Goal: Transaction & Acquisition: Book appointment/travel/reservation

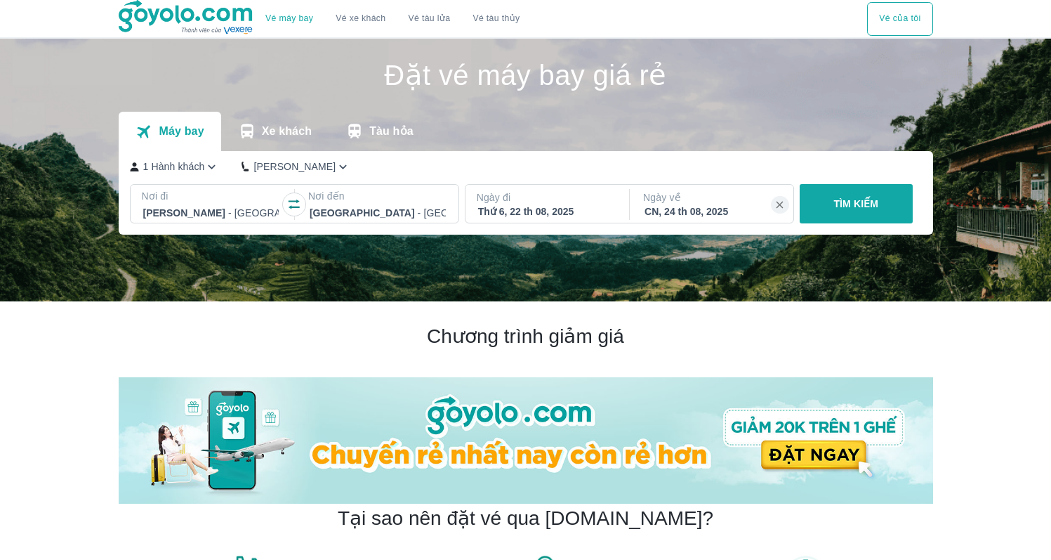
click at [514, 209] on div "Thứ 6, 22 th 08, 2025" at bounding box center [546, 211] width 136 height 14
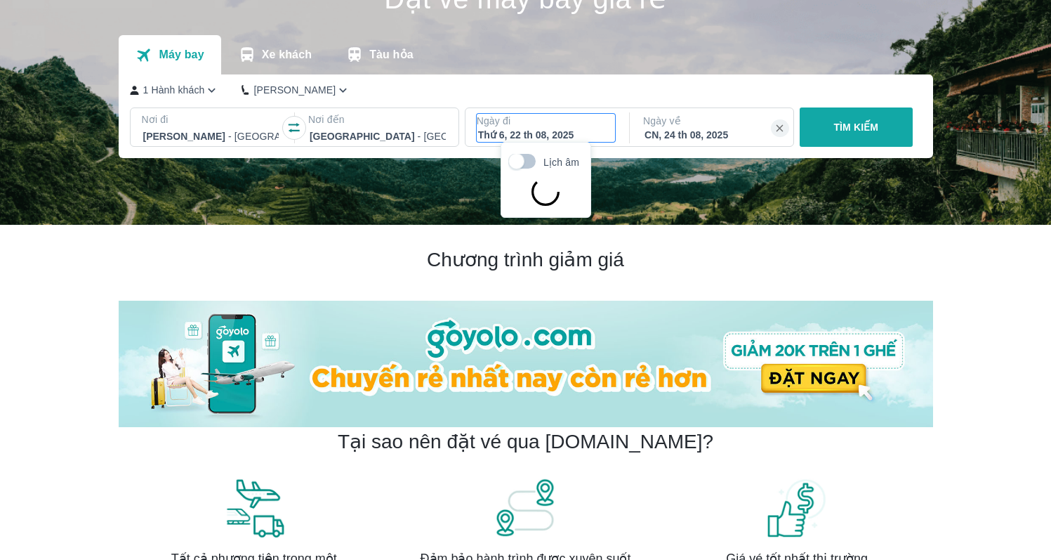
scroll to position [81, 0]
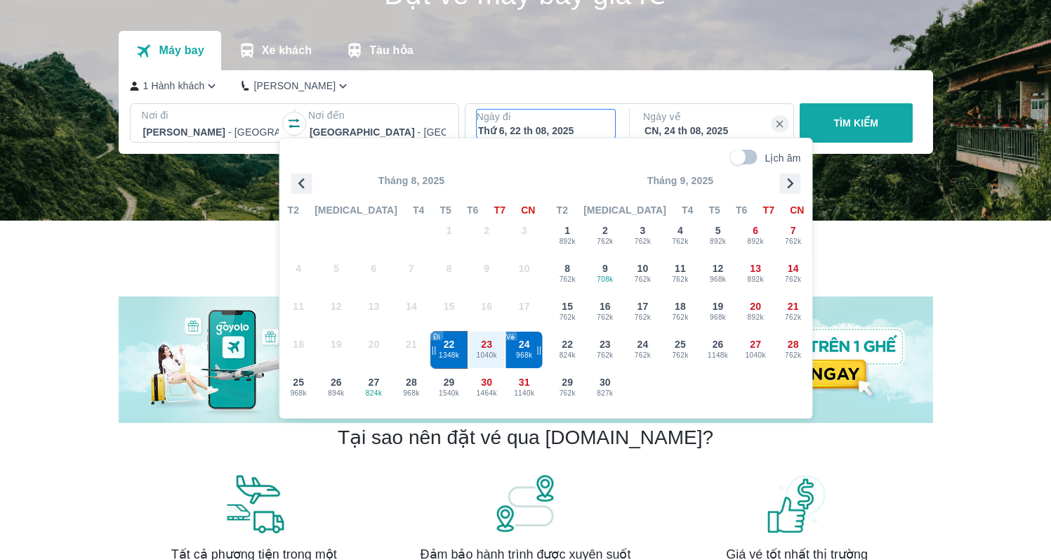
click at [792, 177] on icon "button" at bounding box center [790, 183] width 21 height 21
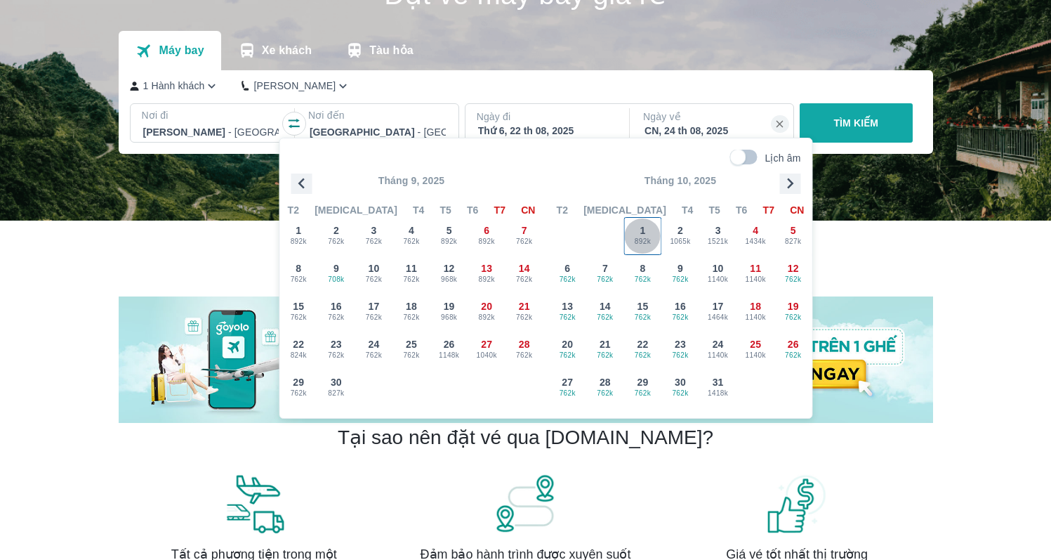
click at [653, 232] on div "1 892k" at bounding box center [643, 236] width 37 height 37
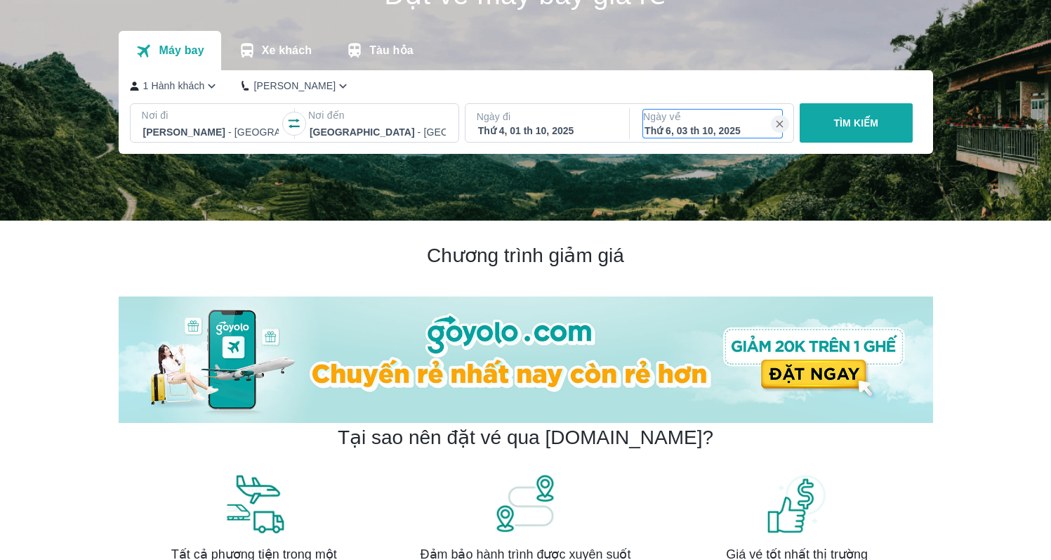
click at [714, 134] on div "Thứ 6, 03 th 10, 2025" at bounding box center [713, 131] width 136 height 14
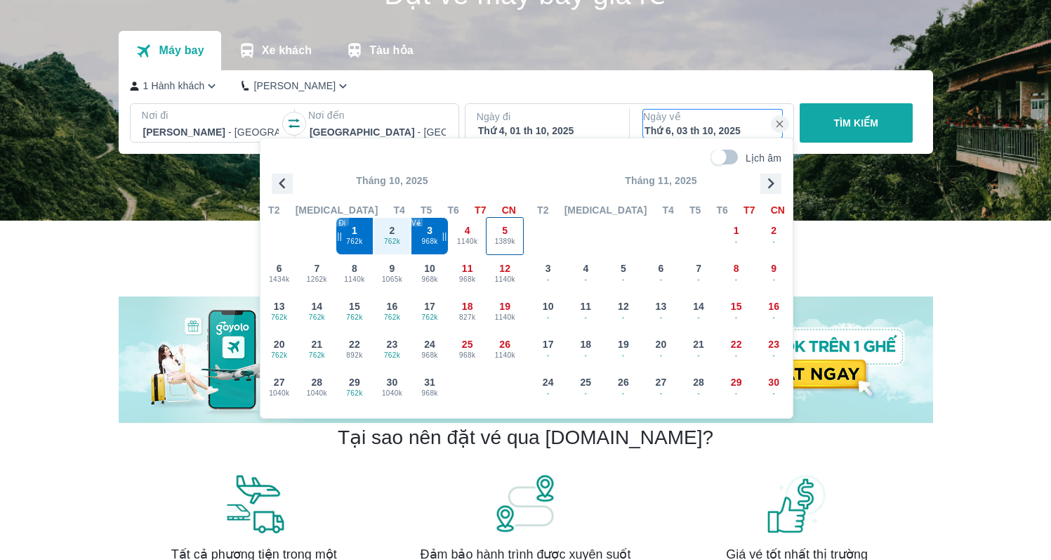
click at [504, 230] on span "5" at bounding box center [505, 230] width 6 height 14
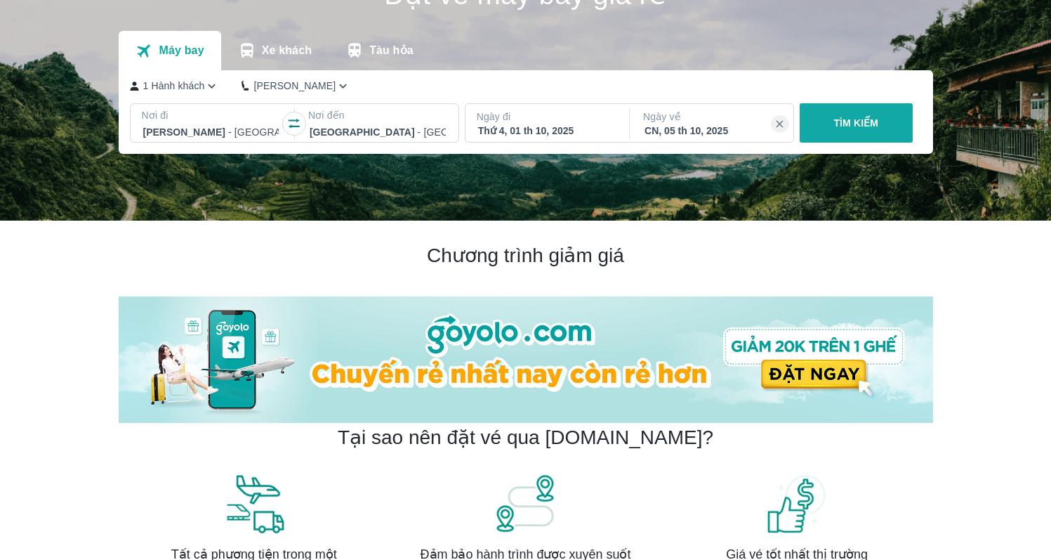
click at [850, 122] on p "TÌM KIẾM" at bounding box center [856, 123] width 45 height 14
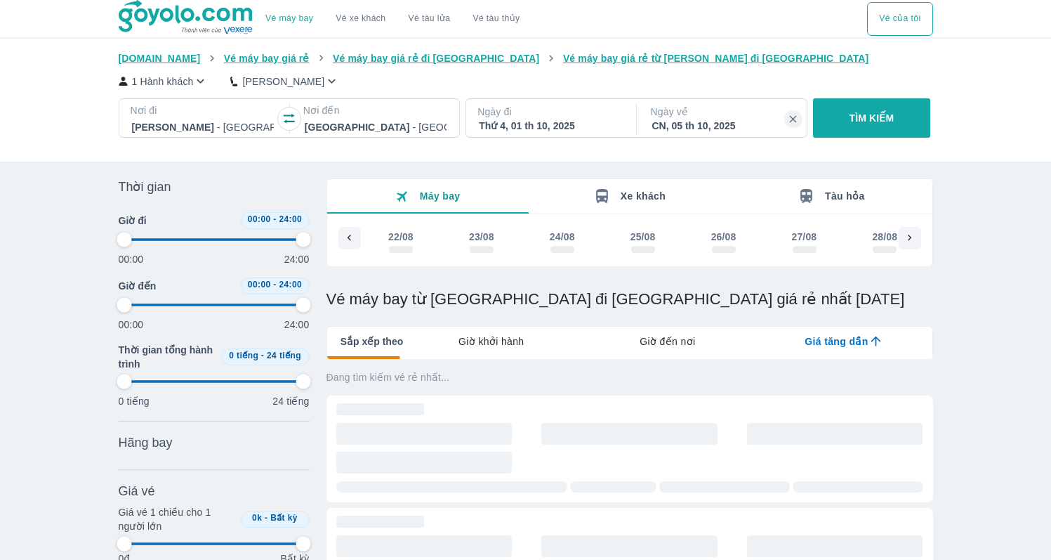
type input "97.9166666666667"
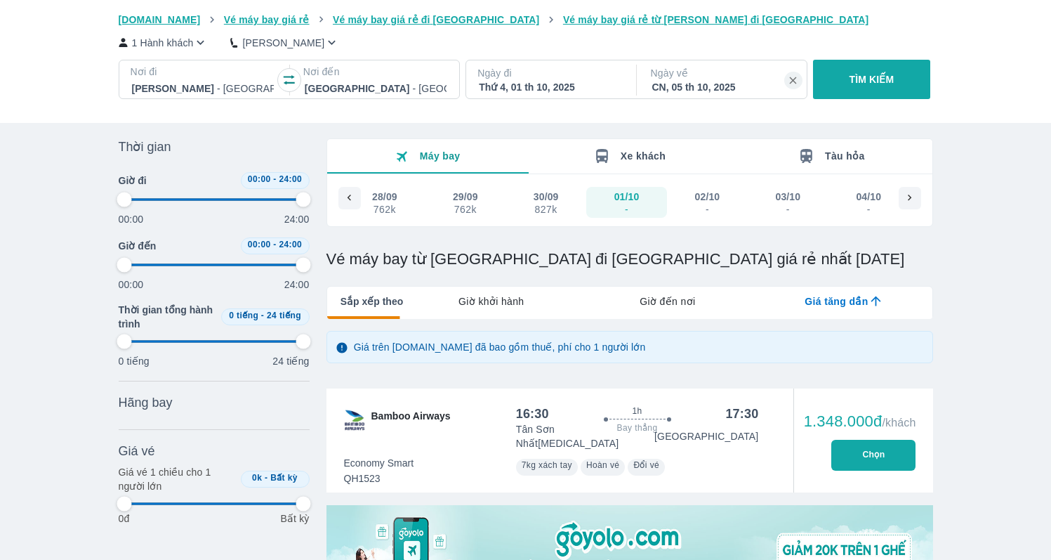
type input "97.9166666666667"
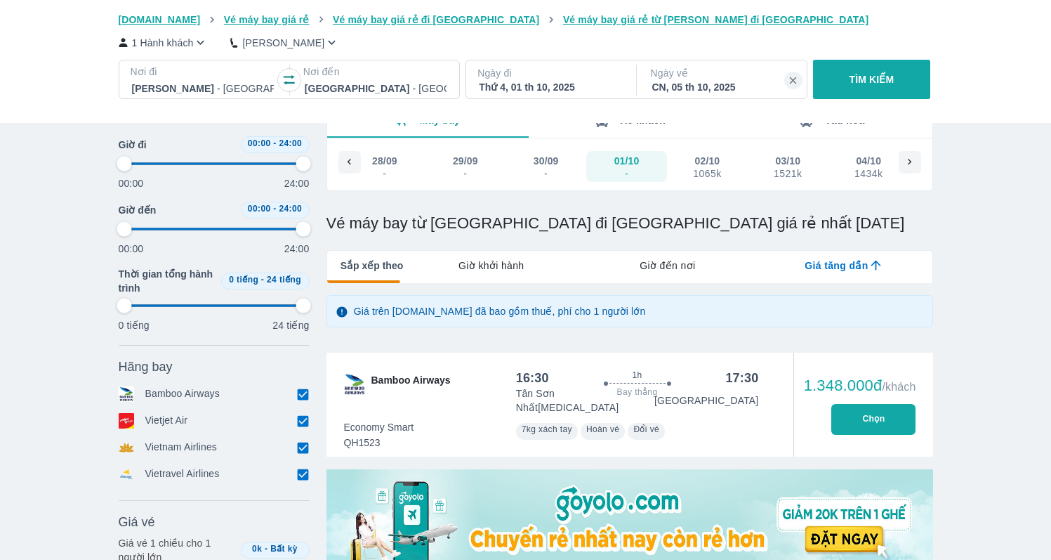
scroll to position [77, 0]
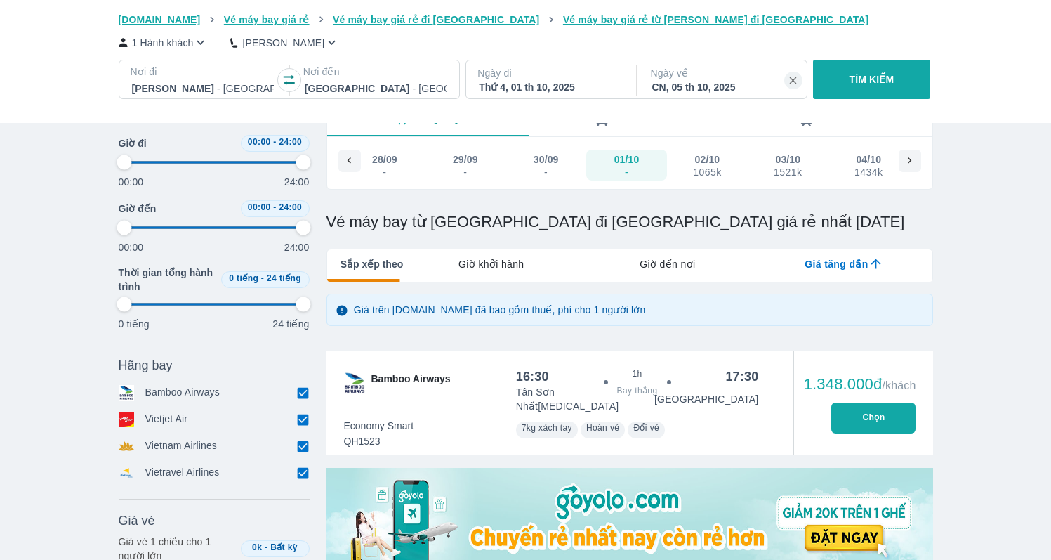
type input "97.9166666666667"
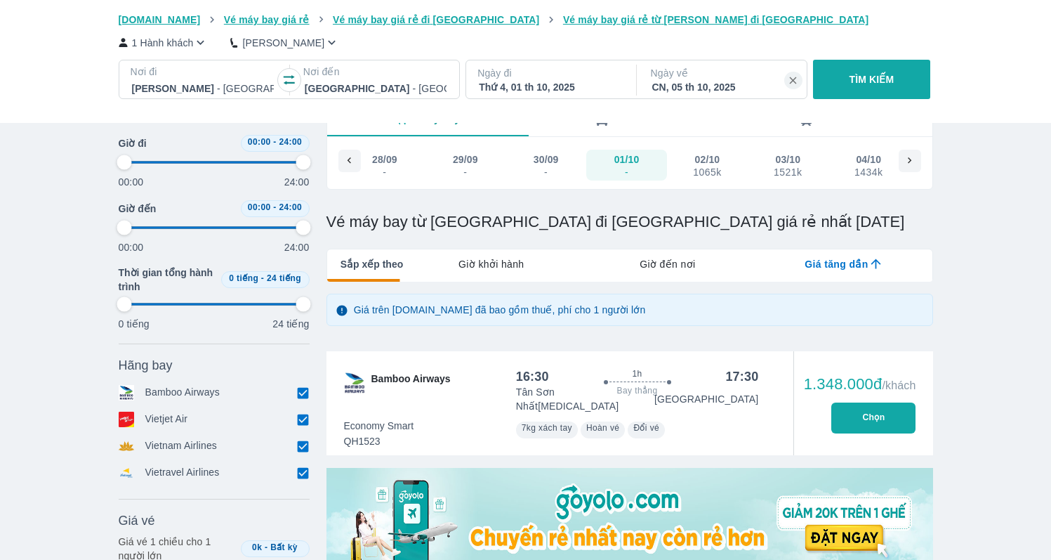
type input "97.9166666666667"
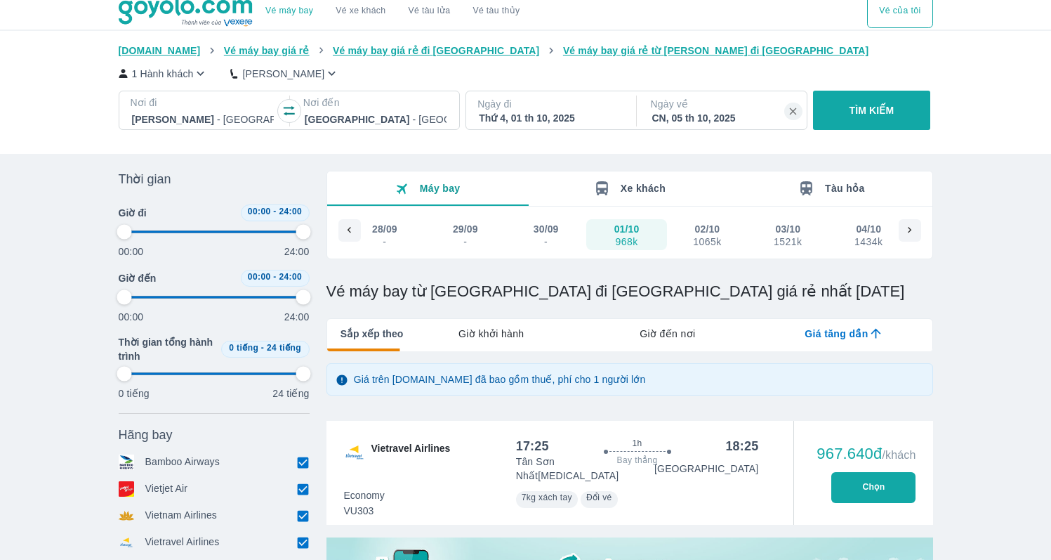
type input "97.9166666666667"
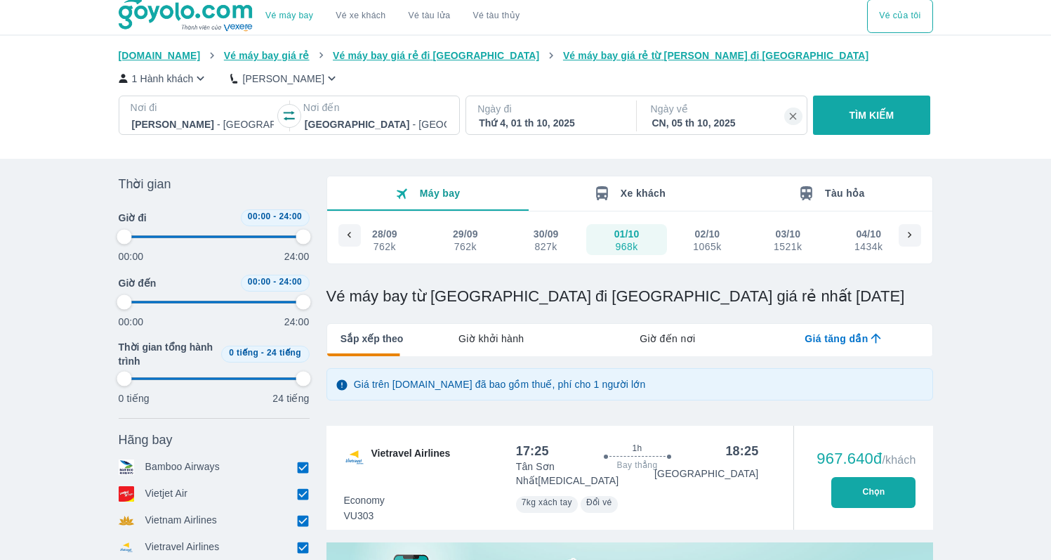
scroll to position [0, 0]
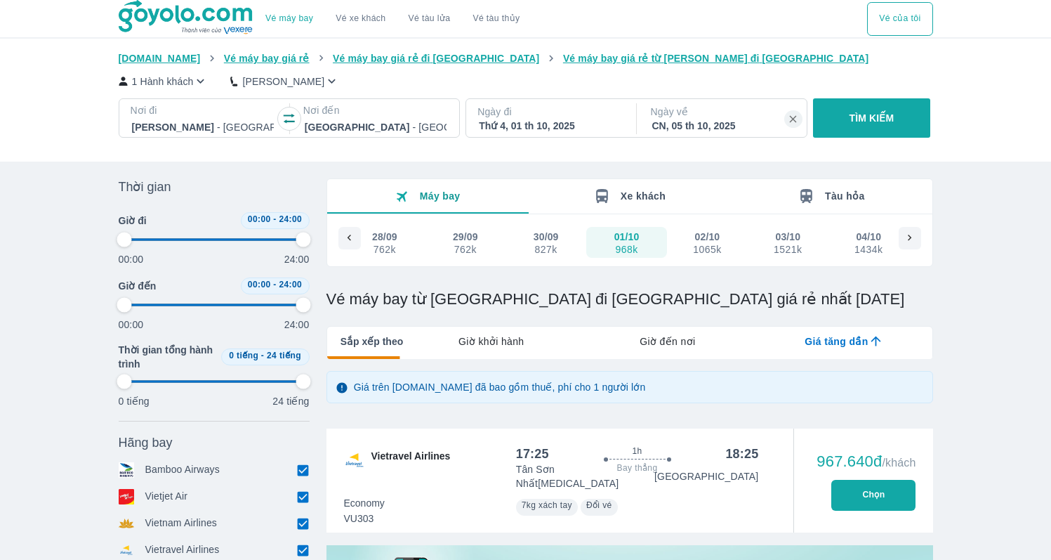
type input "97.9166666666667"
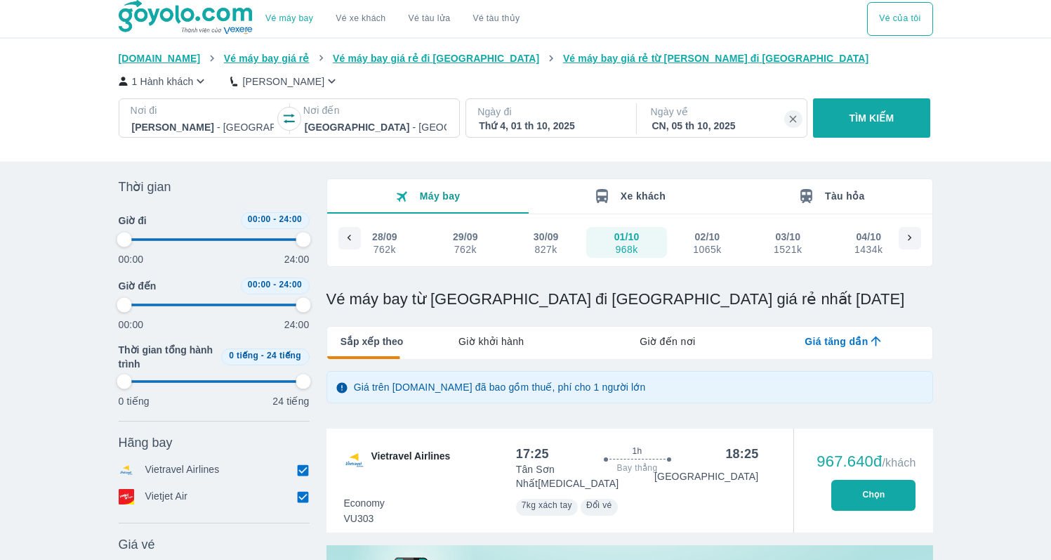
type input "97.9166666666667"
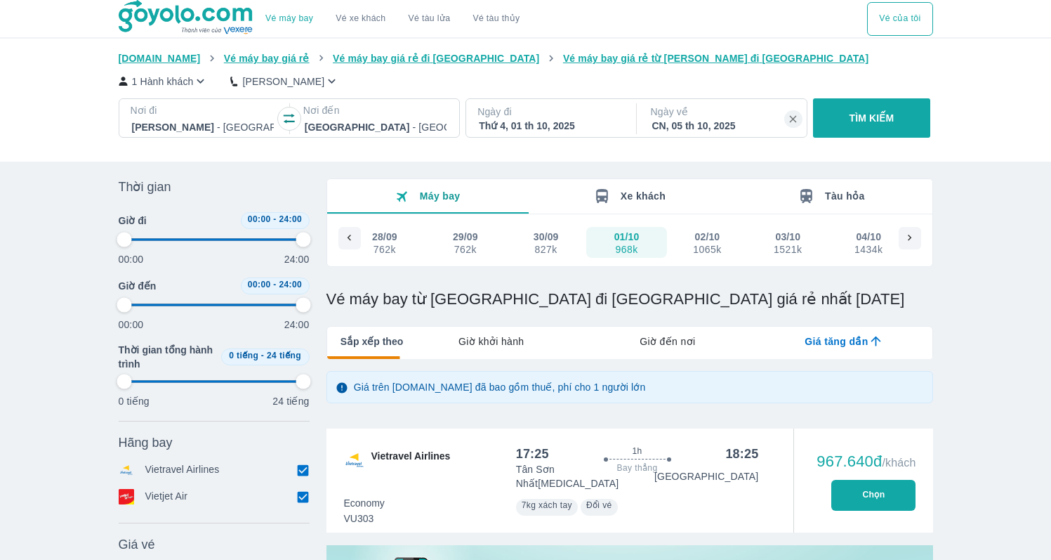
type input "97.9166666666667"
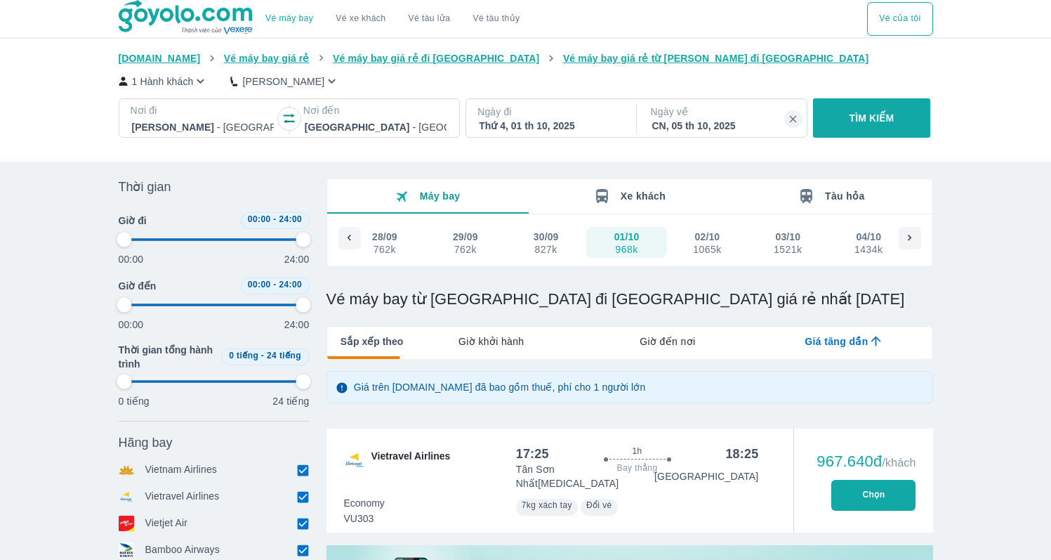
type input "97.9166666666667"
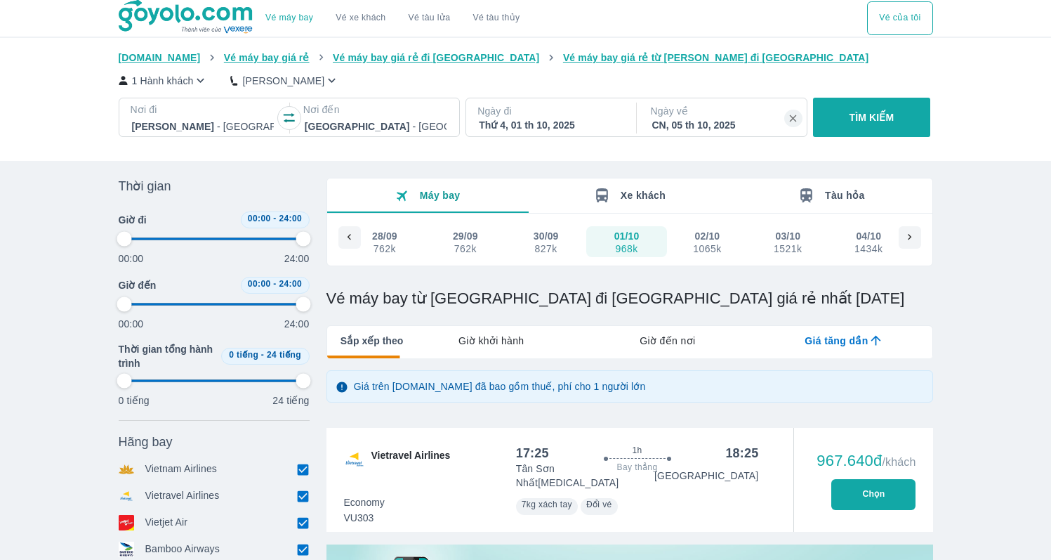
type input "97.9166666666667"
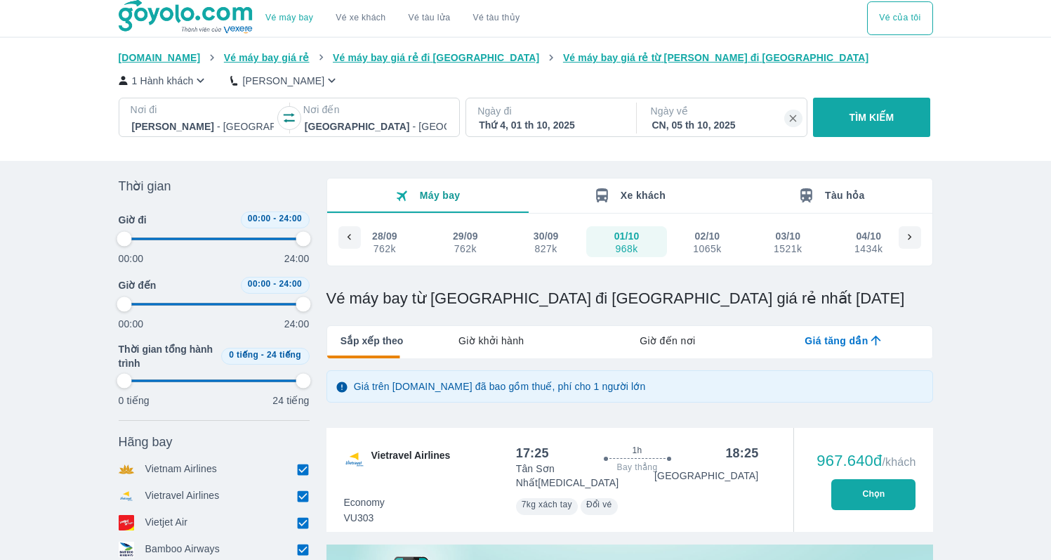
type input "97.9166666666667"
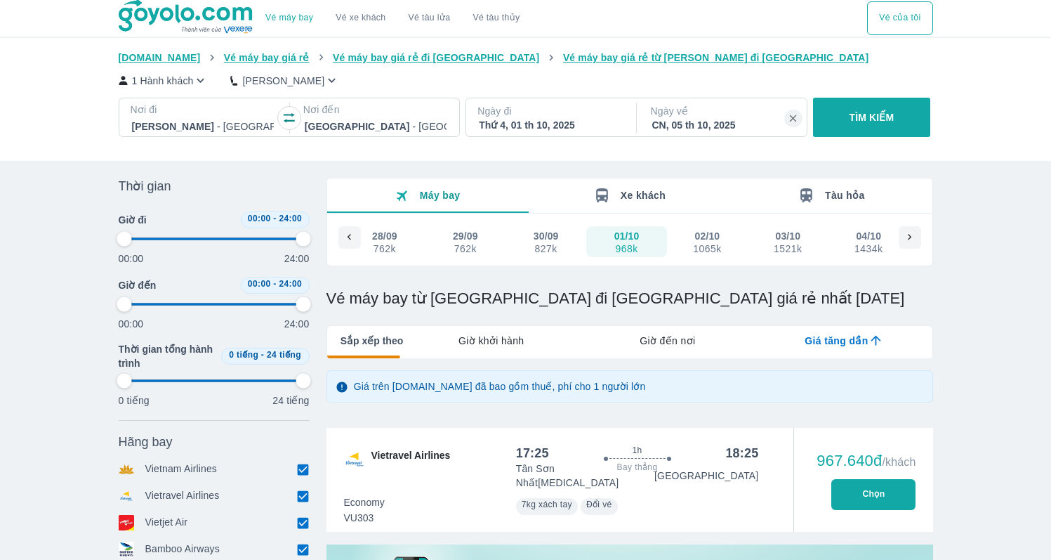
type input "97.9166666666667"
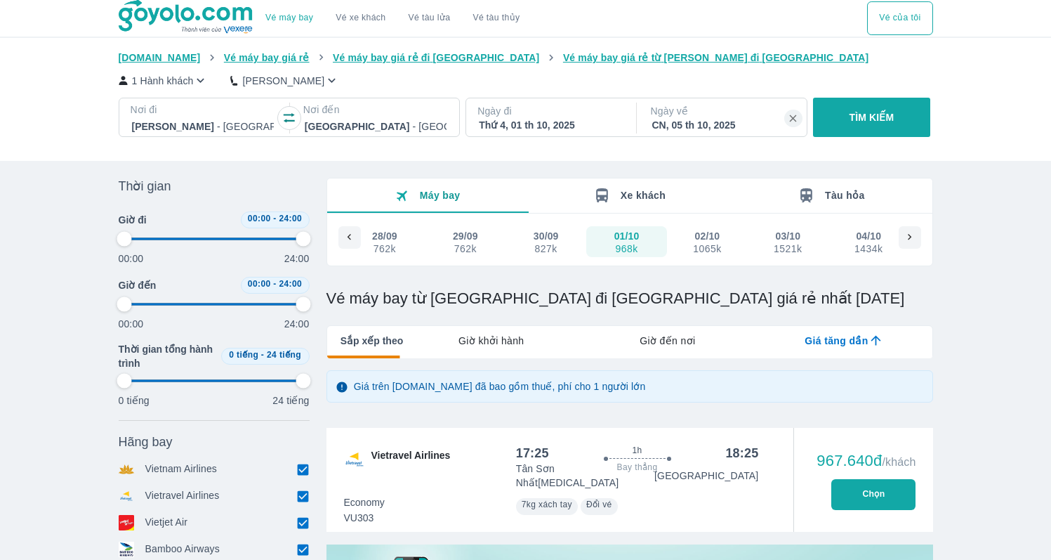
type input "97.9166666666667"
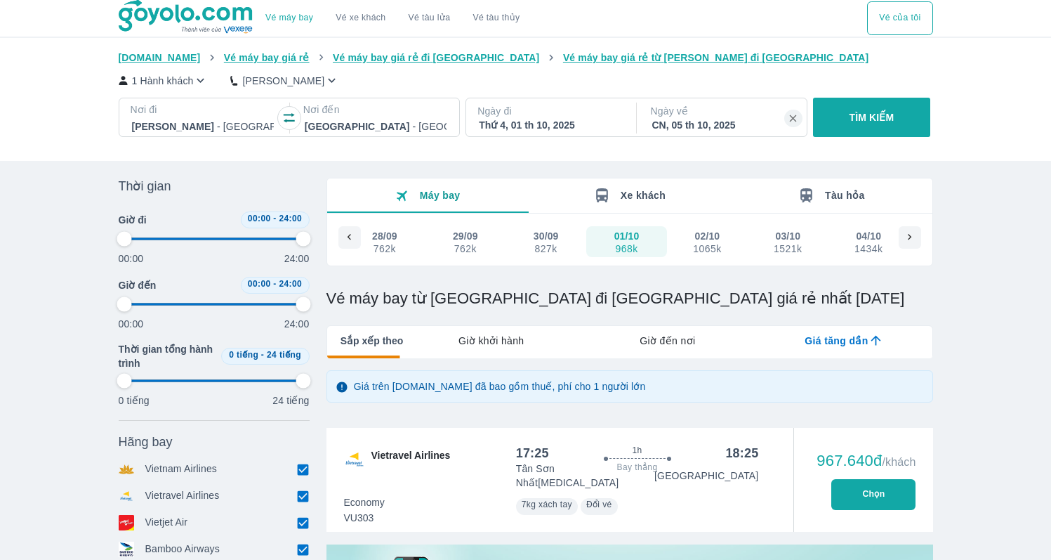
type input "97.9166666666667"
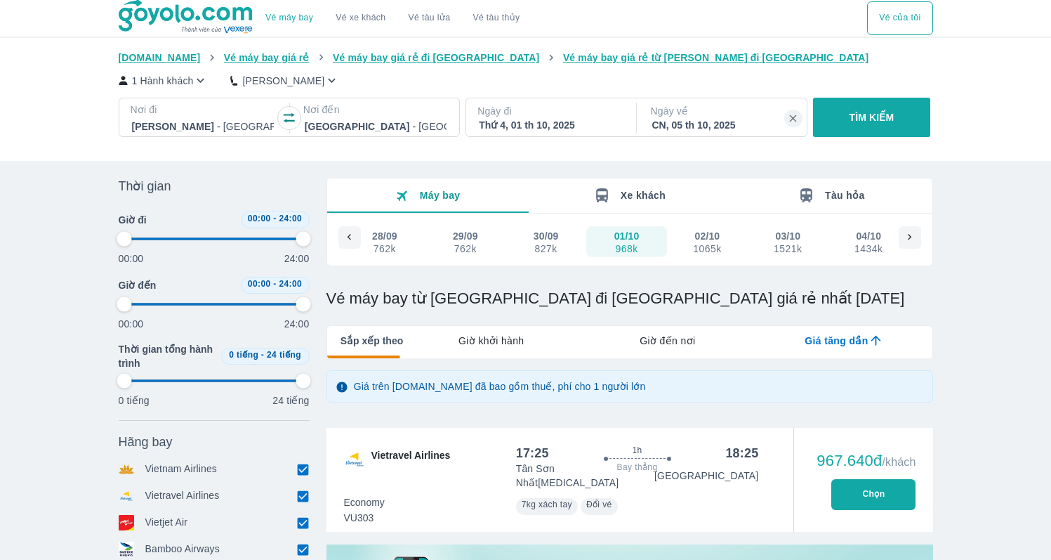
type input "97.9166666666667"
click at [559, 245] on div "30/09 827k" at bounding box center [546, 241] width 32 height 25
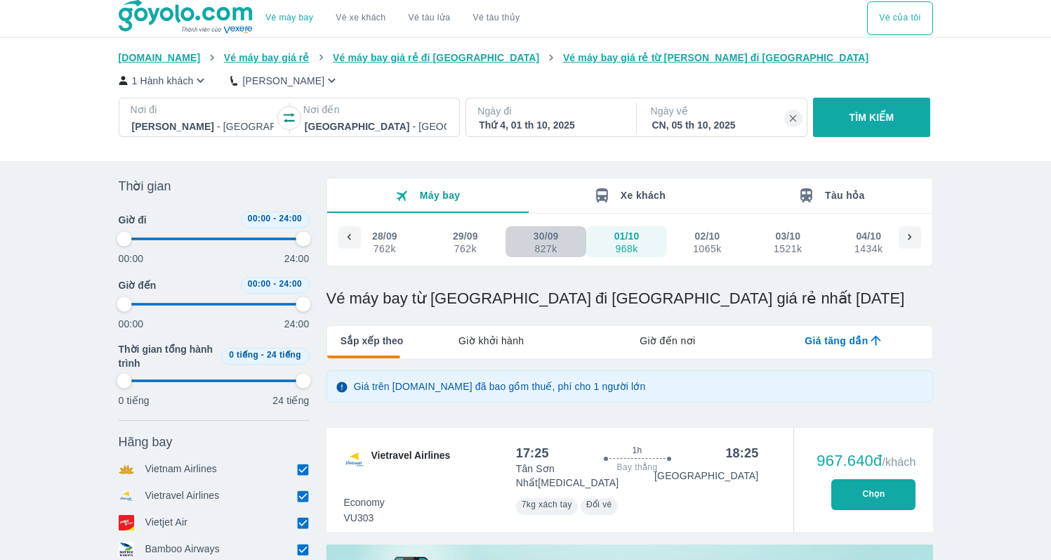
type input "97.9166666666667"
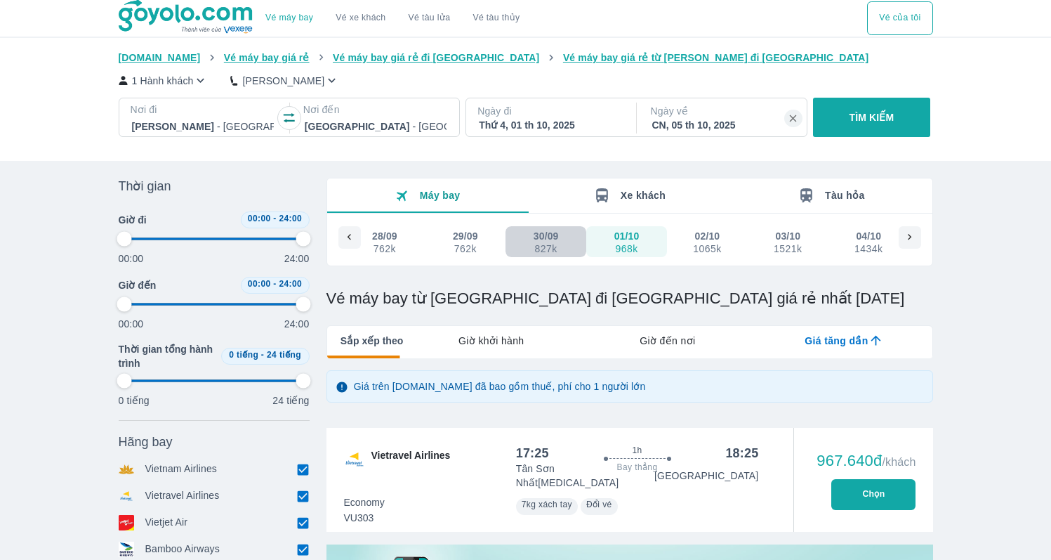
type input "97.9166666666667"
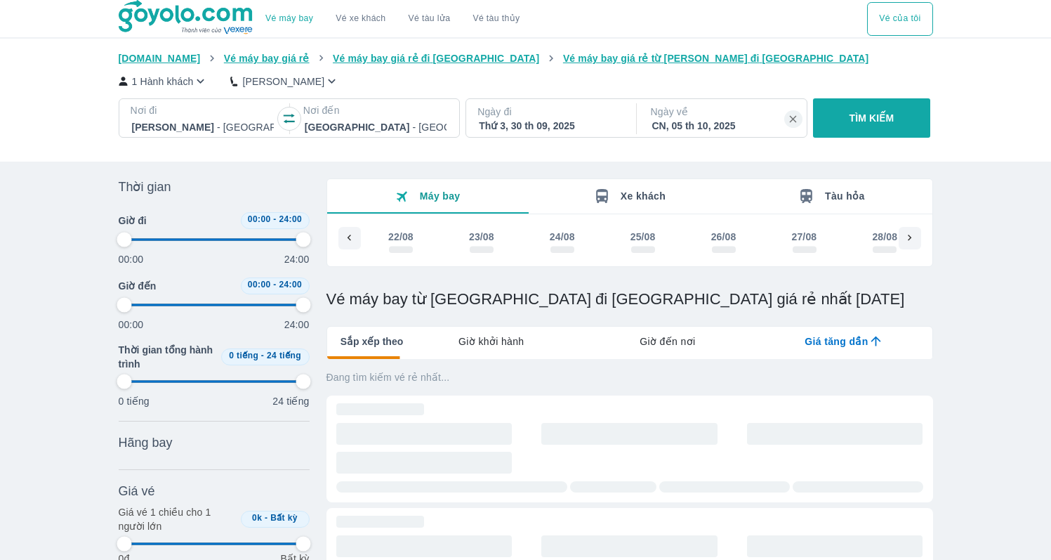
scroll to position [0, 2914]
type input "97.9166666666667"
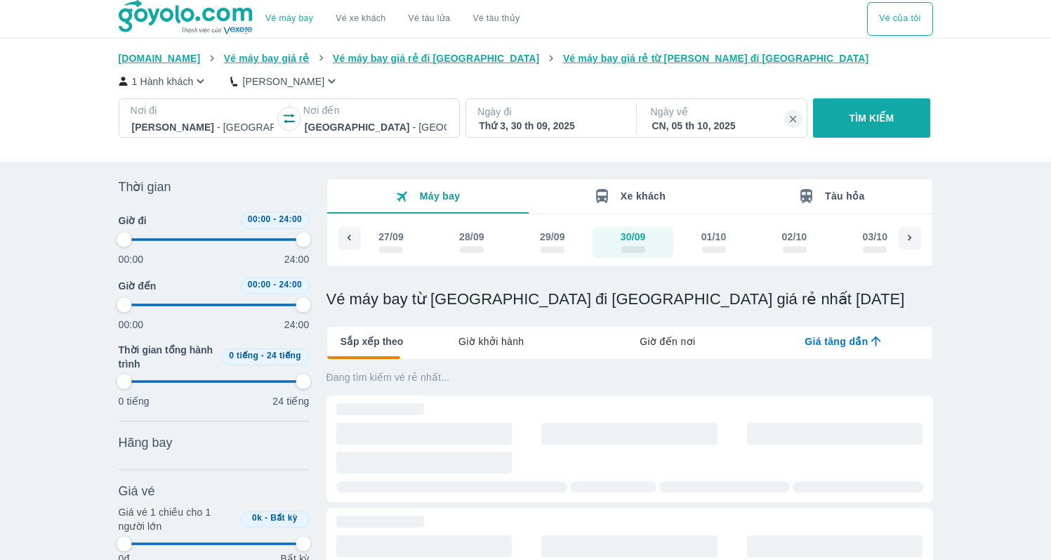
type input "97.9166666666667"
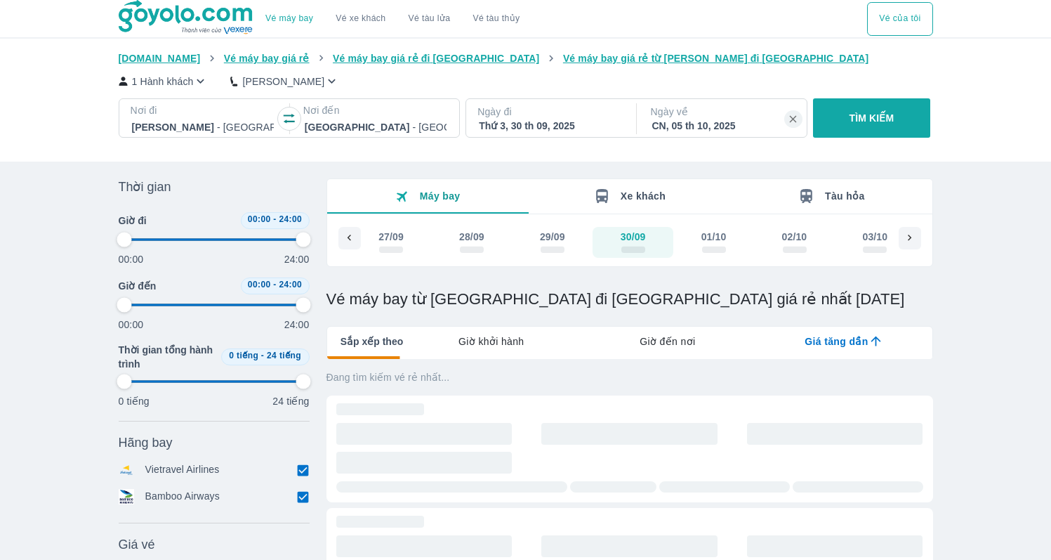
type input "97.9166666666667"
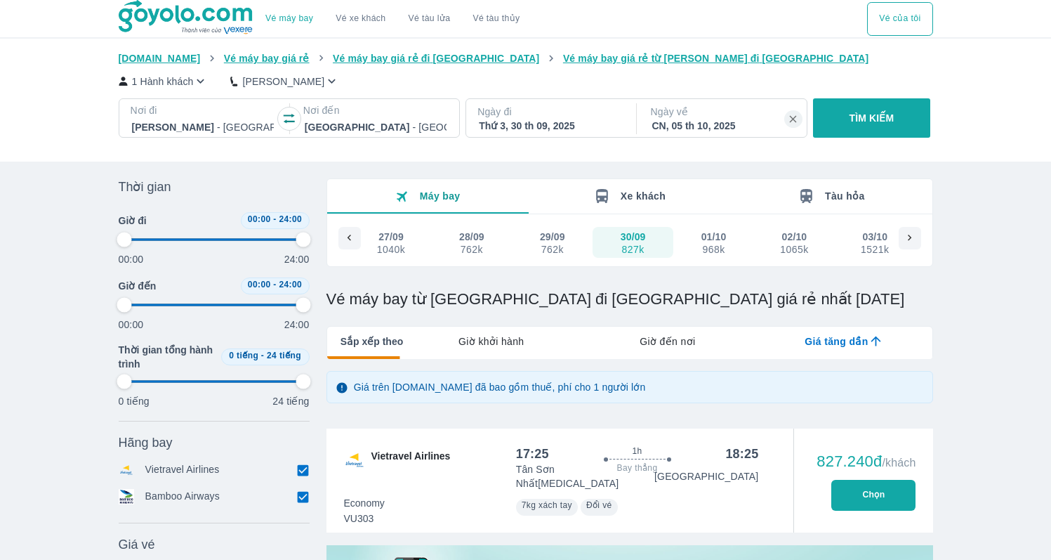
type input "97.9166666666667"
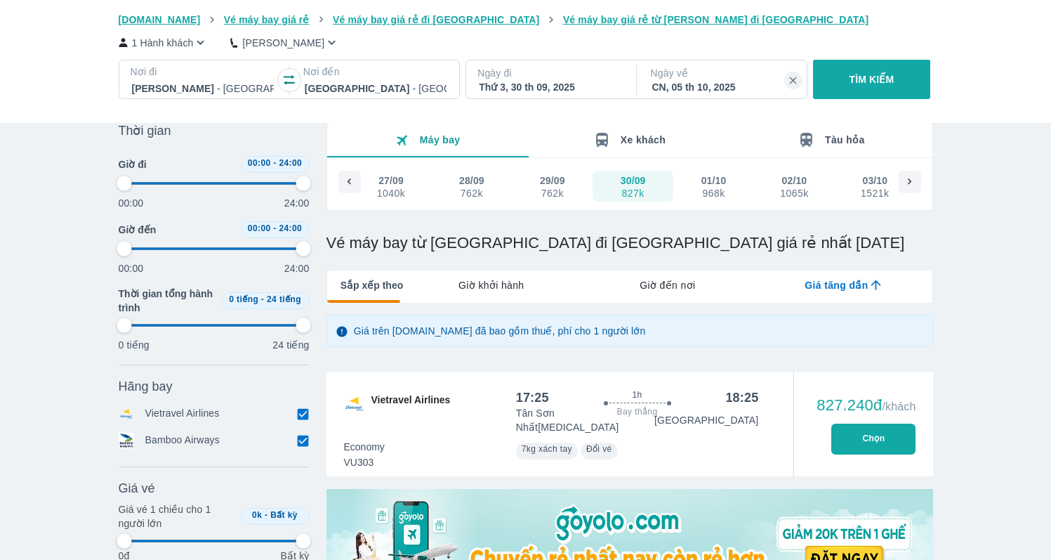
scroll to position [116, 0]
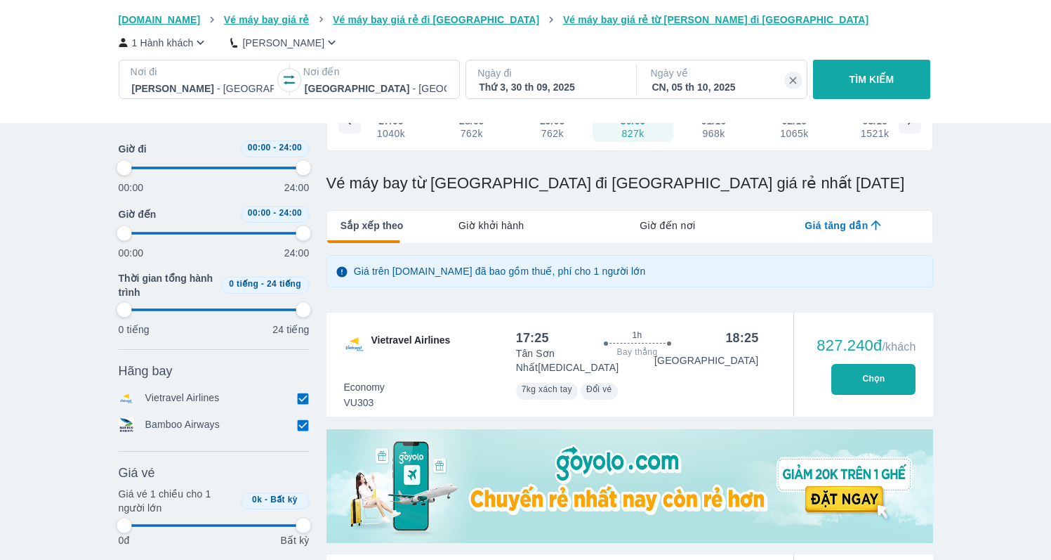
type input "97.9166666666667"
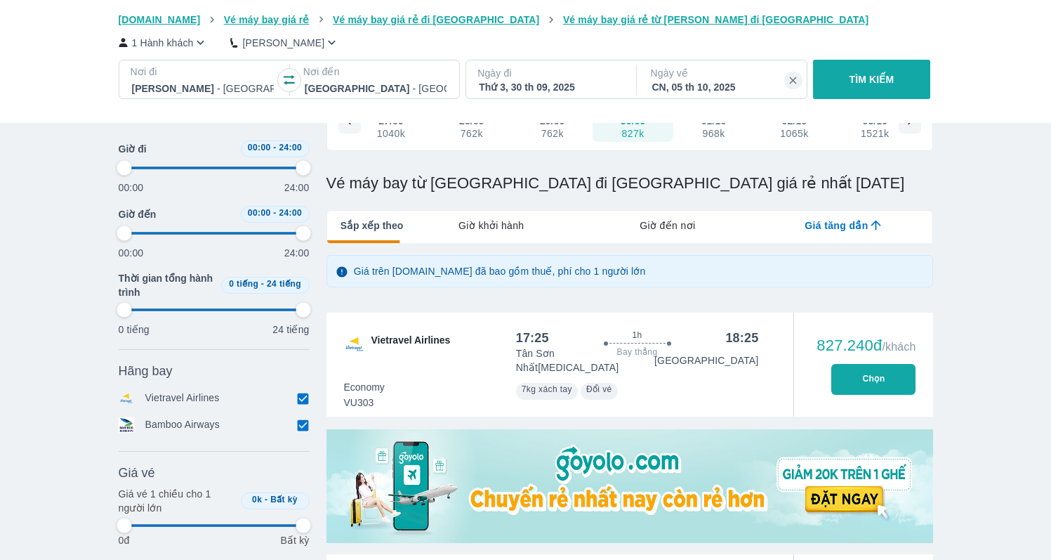
type input "97.9166666666667"
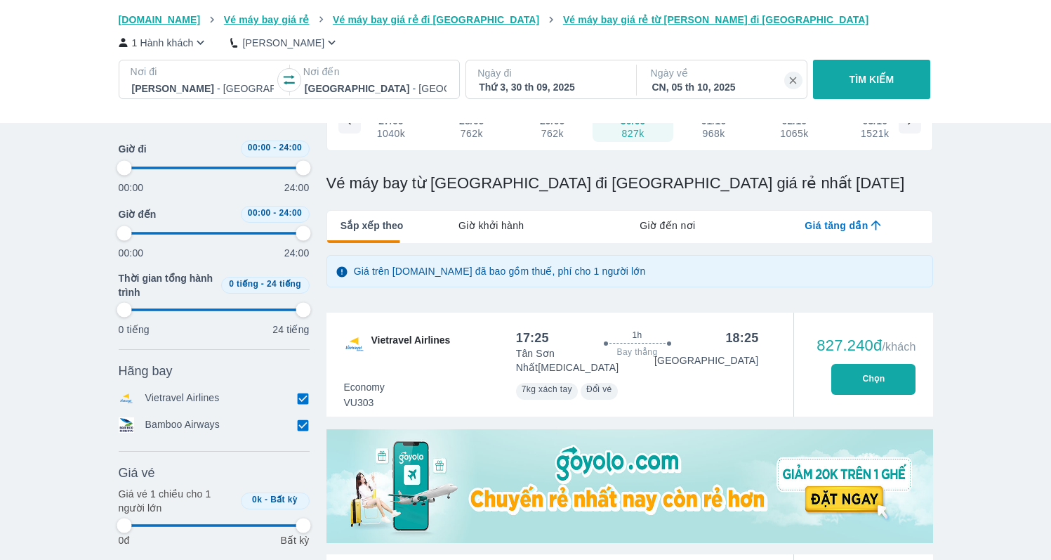
type input "97.9166666666667"
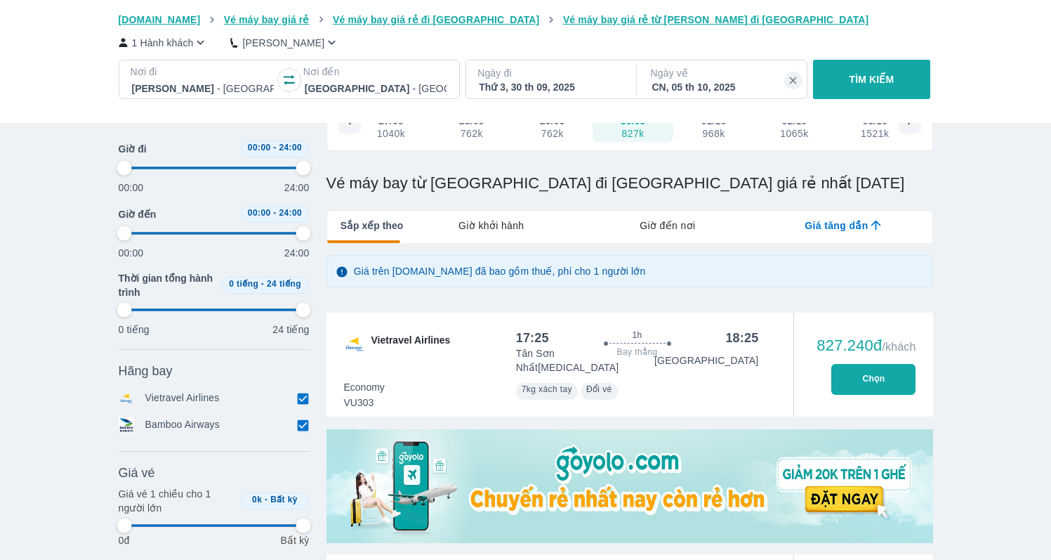
type input "97.9166666666667"
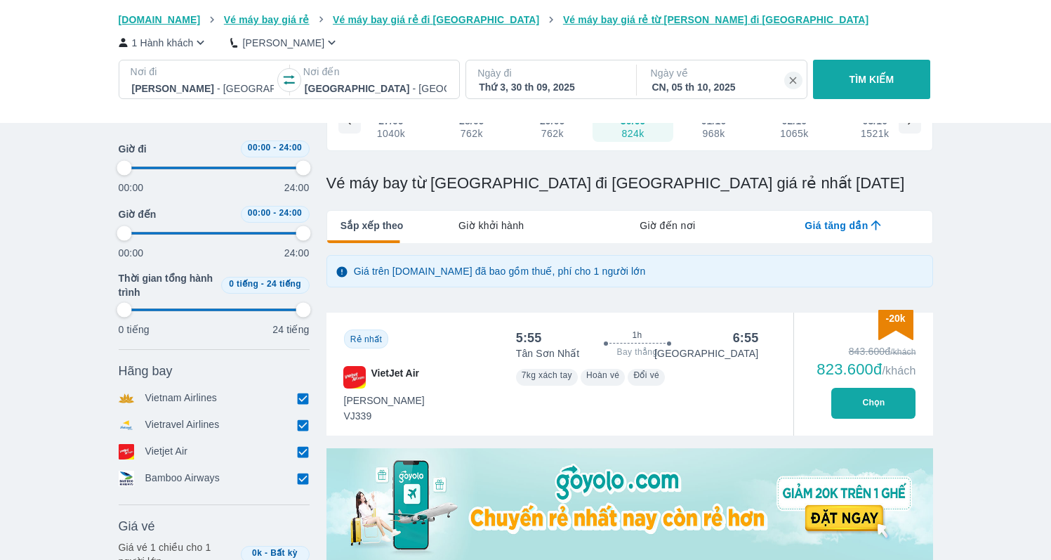
type input "97.9166666666667"
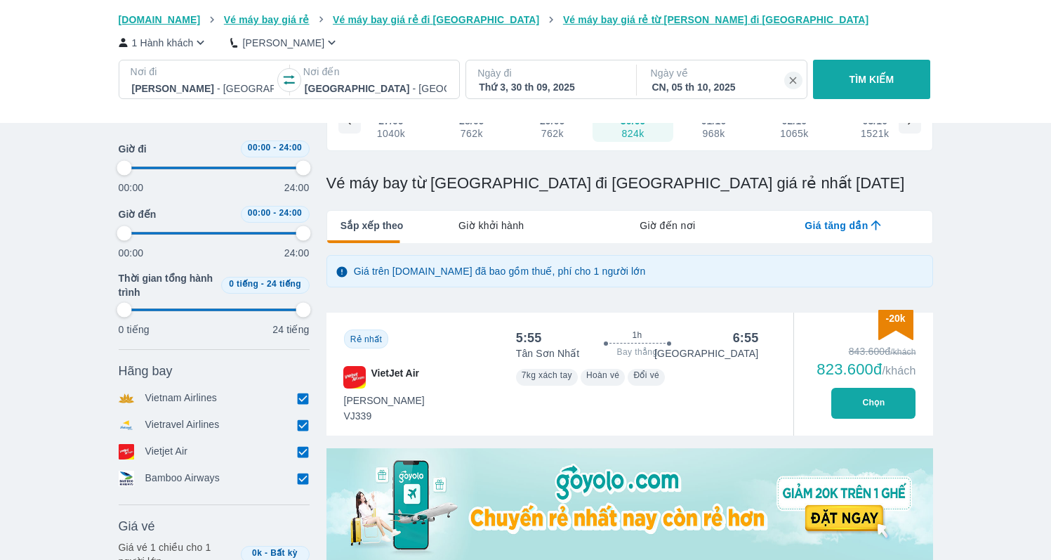
type input "97.9166666666667"
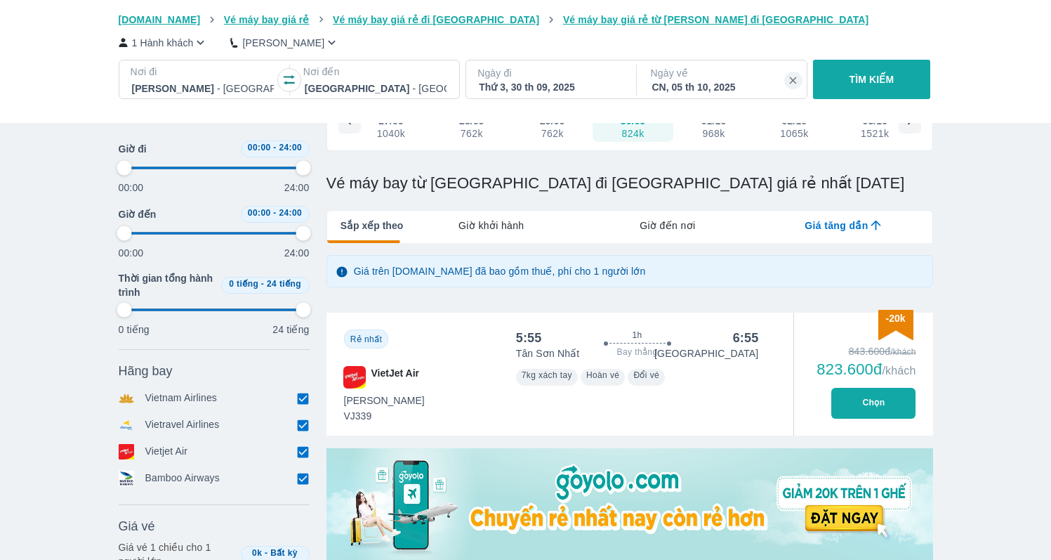
type input "97.9166666666667"
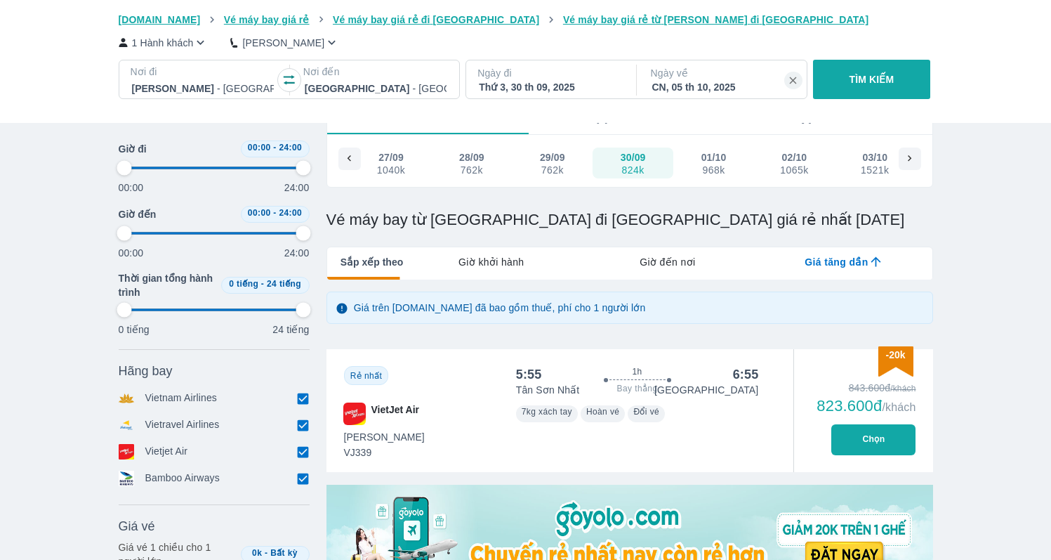
scroll to position [53, 0]
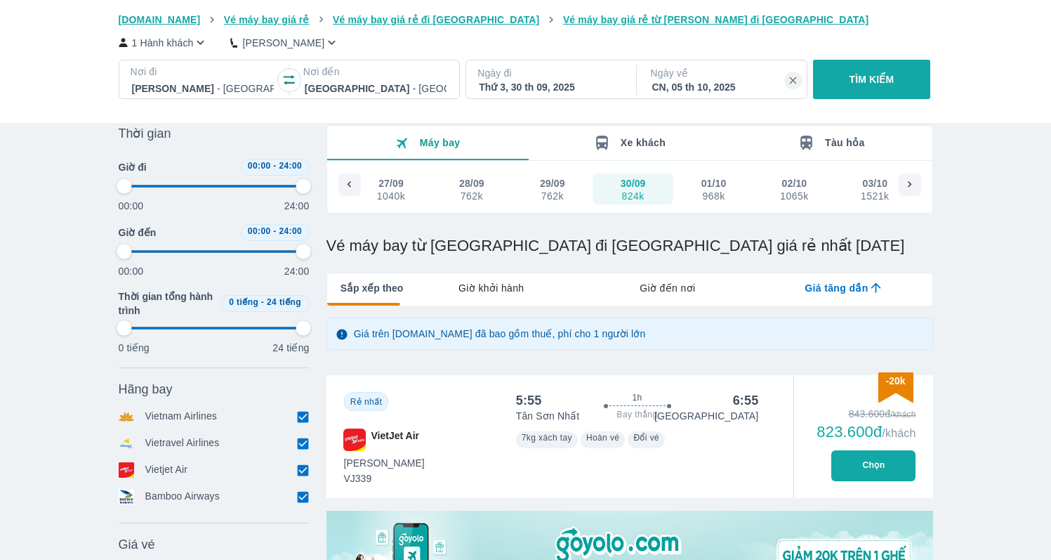
type input "97.9166666666667"
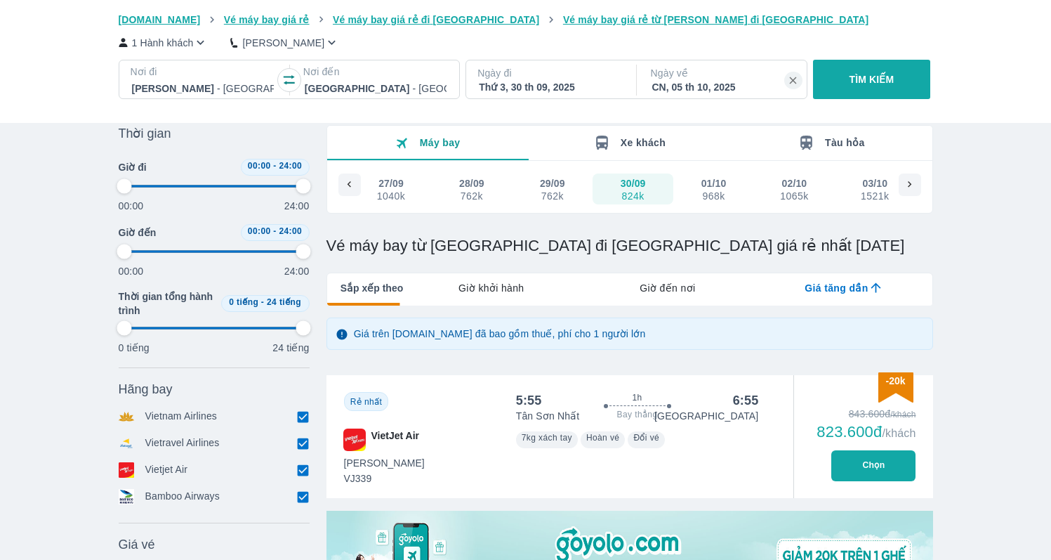
type input "97.9166666666667"
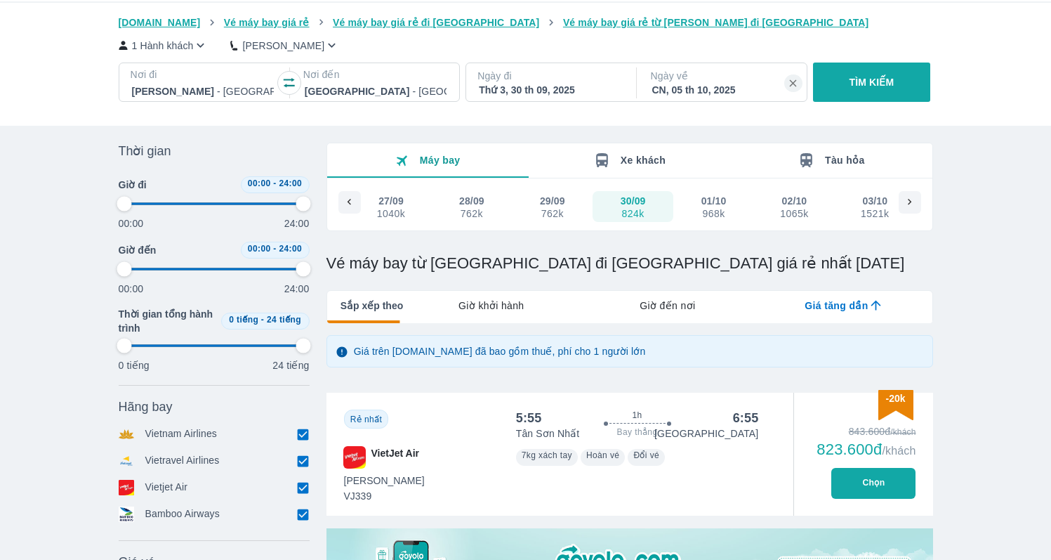
scroll to position [11, 0]
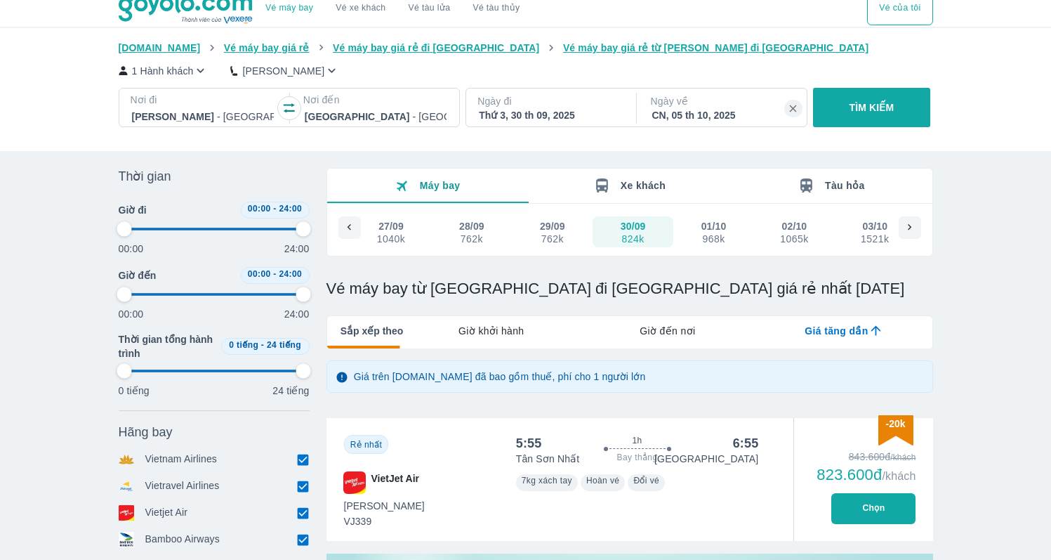
type input "97.9166666666667"
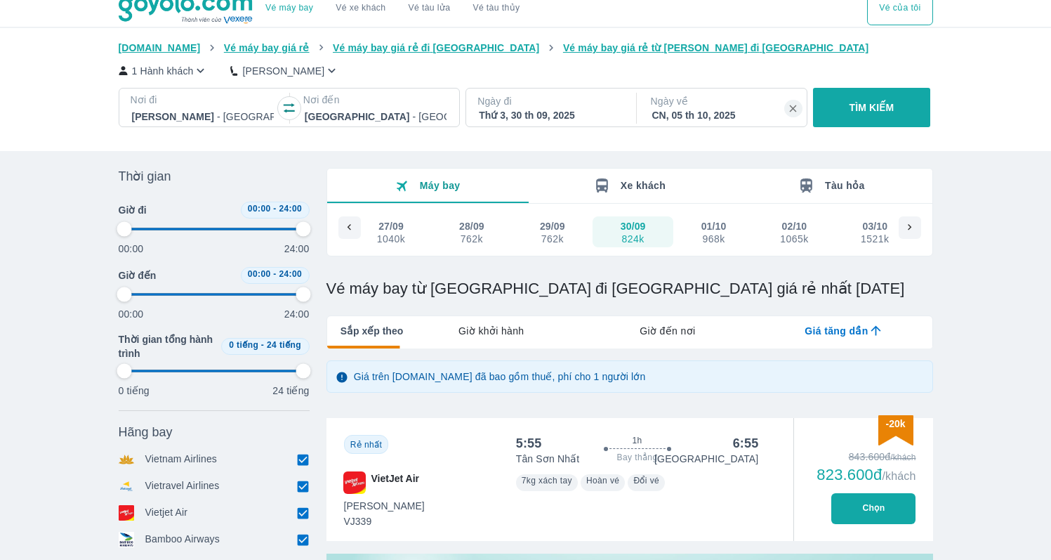
type input "97.9166666666667"
click at [702, 235] on div "968k" at bounding box center [714, 238] width 24 height 11
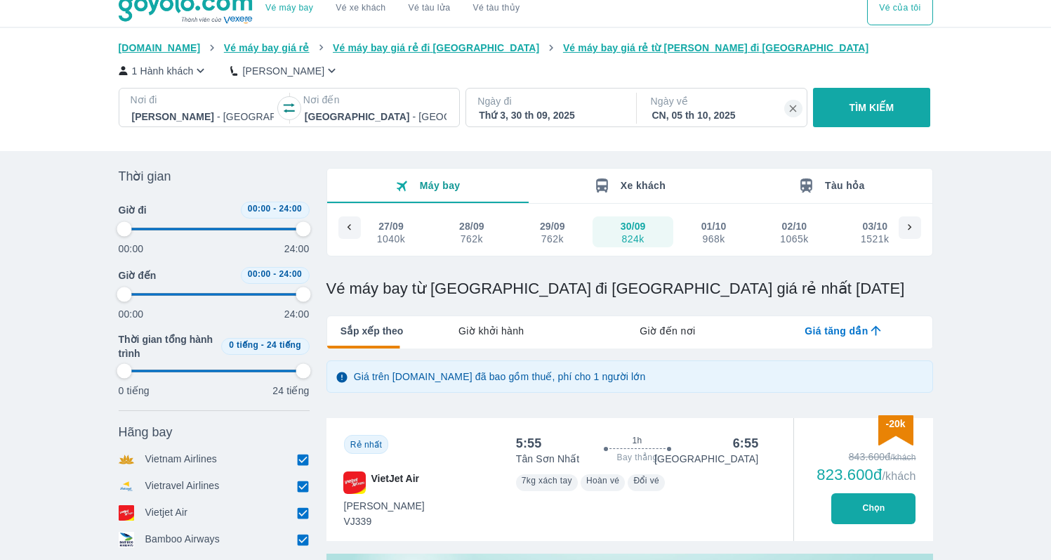
type input "97.9166666666667"
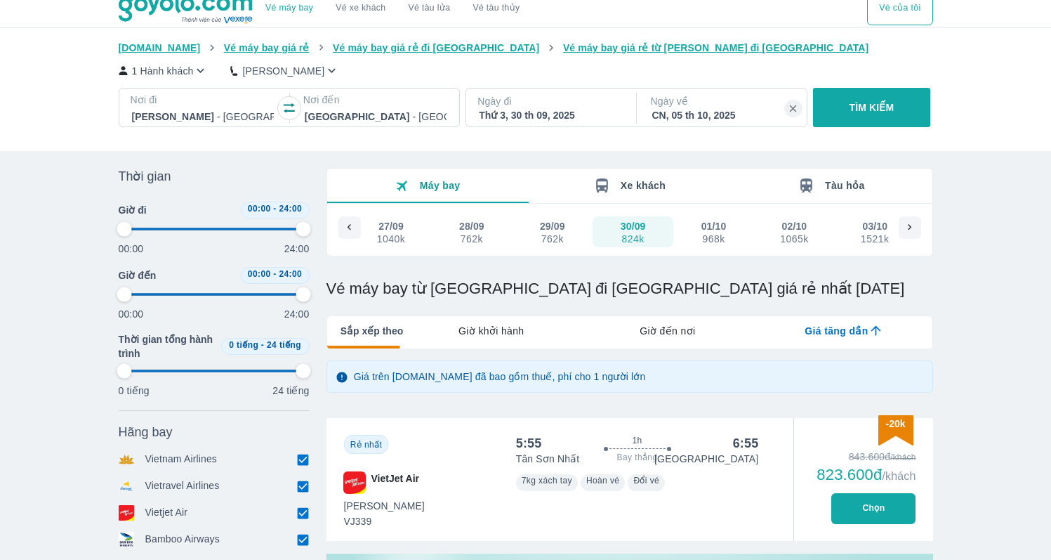
type input "97.9166666666667"
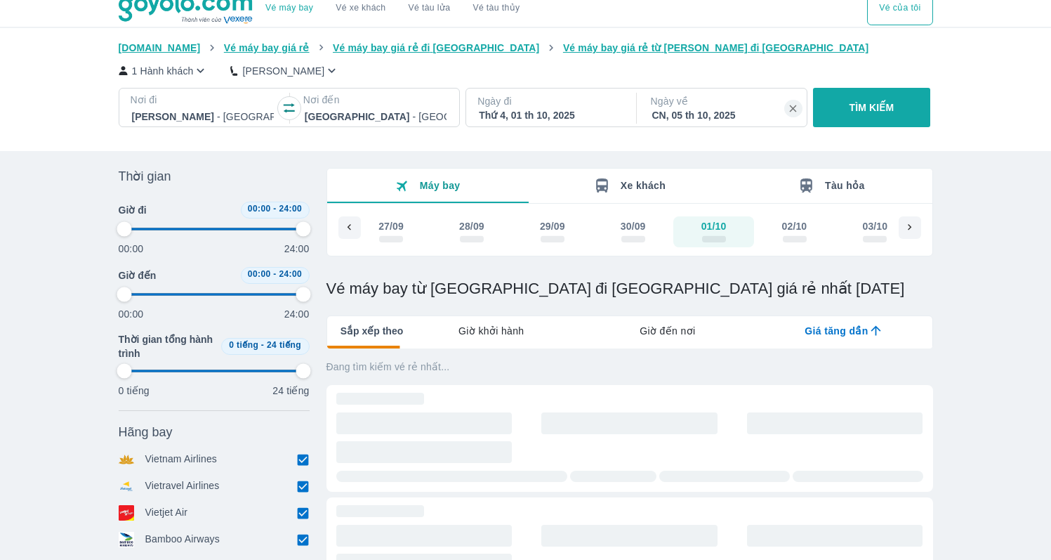
type input "97.9166666666667"
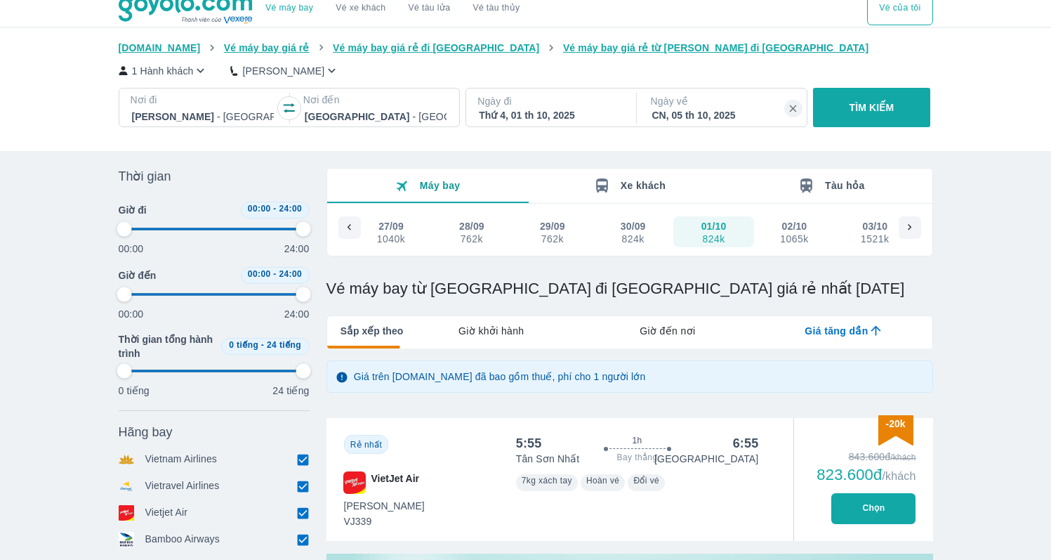
type input "97.9166666666667"
checkbox input "false"
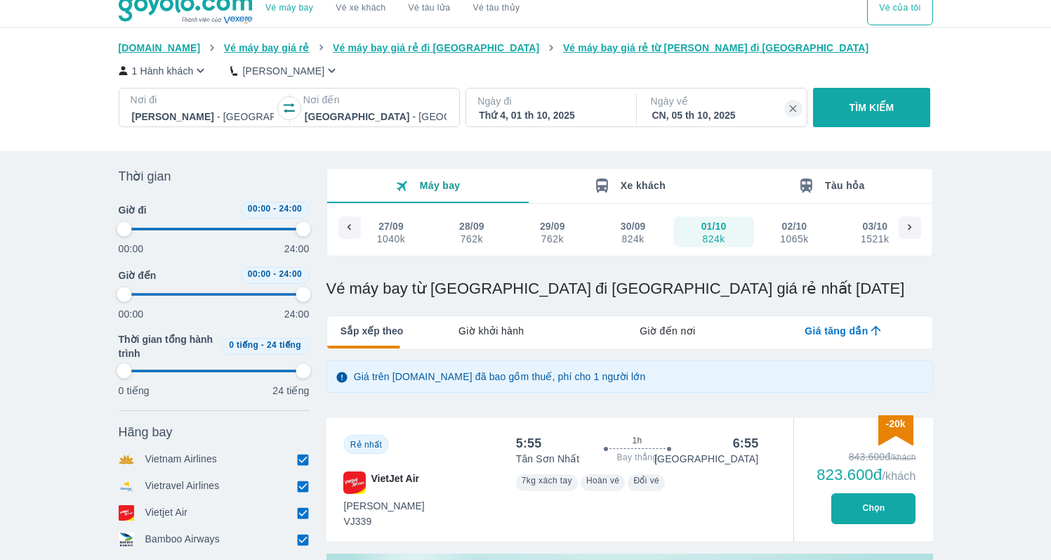
checkbox input "false"
type input "97.9166666666667"
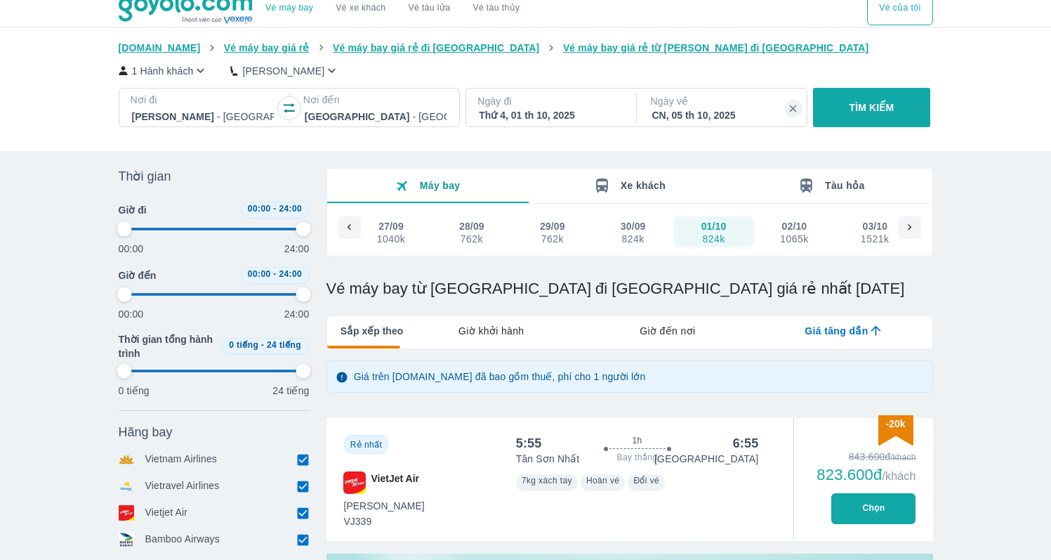
checkbox input "true"
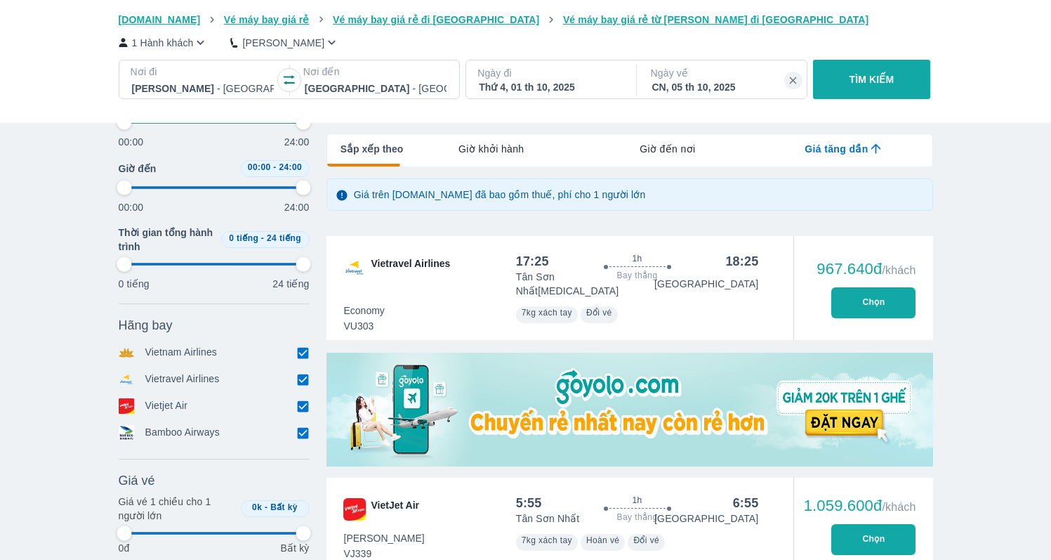
scroll to position [199, 0]
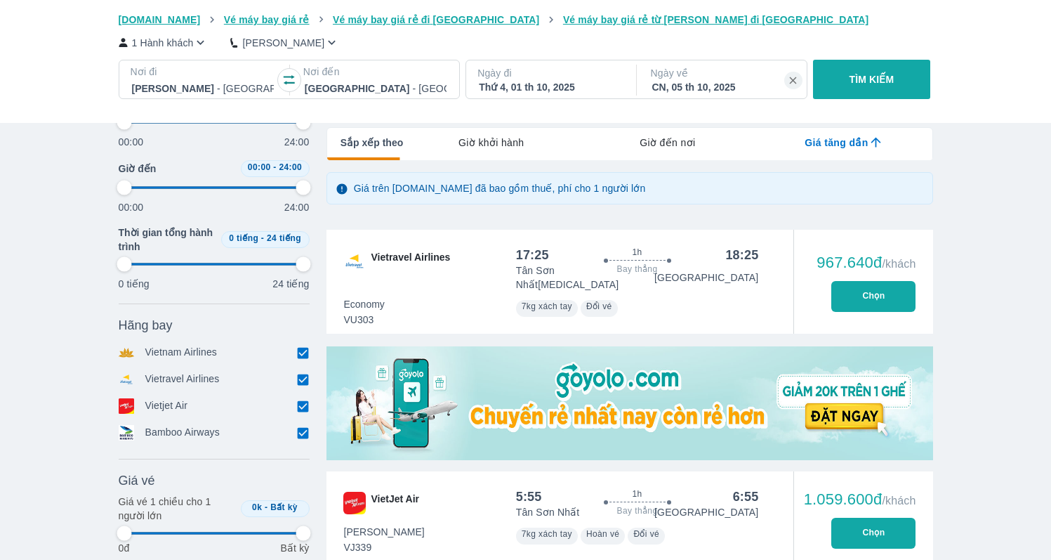
type input "97.9166666666667"
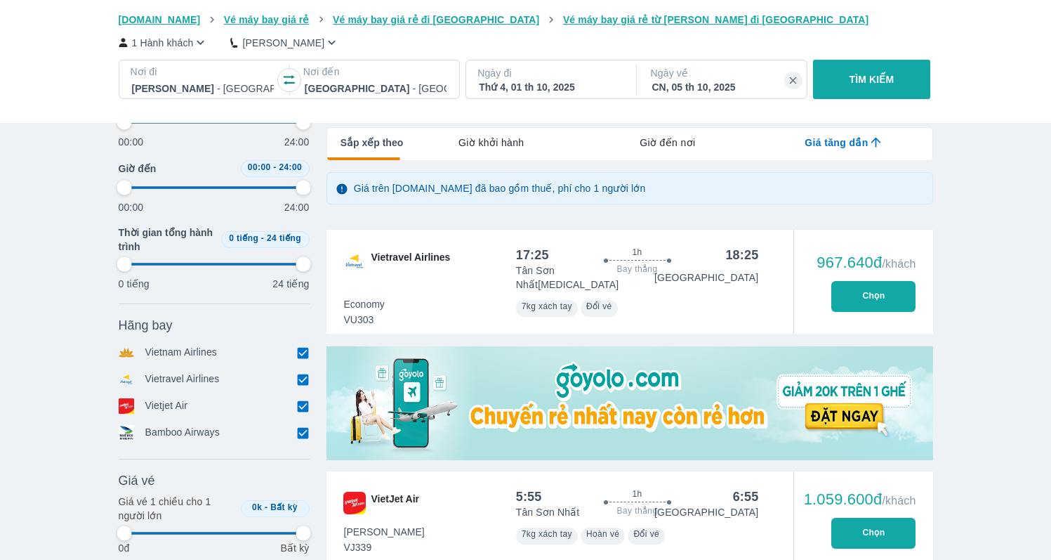
type input "97.9166666666667"
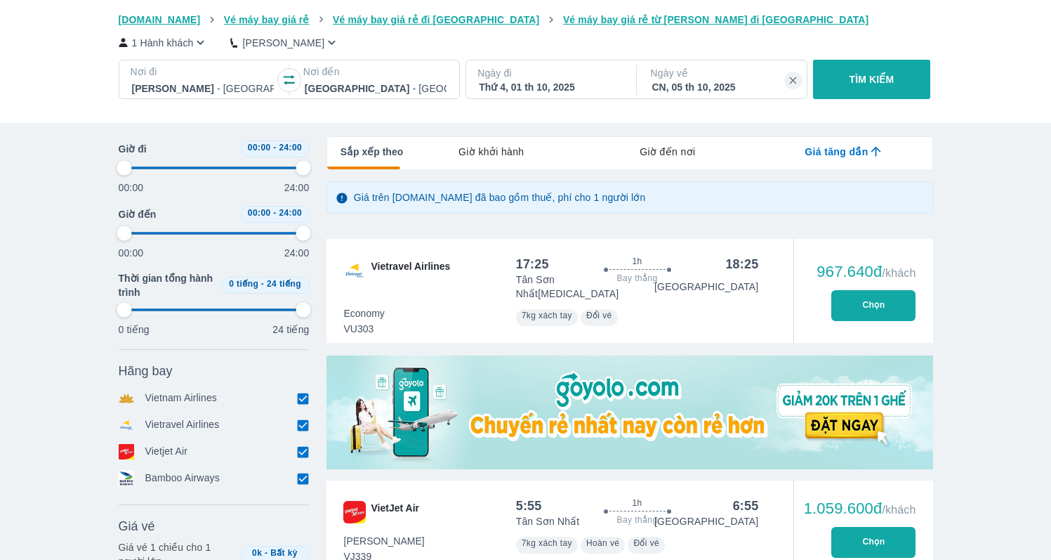
type input "97.9166666666667"
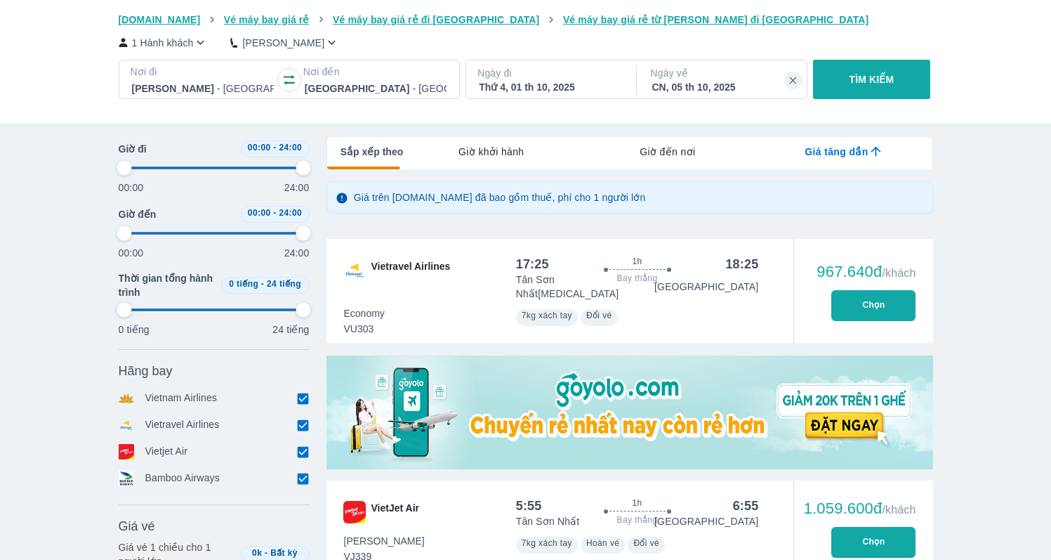
type input "97.9166666666667"
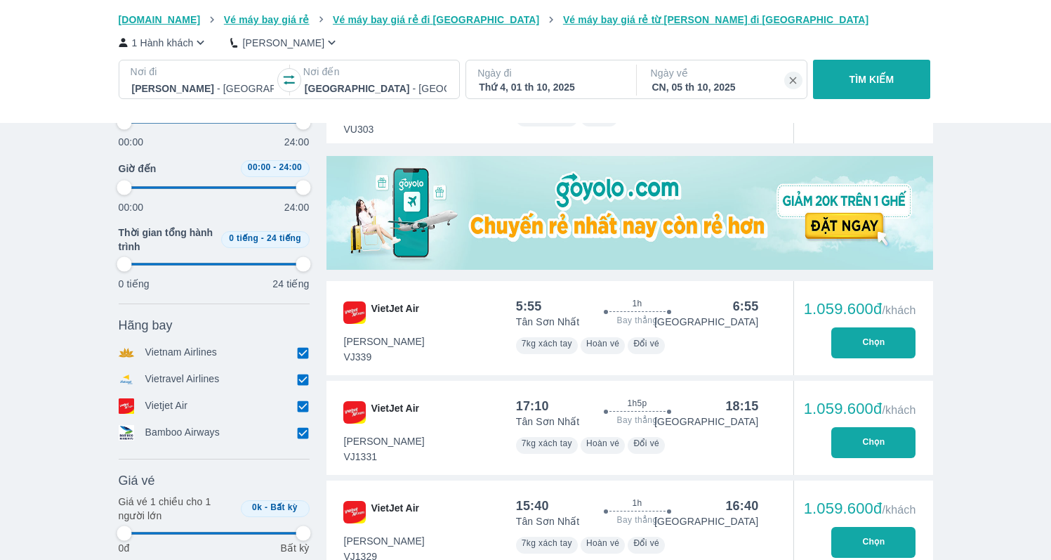
scroll to position [414, 0]
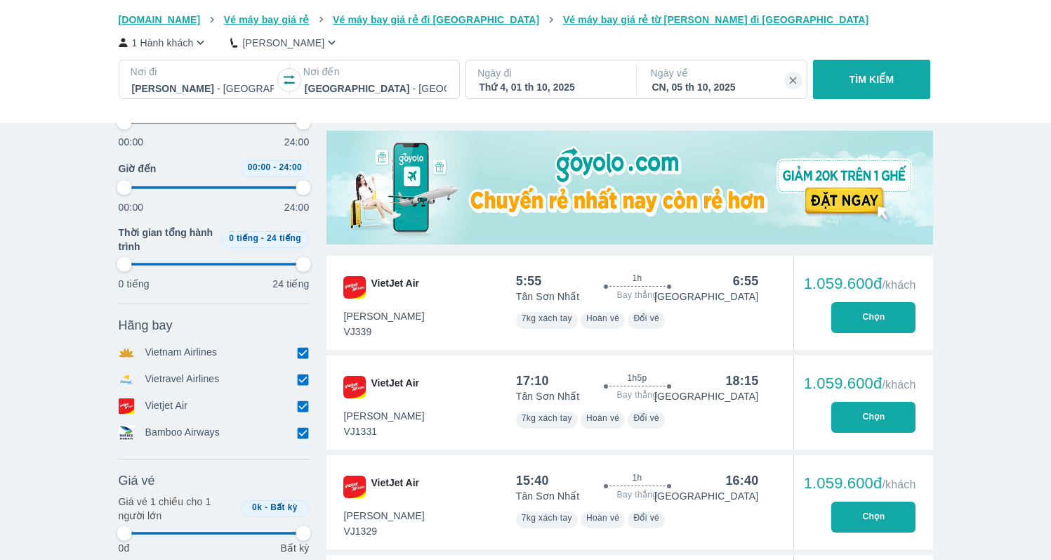
type input "97.9166666666667"
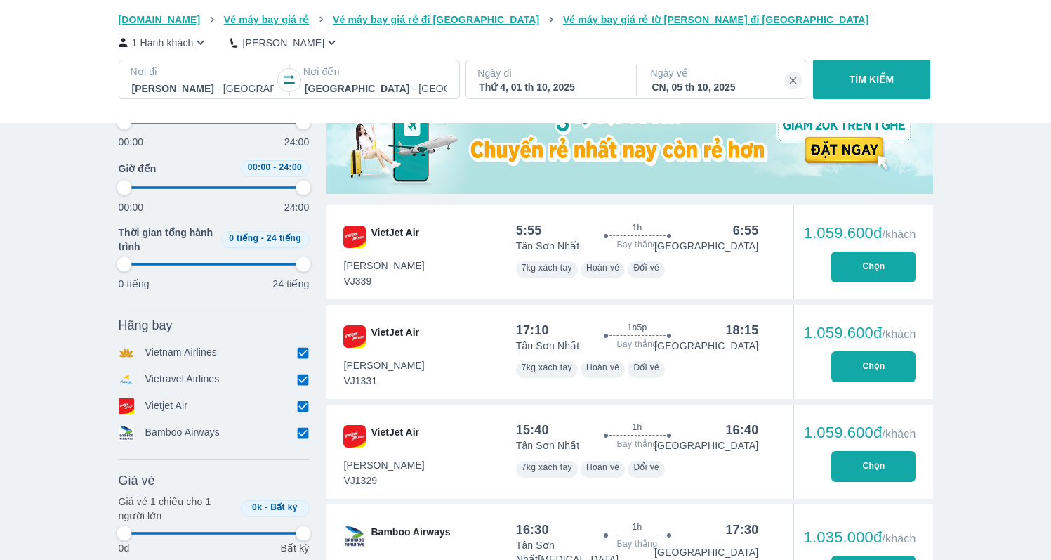
type input "97.9166666666667"
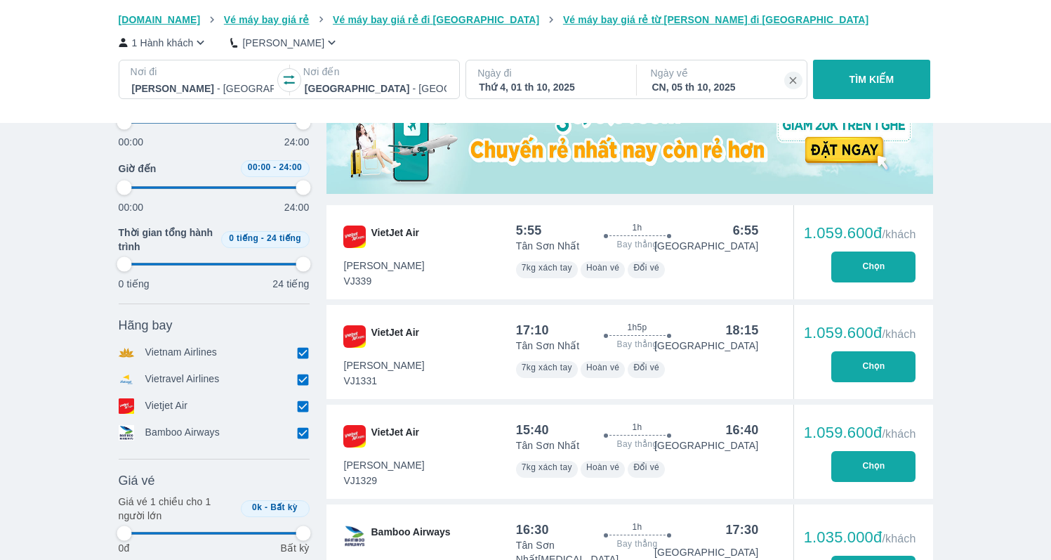
type input "97.9166666666667"
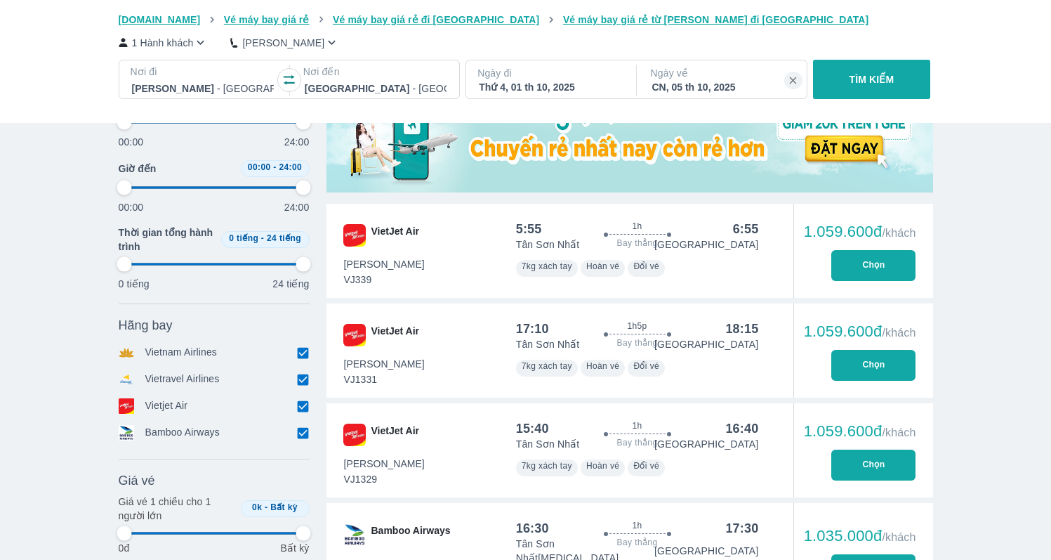
type input "97.9166666666667"
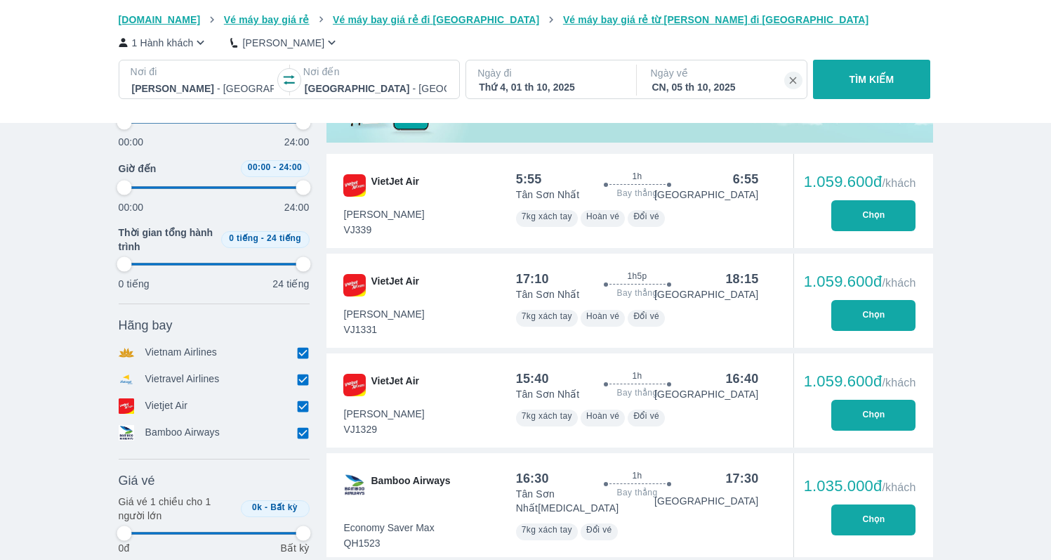
scroll to position [530, 0]
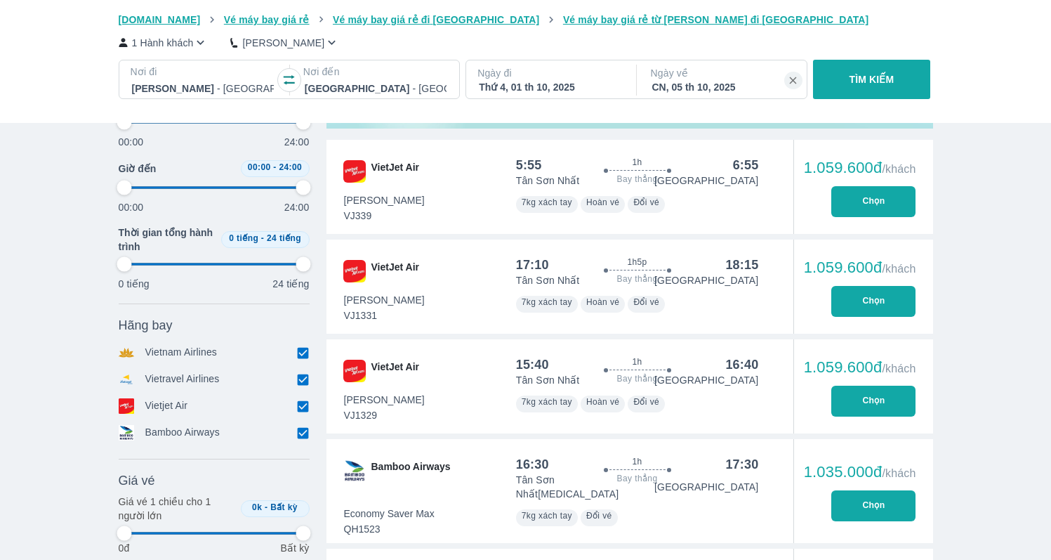
type input "97.9166666666667"
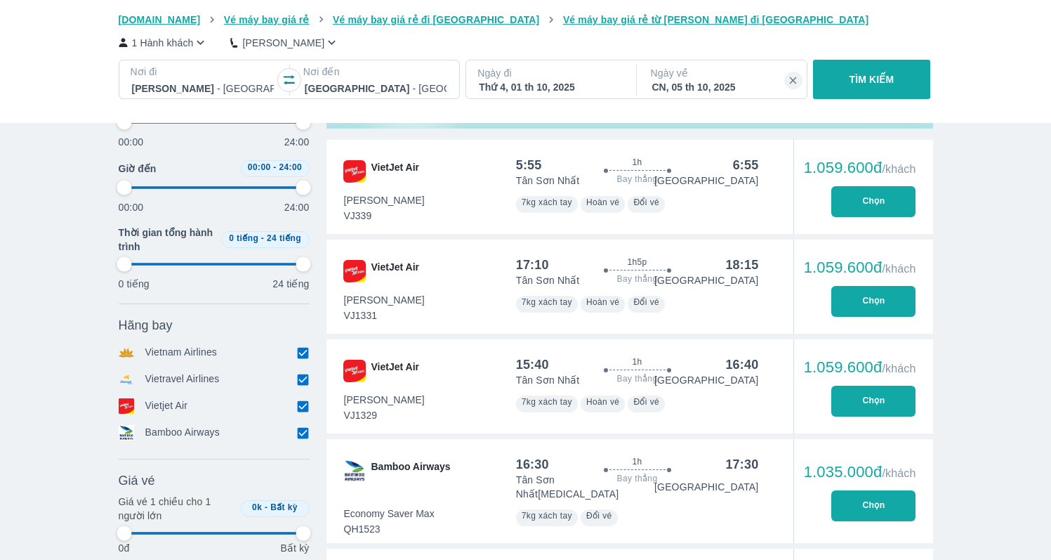
type input "97.9166666666667"
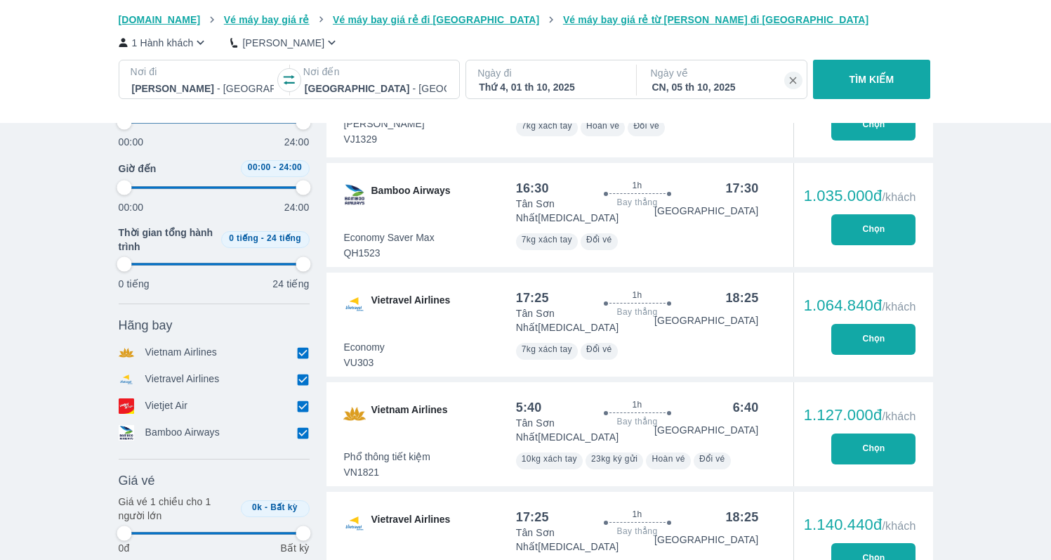
type input "97.9166666666667"
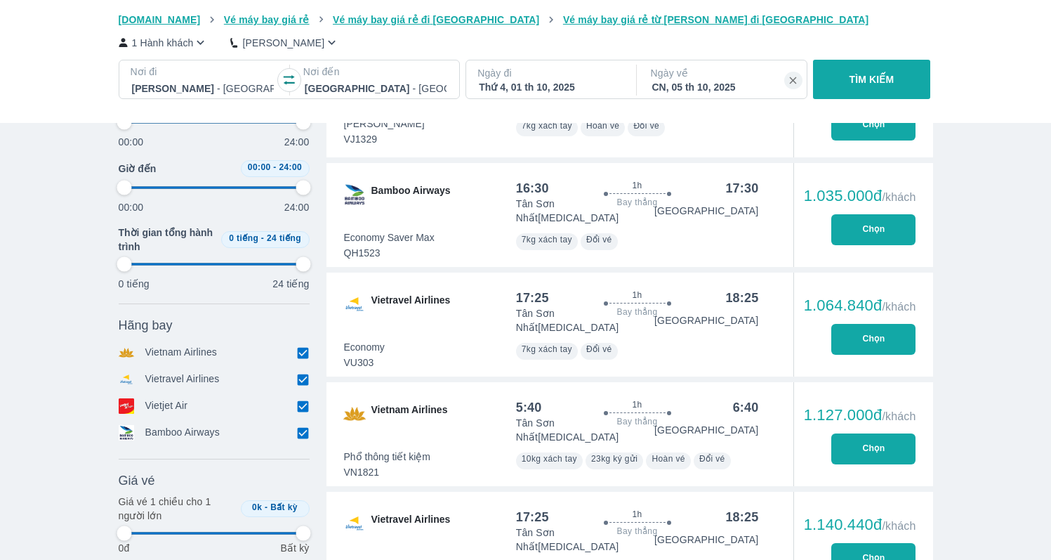
type input "97.9166666666667"
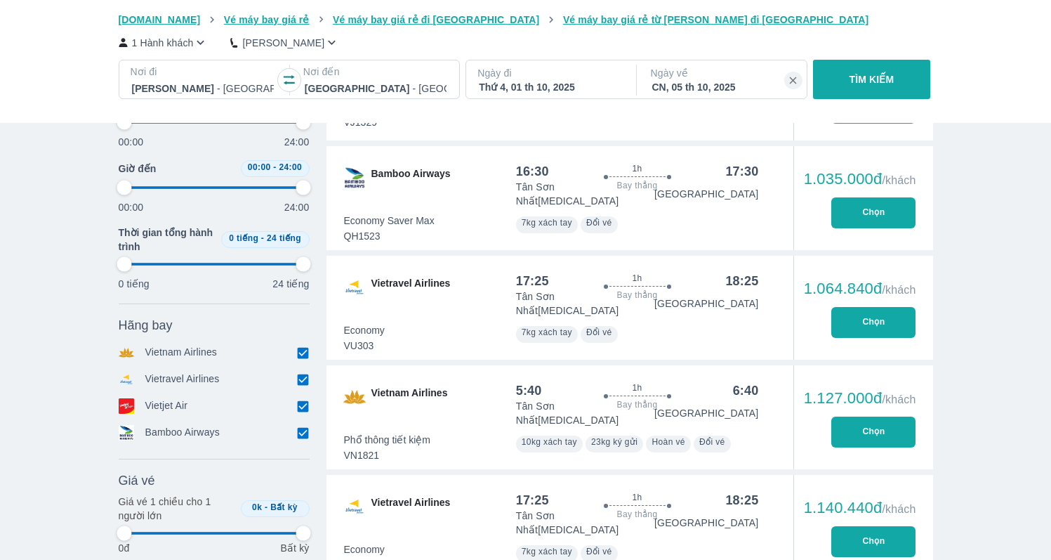
type input "97.9166666666667"
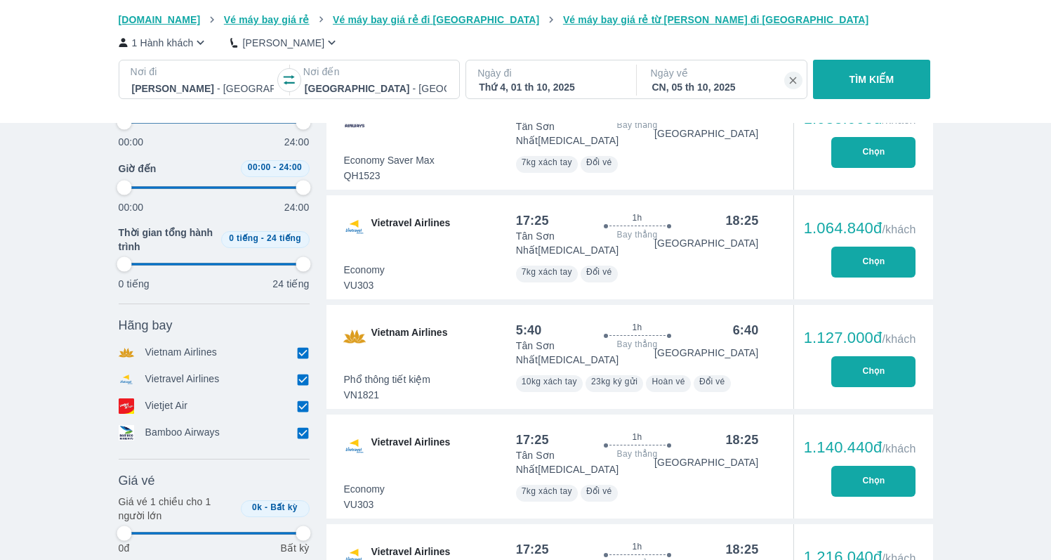
scroll to position [885, 0]
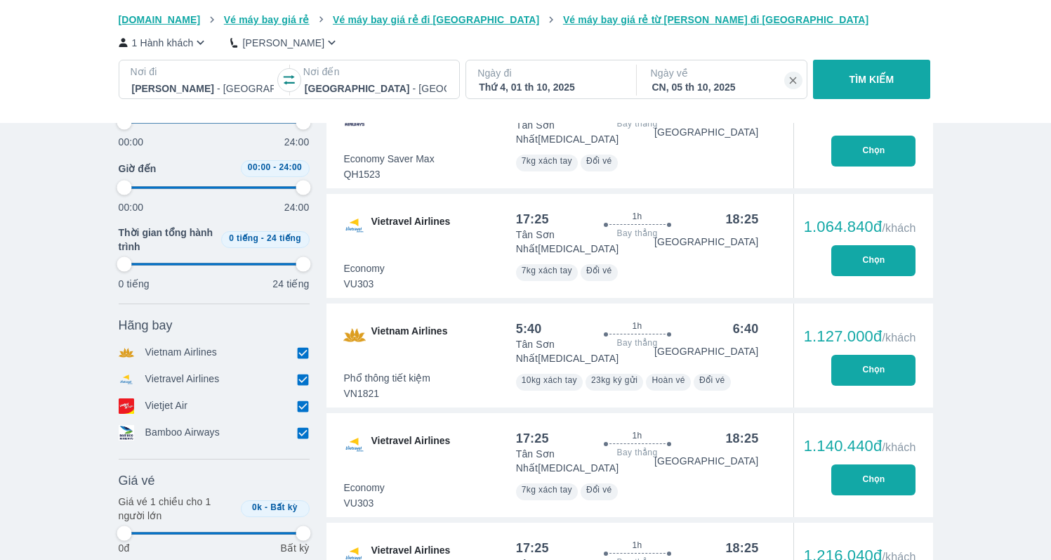
type input "97.9166666666667"
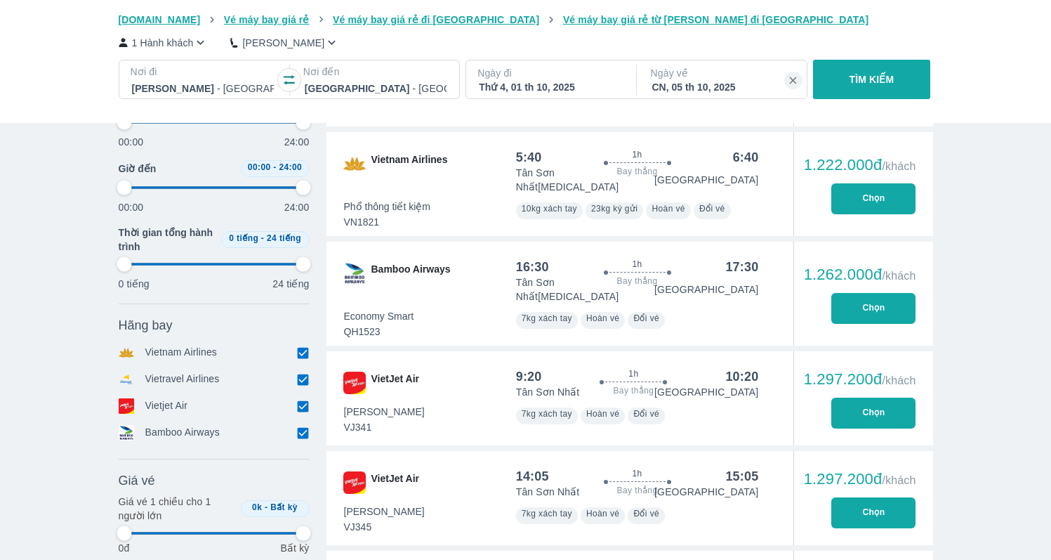
scroll to position [1388, 0]
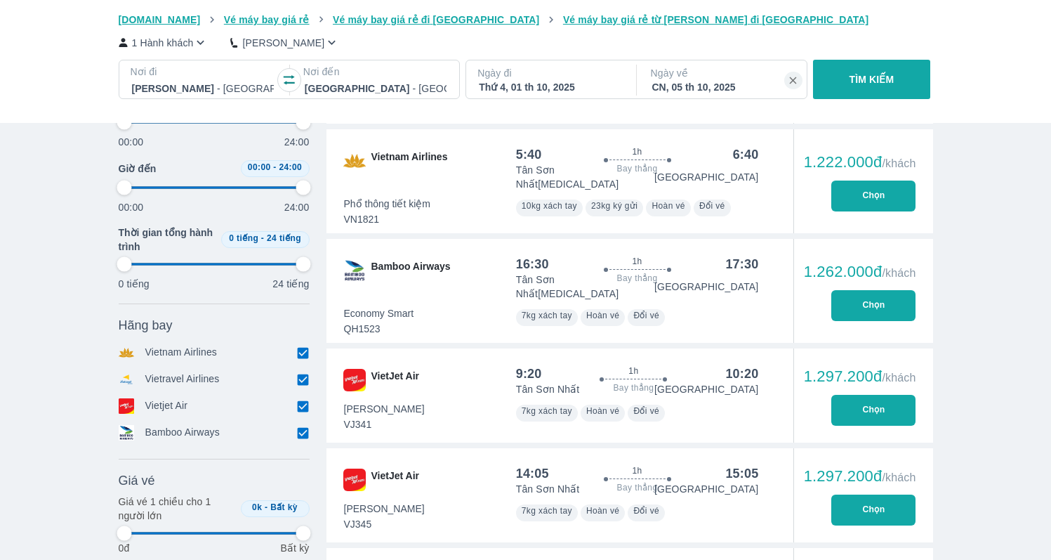
click at [884, 395] on button "Chọn" at bounding box center [873, 410] width 84 height 31
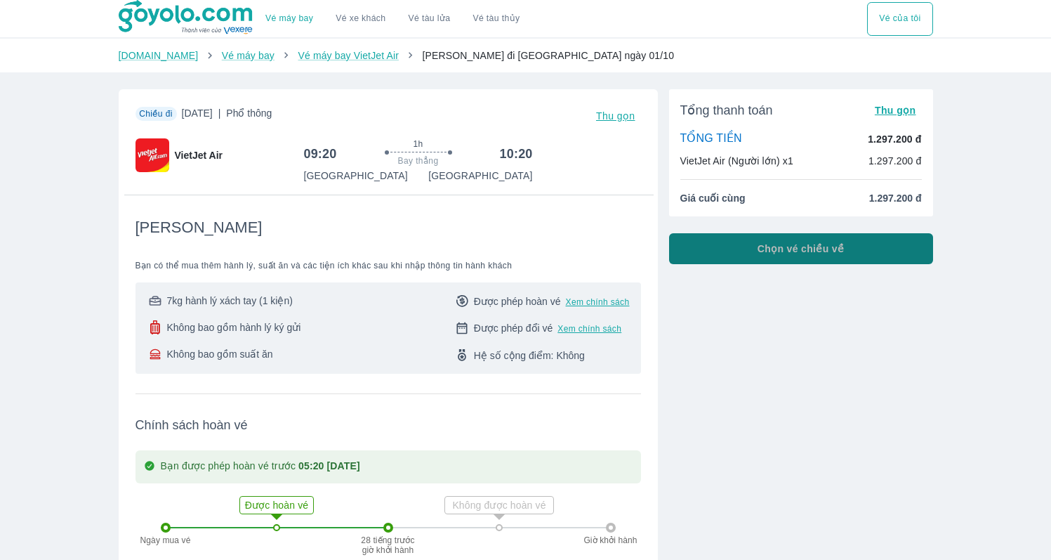
click at [705, 246] on button "Chọn vé chiều về" at bounding box center [801, 248] width 264 height 31
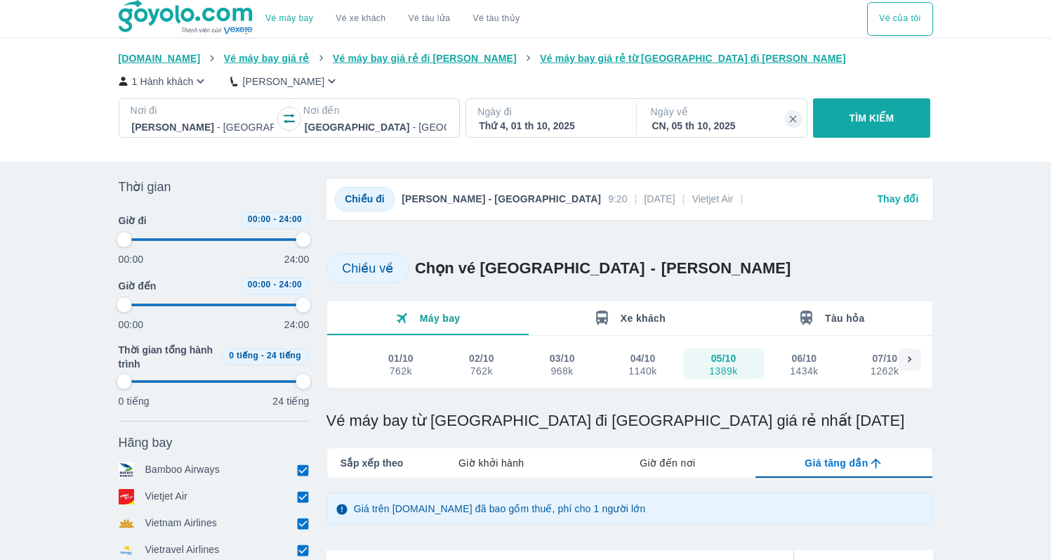
click at [810, 352] on div "06/10" at bounding box center [804, 358] width 25 height 14
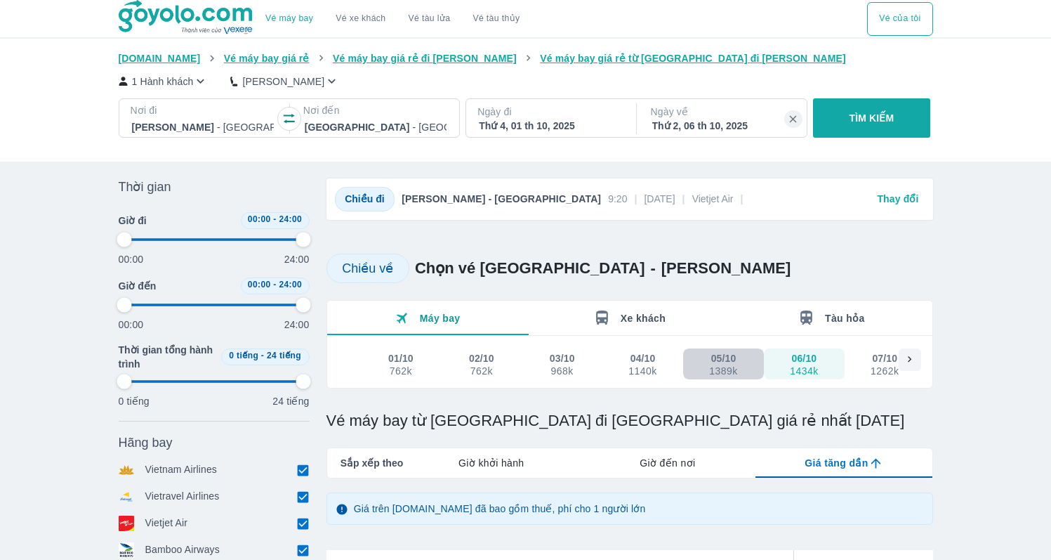
click at [730, 373] on div "1389k" at bounding box center [723, 370] width 28 height 11
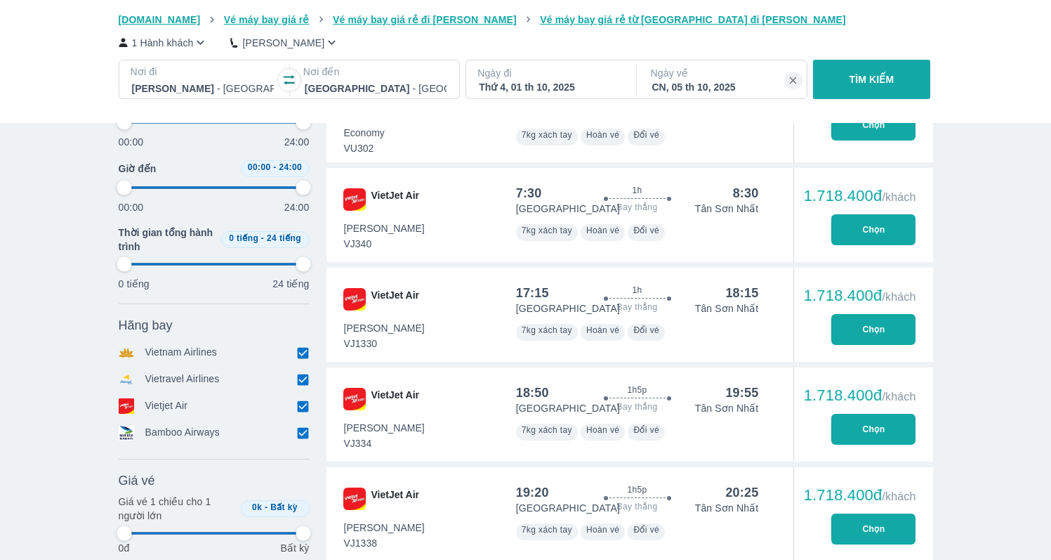
scroll to position [949, 0]
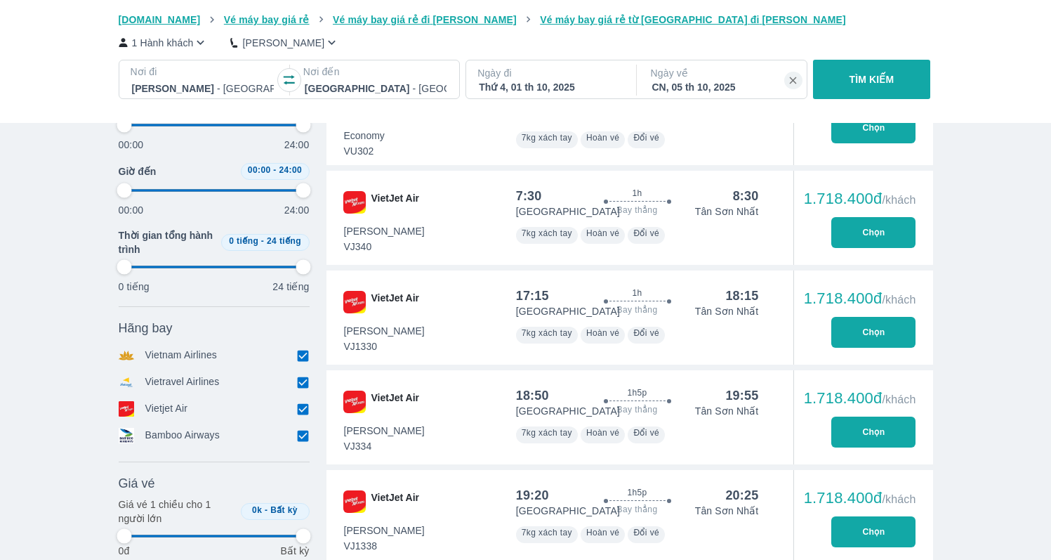
click at [871, 317] on button "Chọn" at bounding box center [873, 332] width 84 height 31
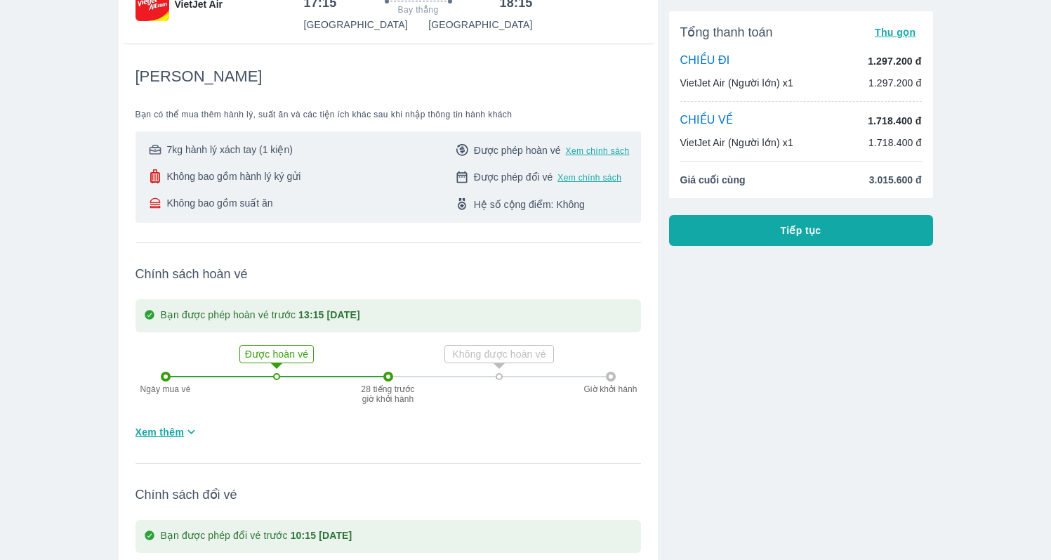
scroll to position [929, 0]
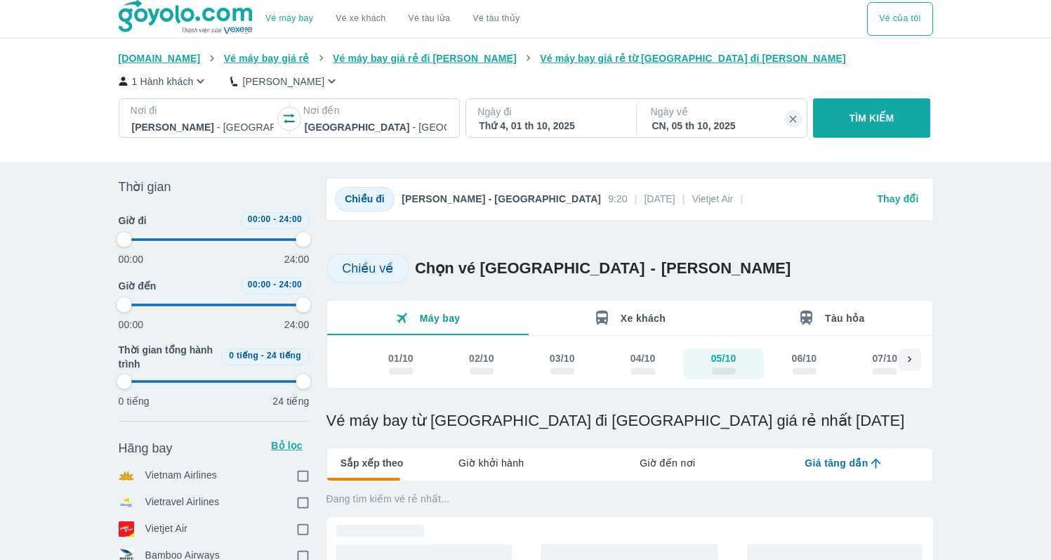
type input "97.9166666666667"
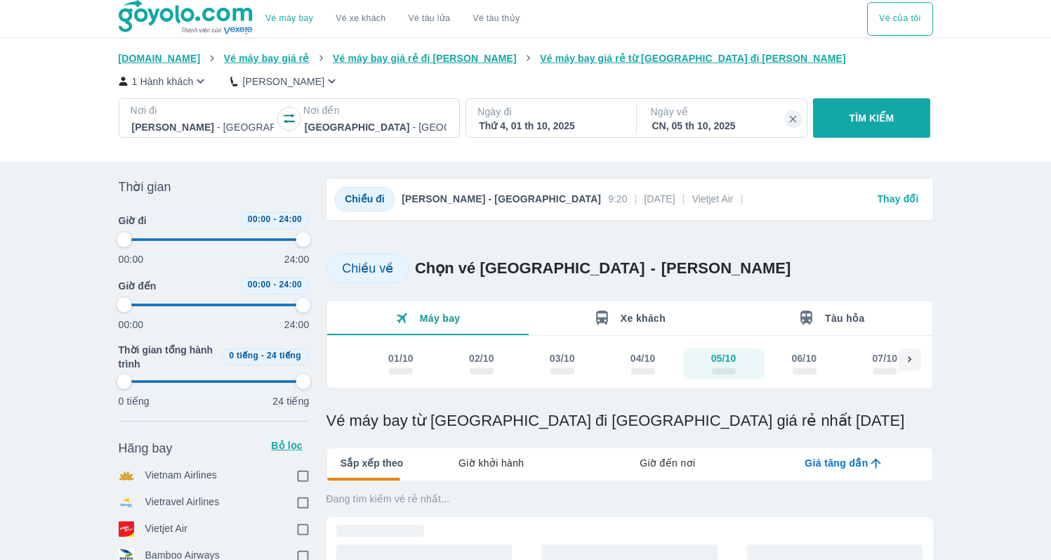
type input "97.9166666666667"
checkbox input "true"
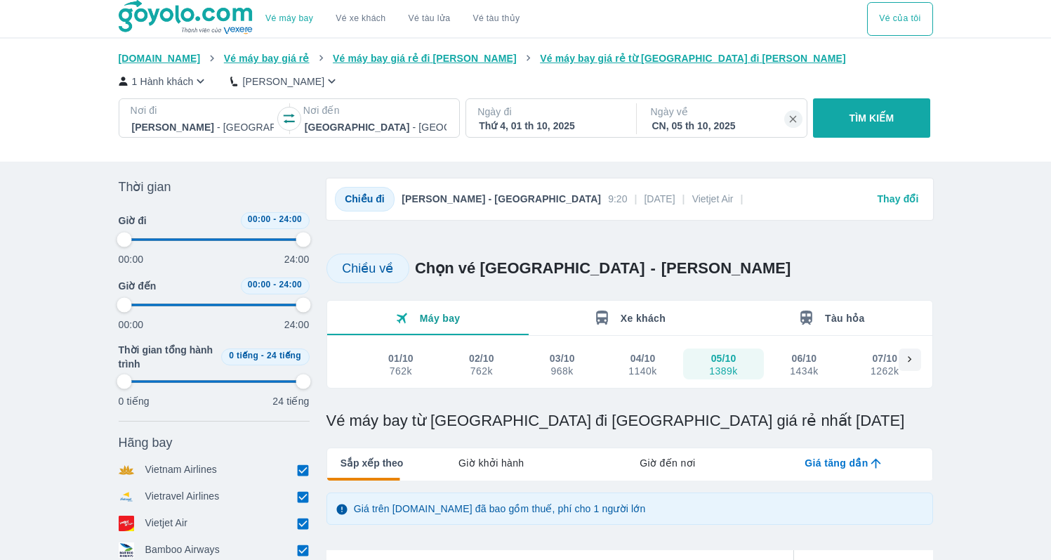
type input "97.9166666666667"
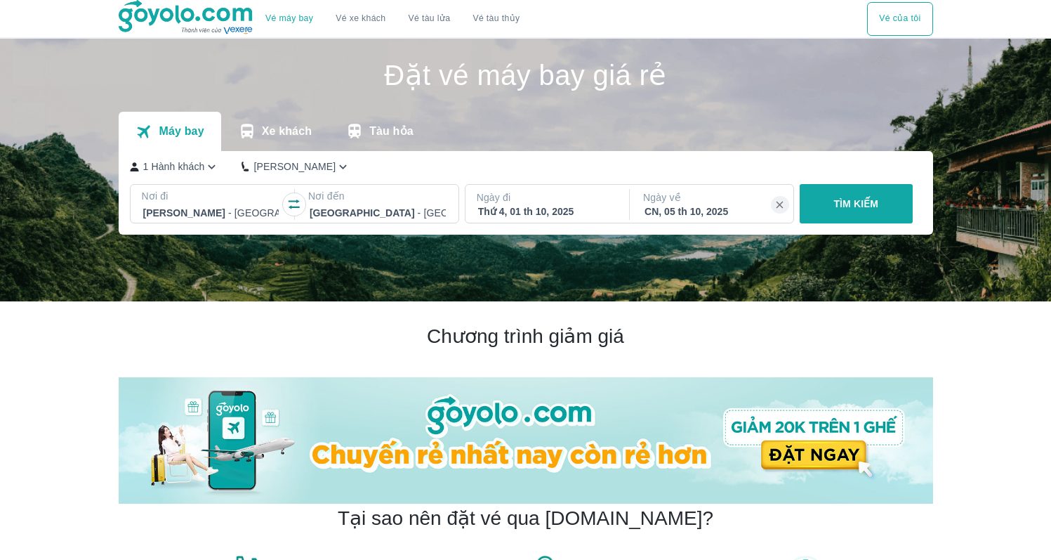
click at [567, 216] on div "Thứ 4, 01 th 10, 2025" at bounding box center [546, 211] width 136 height 14
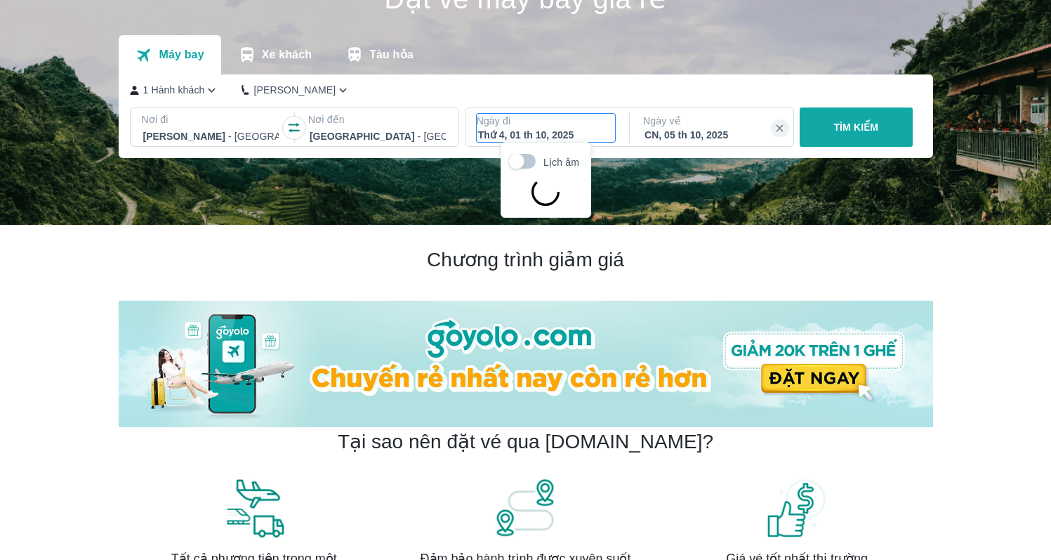
scroll to position [81, 0]
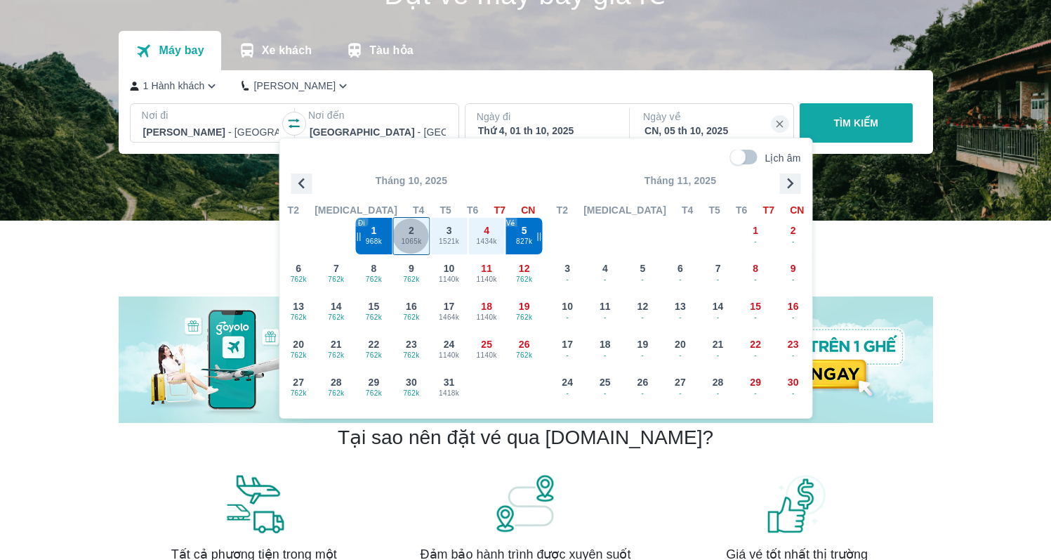
click at [422, 240] on span "1065k" at bounding box center [411, 241] width 37 height 11
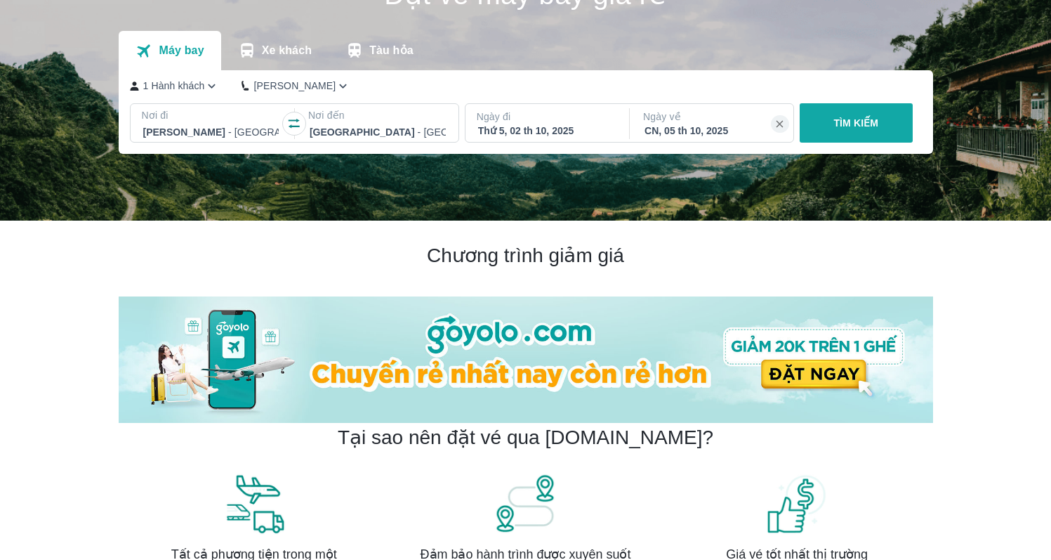
click at [716, 128] on div "CN, 05 th 10, 2025" at bounding box center [713, 131] width 136 height 14
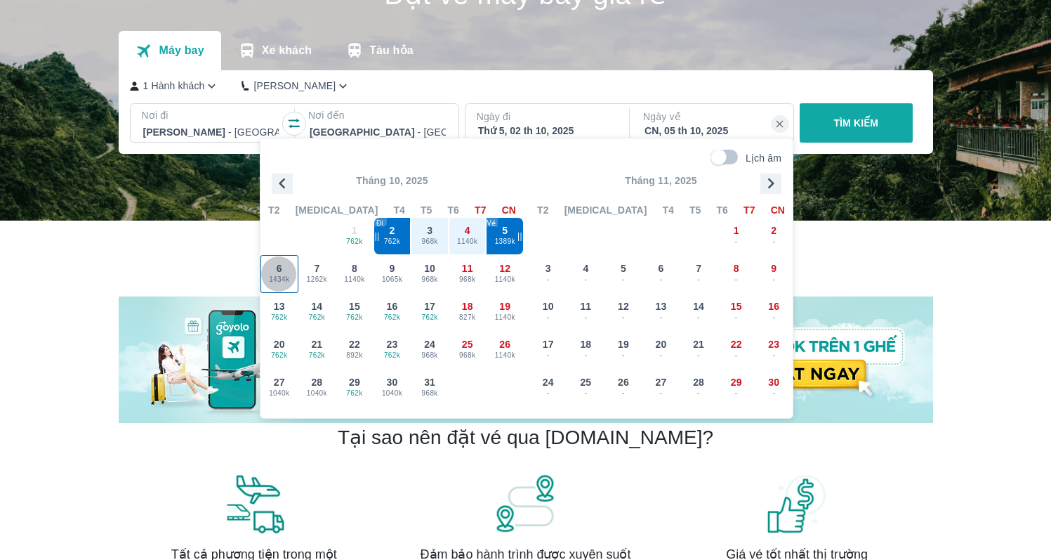
click at [282, 286] on div "6 1434k" at bounding box center [279, 274] width 37 height 37
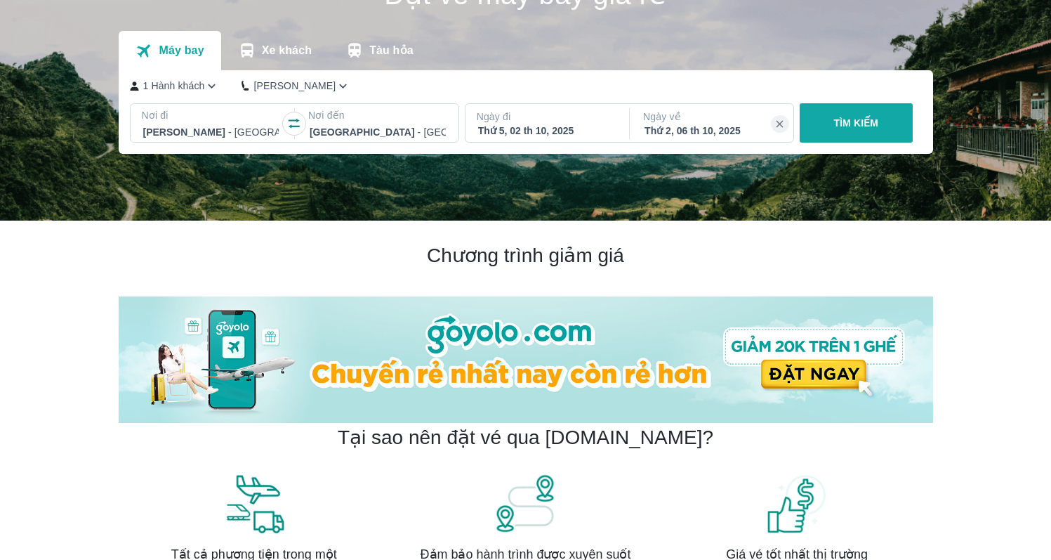
click at [869, 119] on p "TÌM KIẾM" at bounding box center [856, 123] width 45 height 14
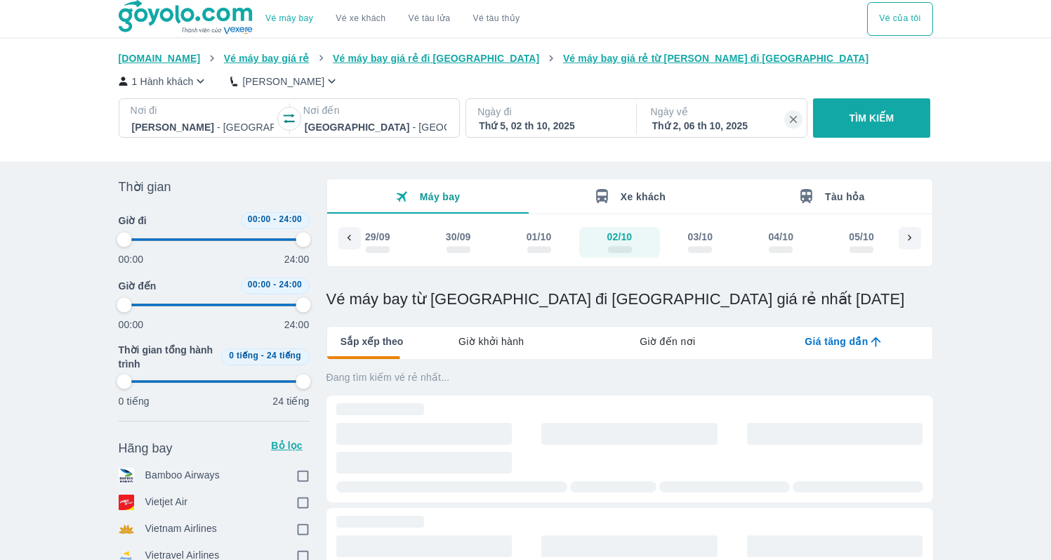
type input "97.9166666666667"
checkbox input "true"
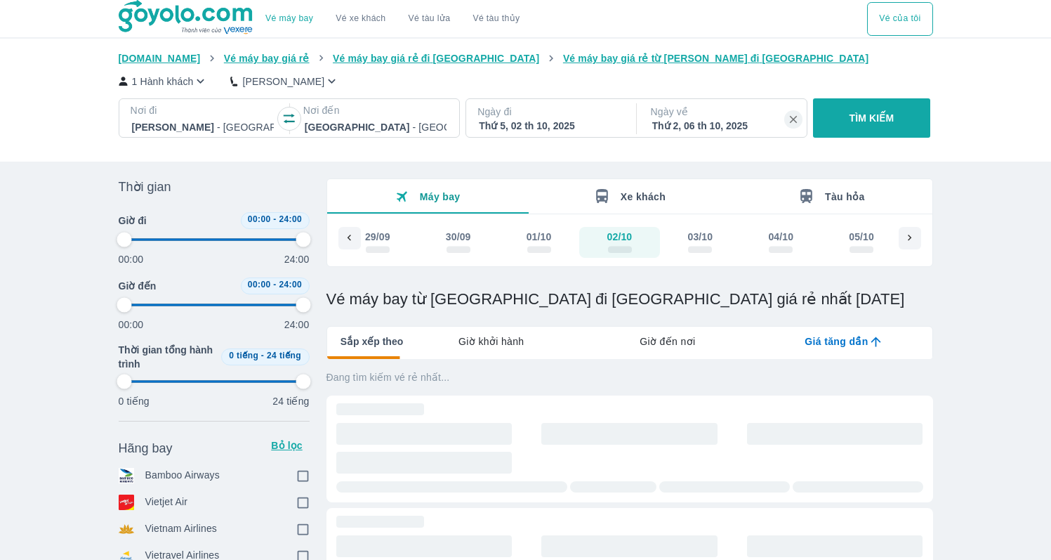
checkbox input "true"
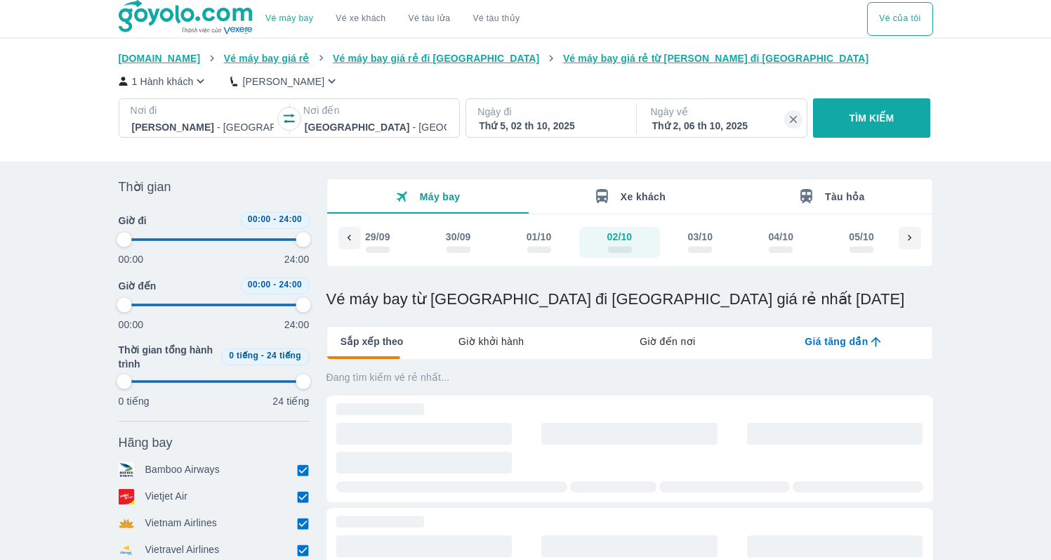
type input "97.9166666666667"
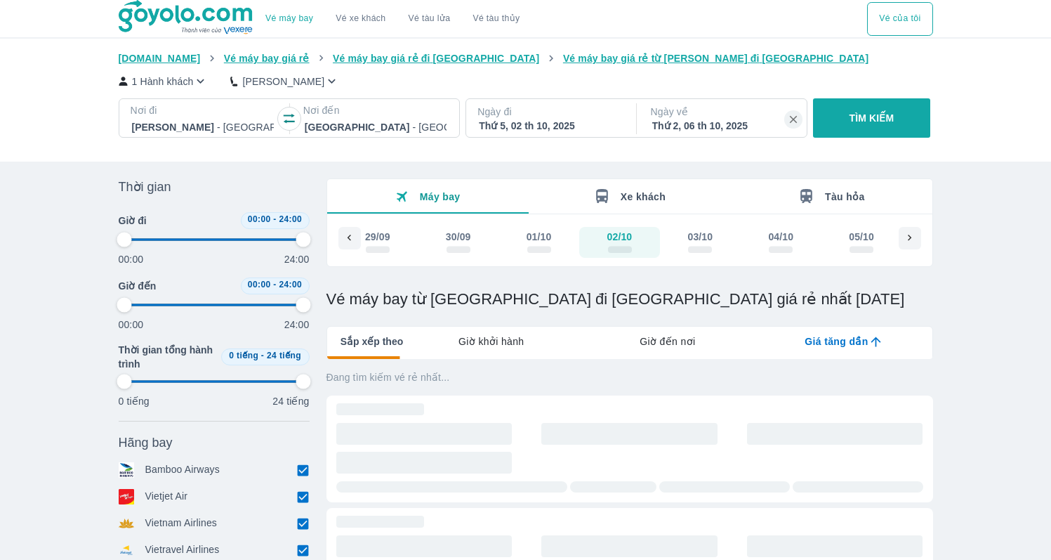
type input "97.9166666666667"
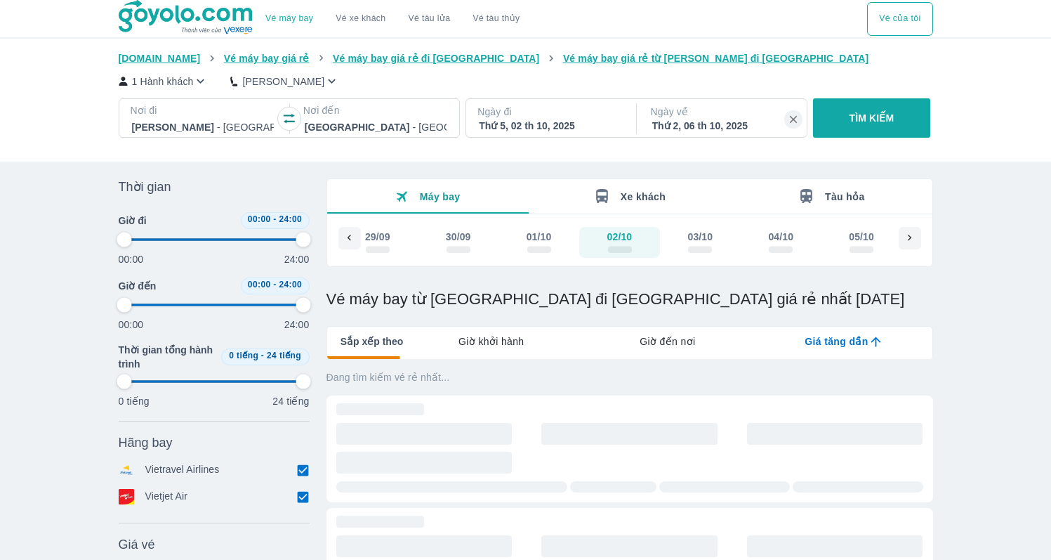
type input "97.9166666666667"
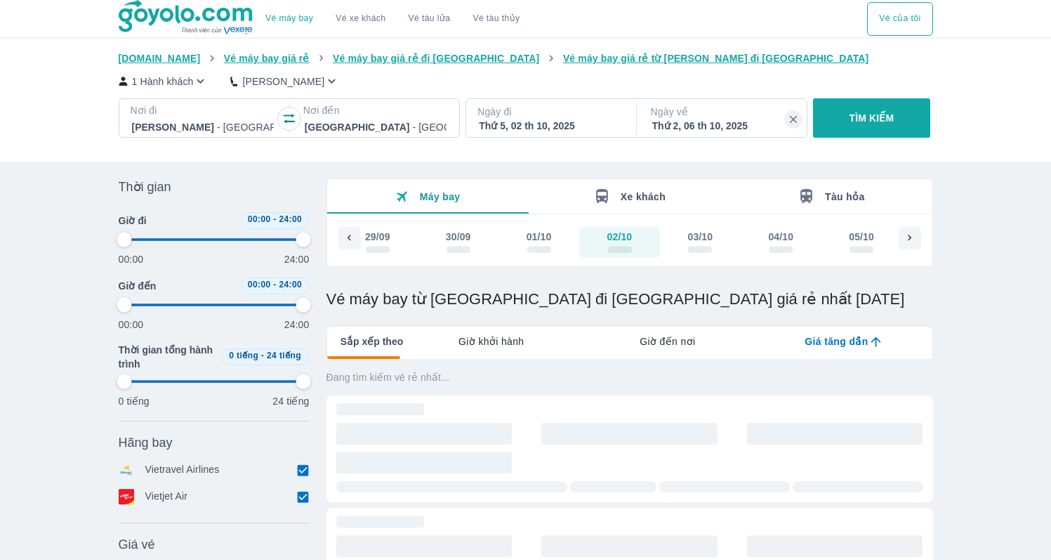
type input "97.9166666666667"
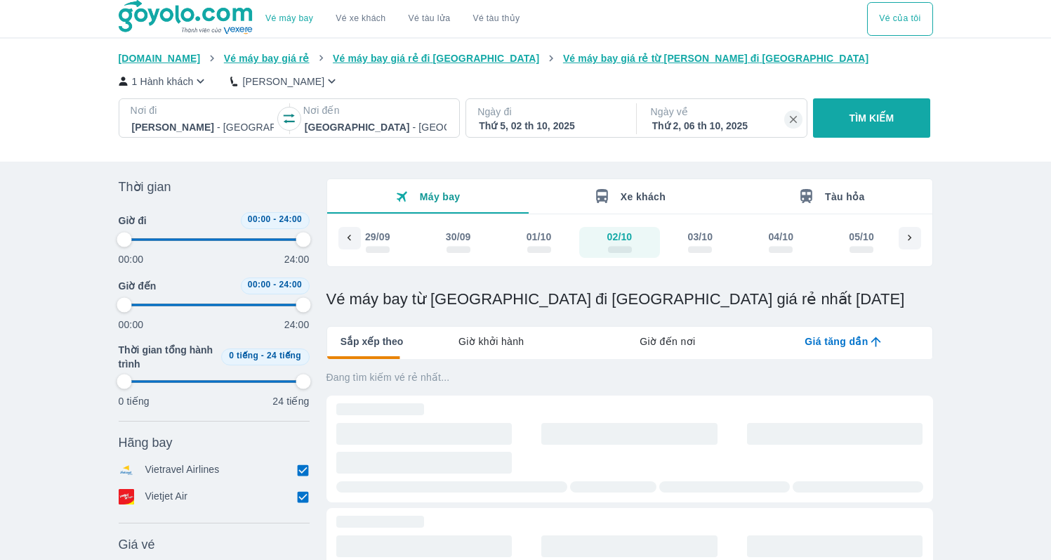
type input "97.9166666666667"
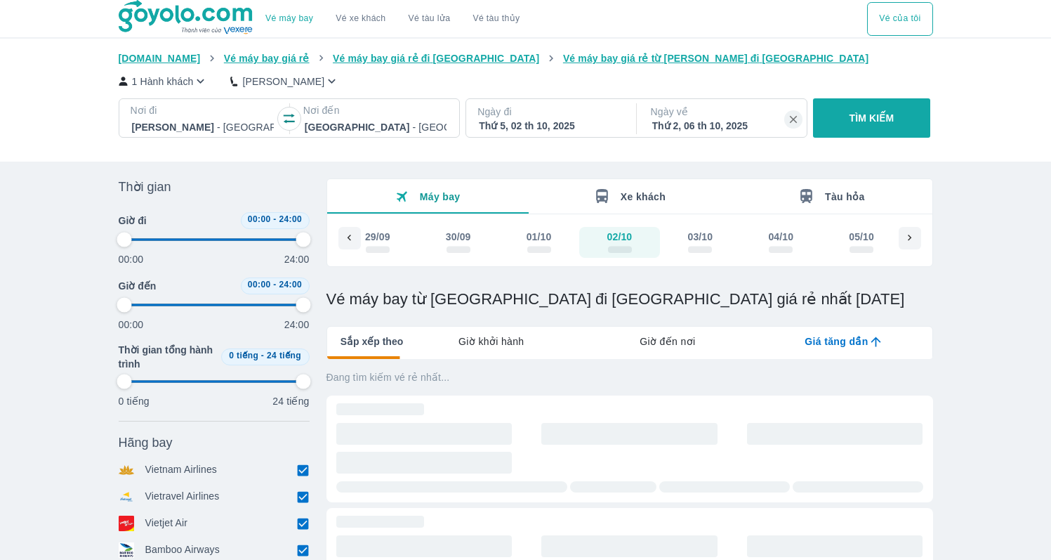
type input "97.9166666666667"
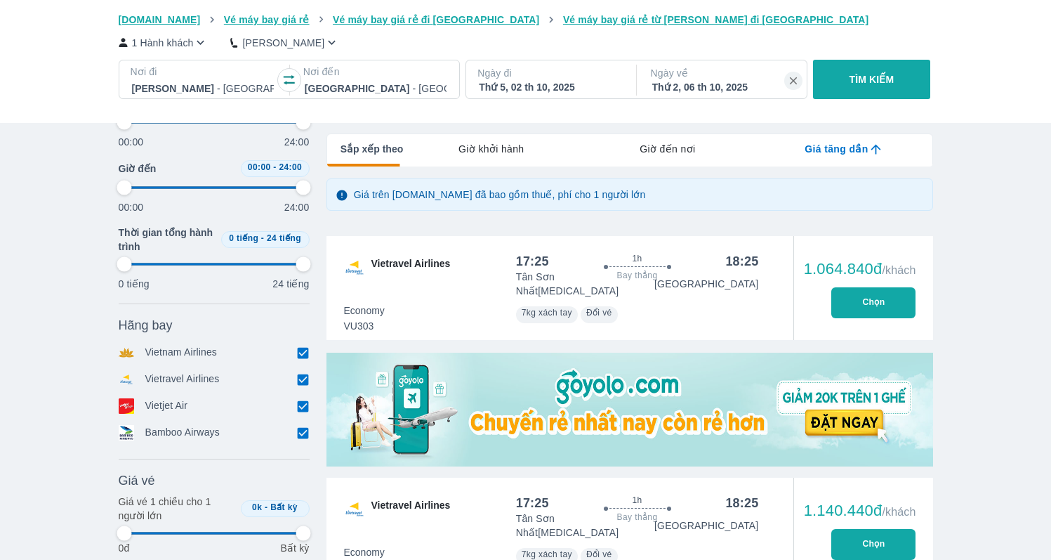
scroll to position [193, 0]
type input "97.9166666666667"
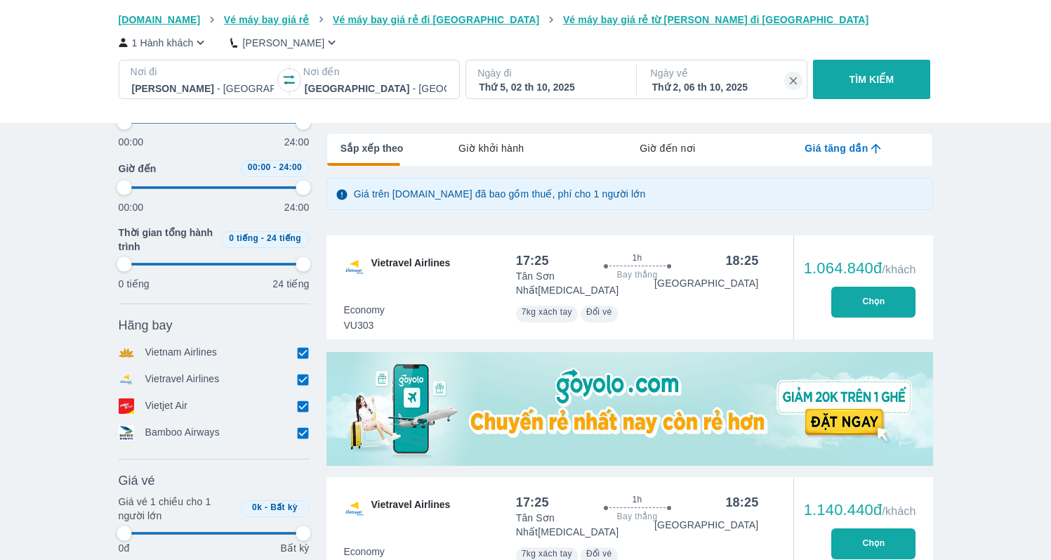
type input "97.9166666666667"
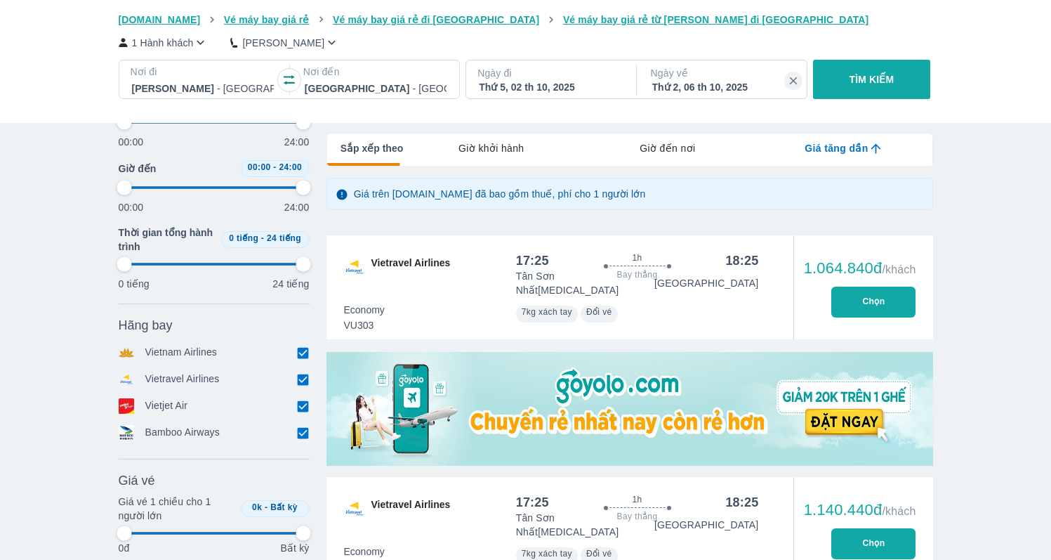
type input "97.9166666666667"
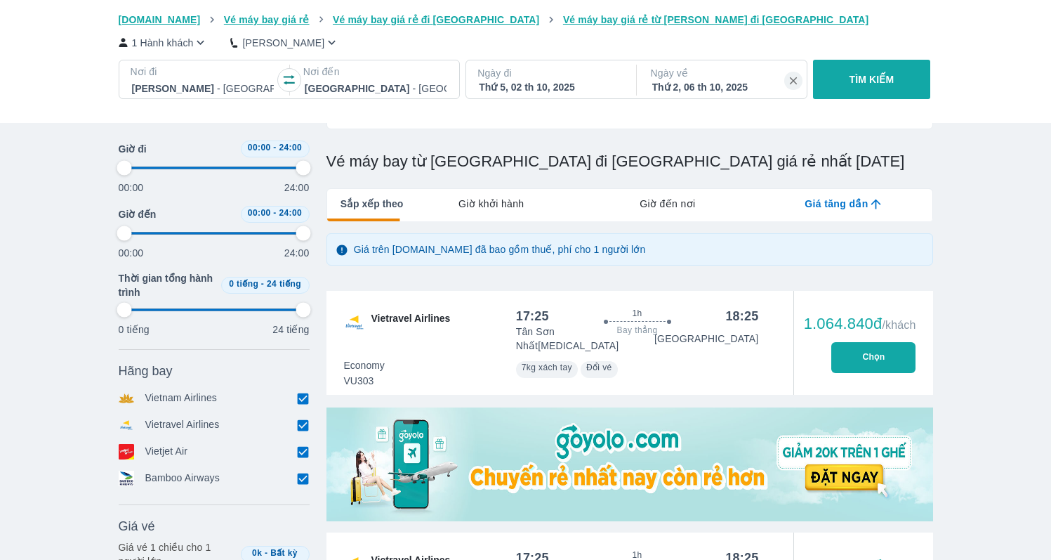
type input "97.9166666666667"
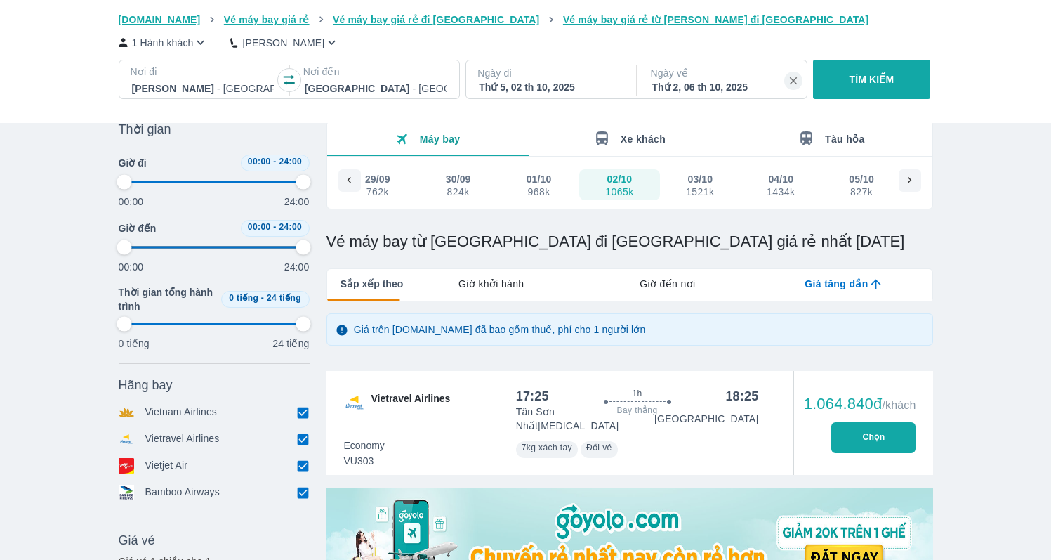
type input "97.9166666666667"
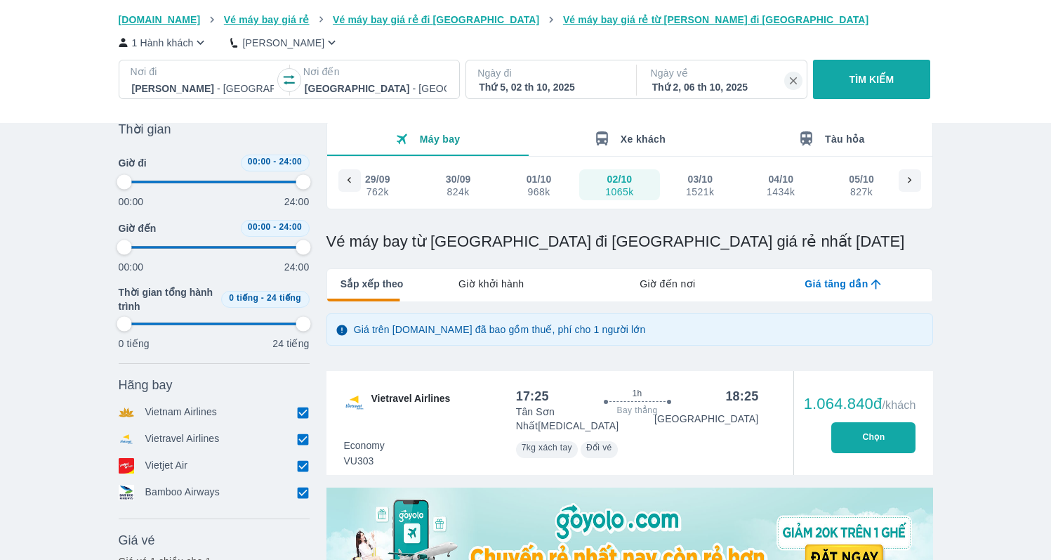
type input "97.9166666666667"
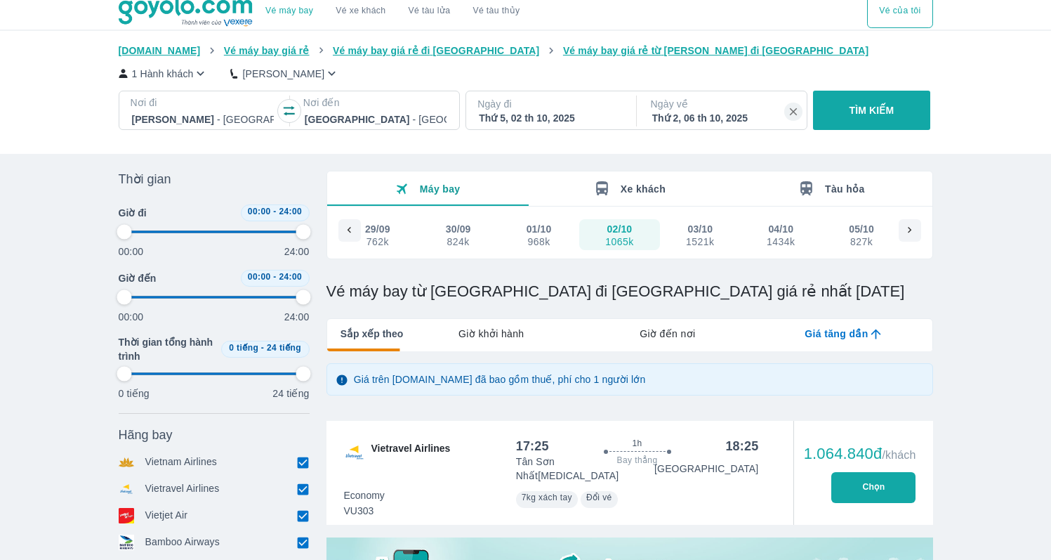
scroll to position [0, 0]
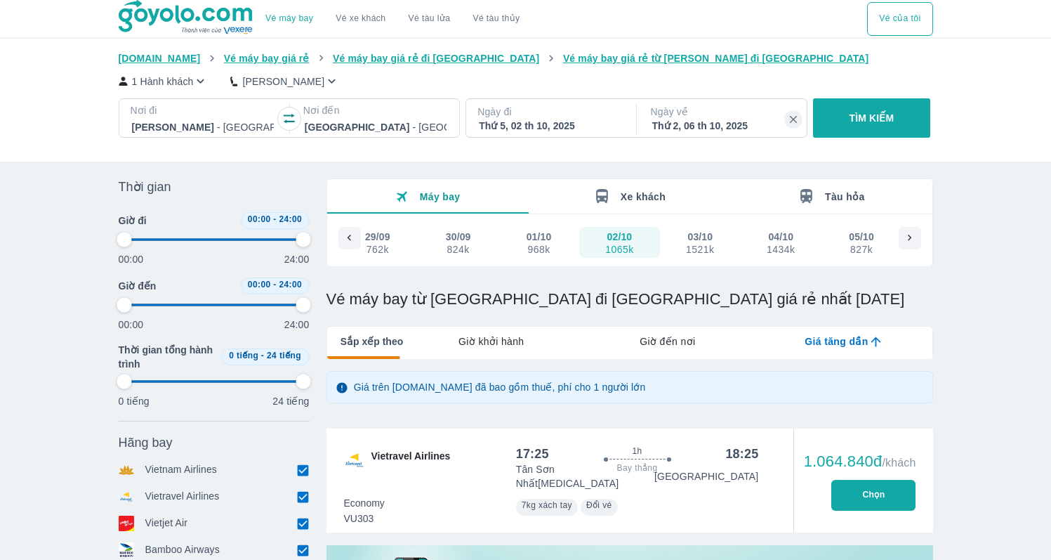
type input "97.9166666666667"
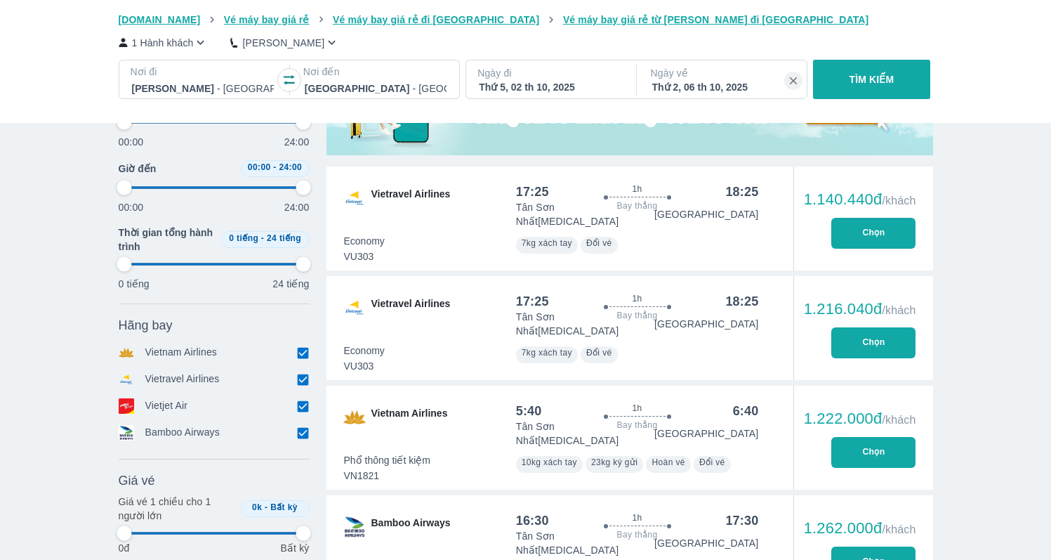
type input "97.9166666666667"
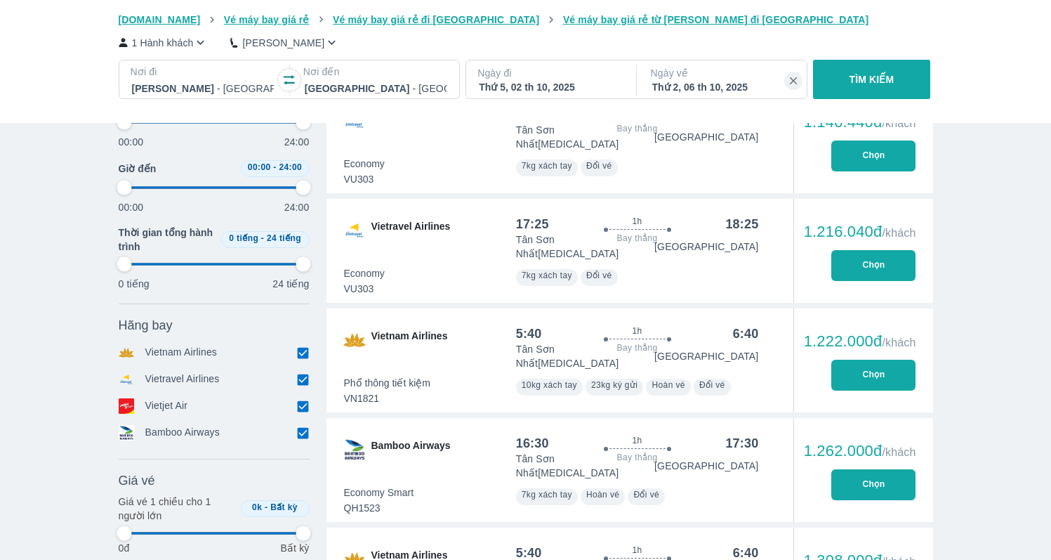
type input "97.9166666666667"
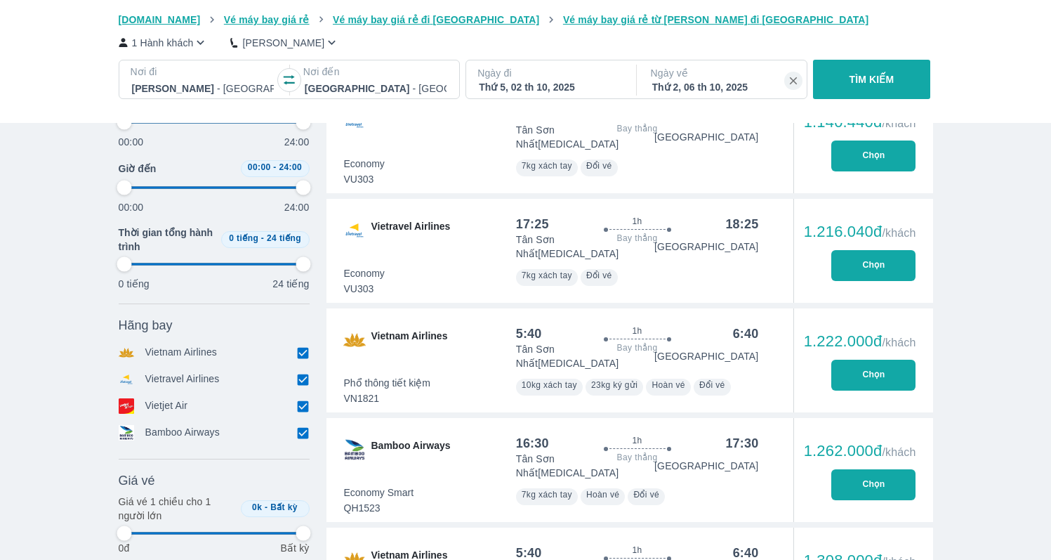
type input "97.9166666666667"
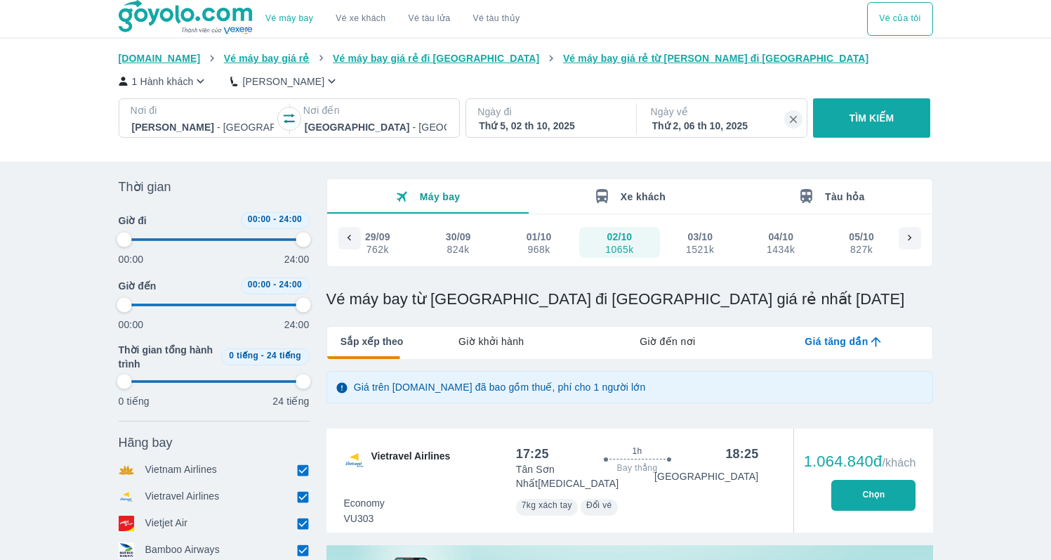
type input "97.9166666666667"
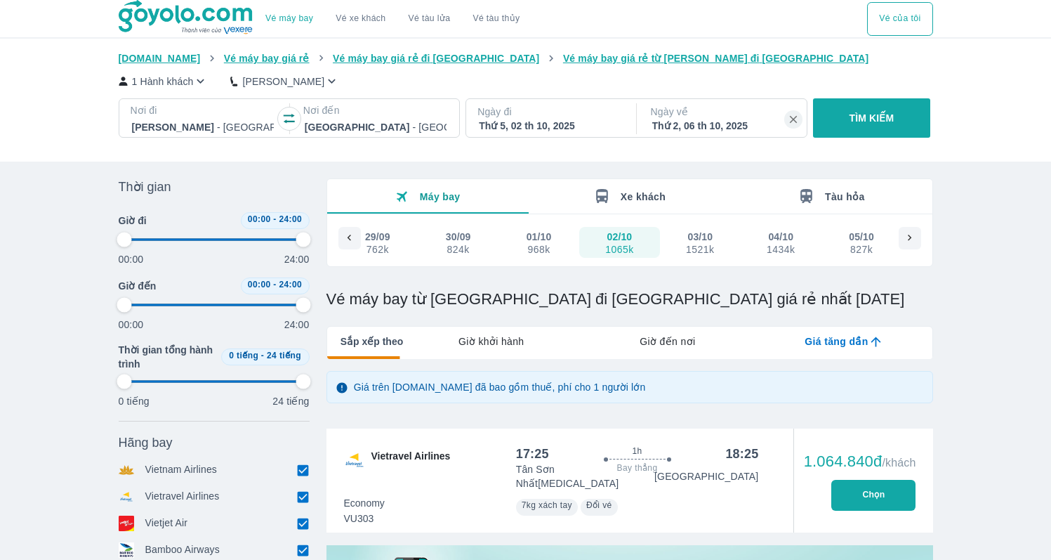
type input "97.9166666666667"
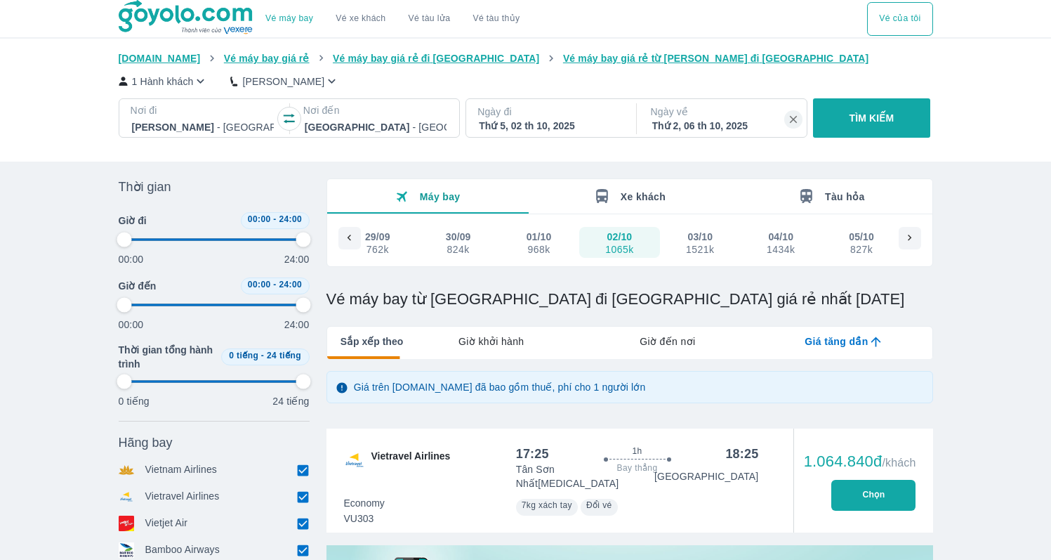
type input "97.9166666666667"
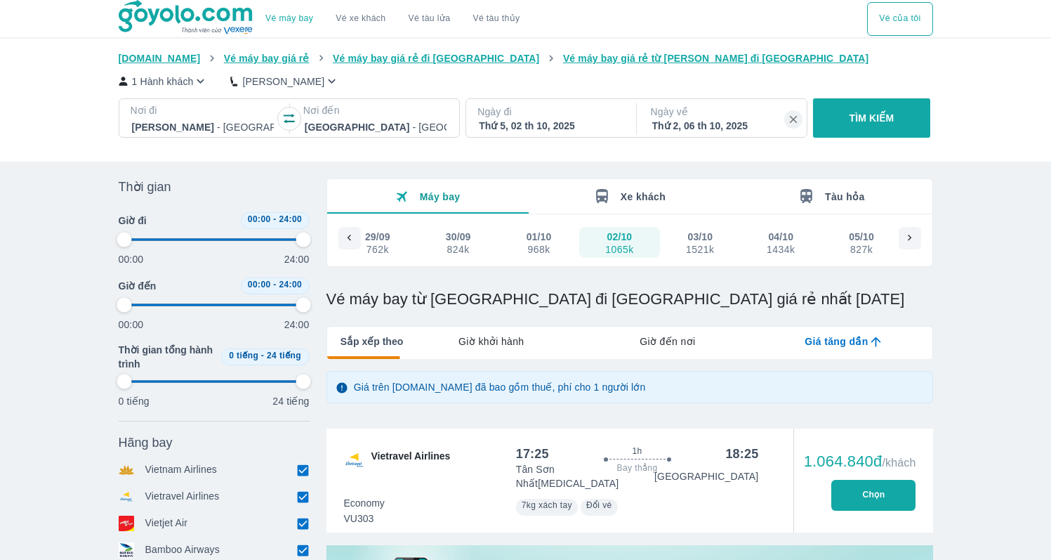
type input "97.9166666666667"
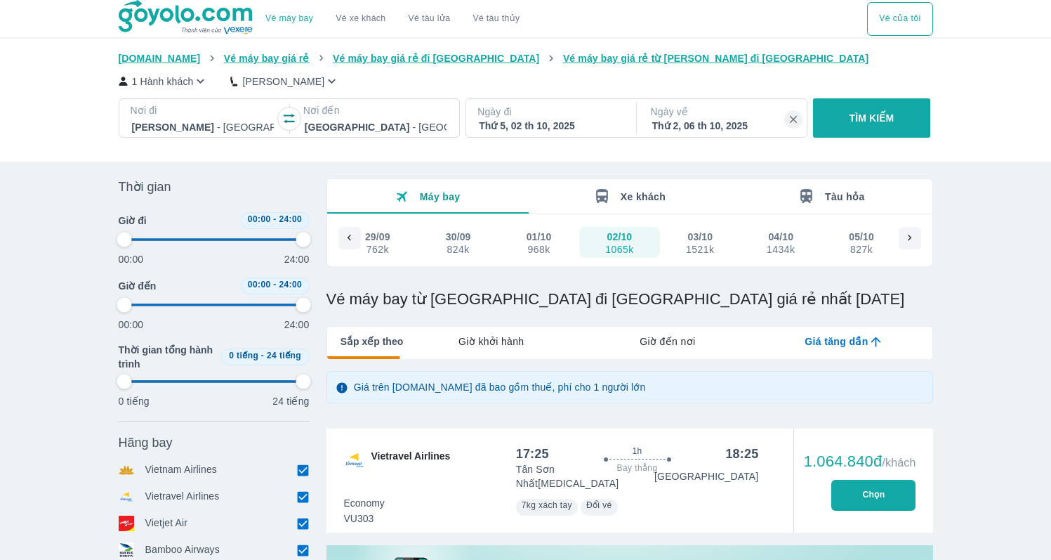
type input "97.9166666666667"
click at [476, 342] on span "Giờ khởi hành" at bounding box center [491, 341] width 65 height 14
type input "97.9166666666667"
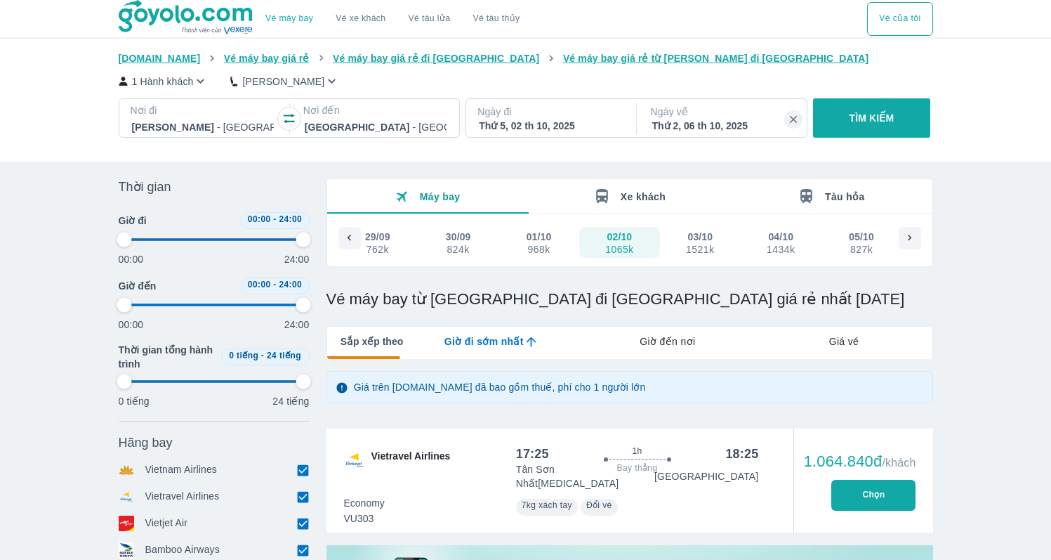
type input "97.9166666666667"
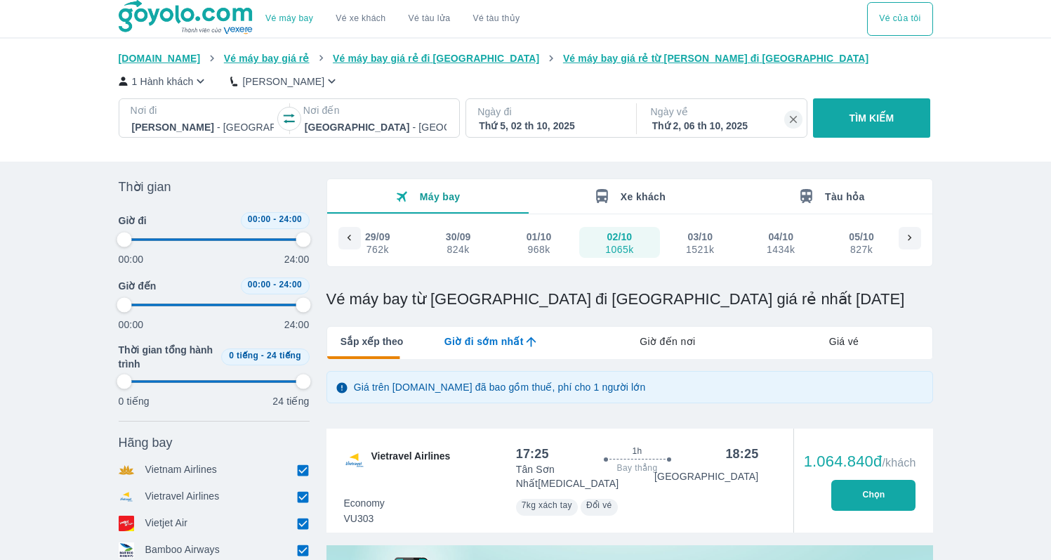
type input "97.9166666666667"
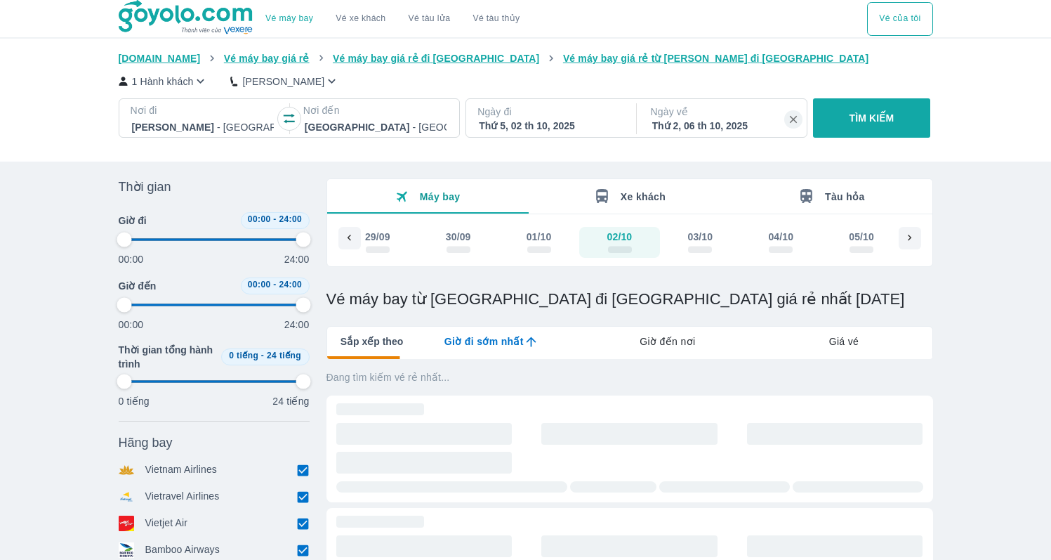
type input "97.9166666666667"
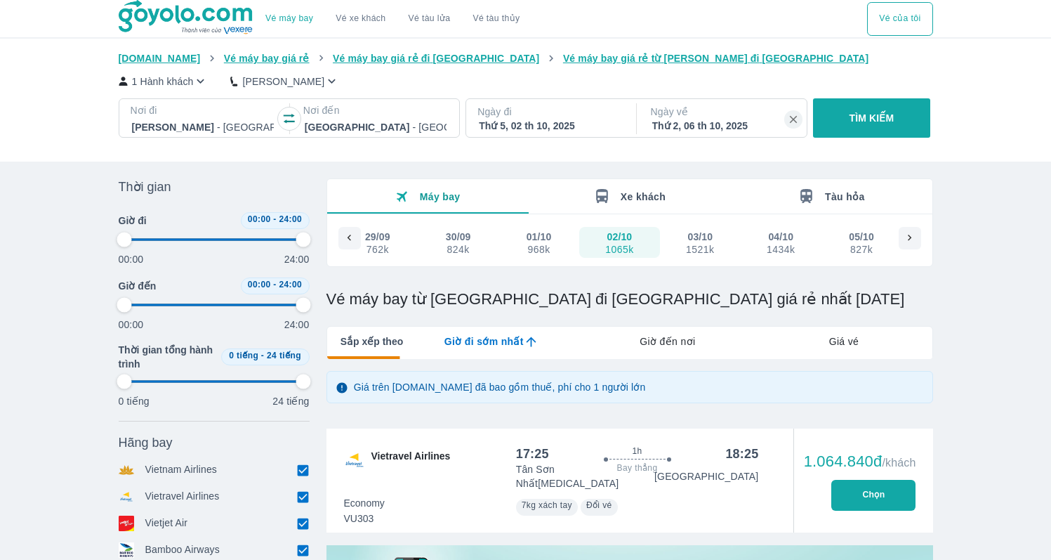
type input "97.9166666666667"
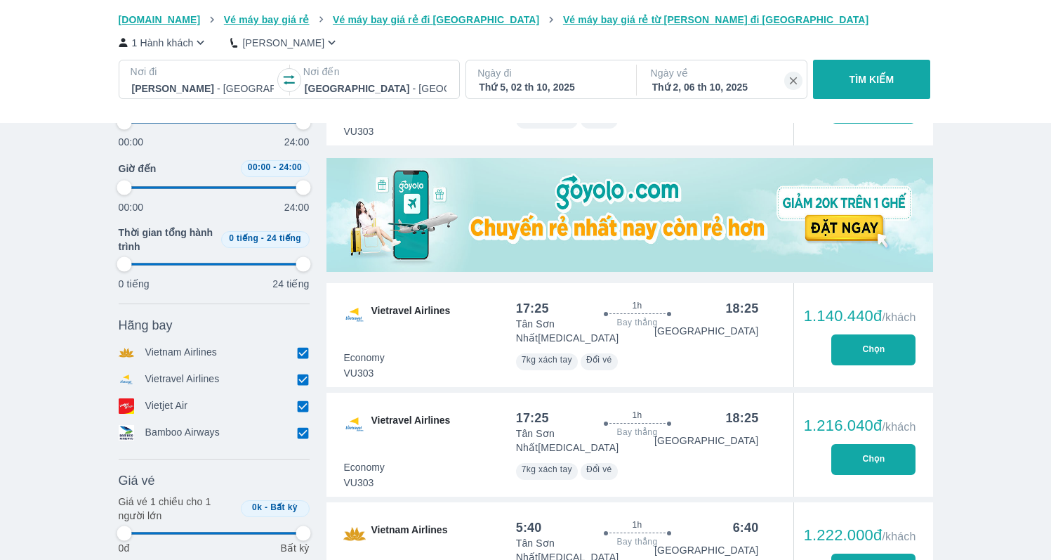
type input "97.9166666666667"
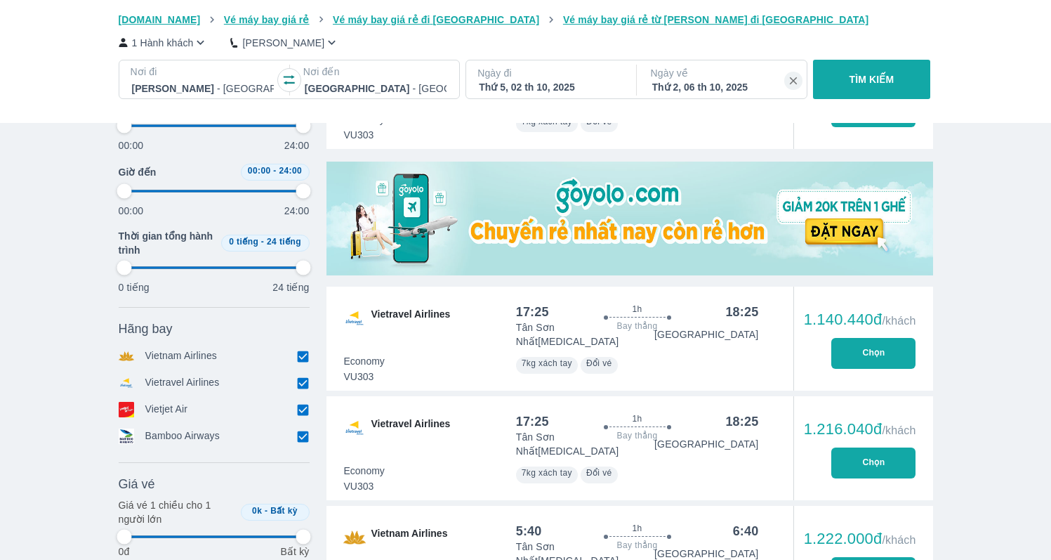
type input "97.9166666666667"
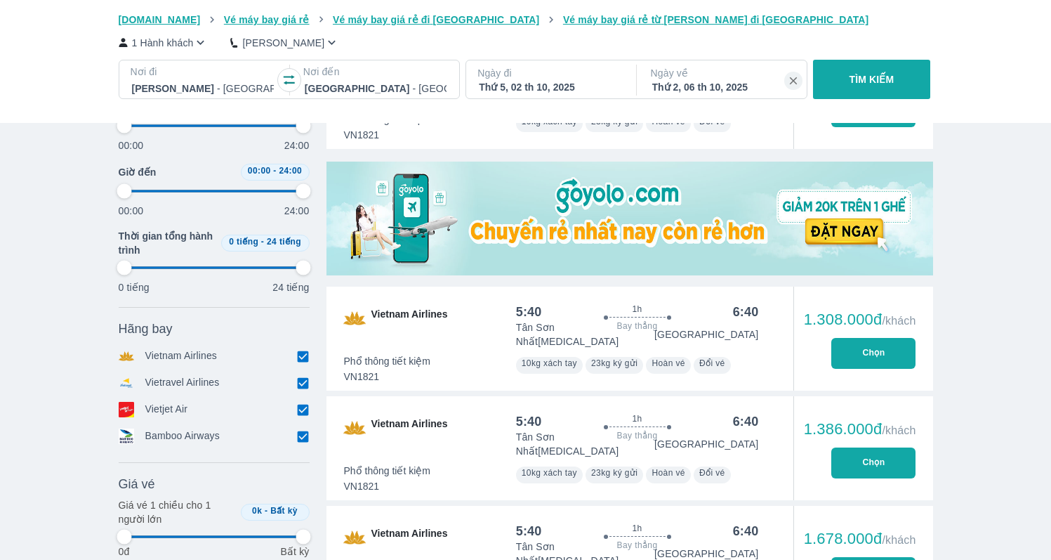
type input "97.9166666666667"
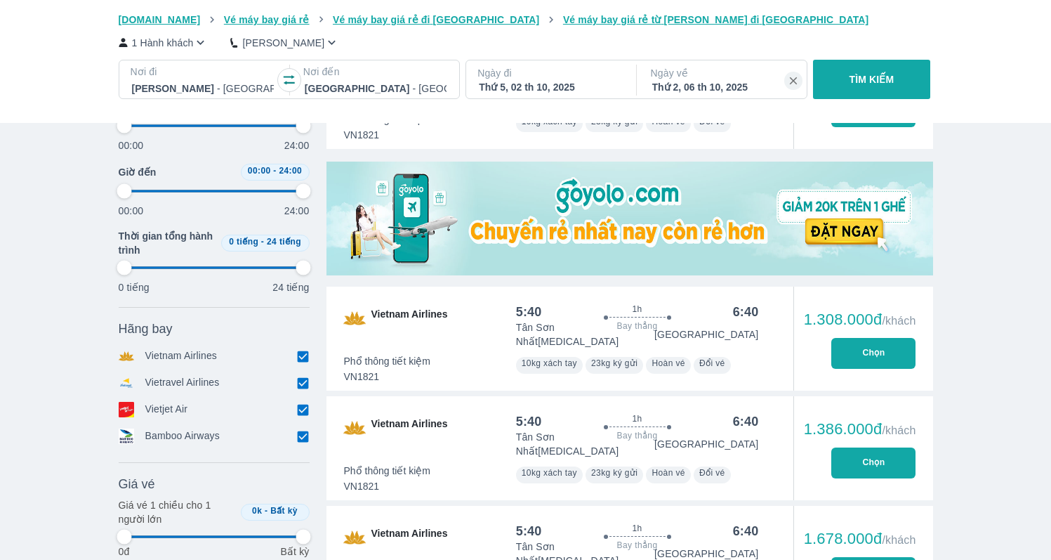
type input "97.9166666666667"
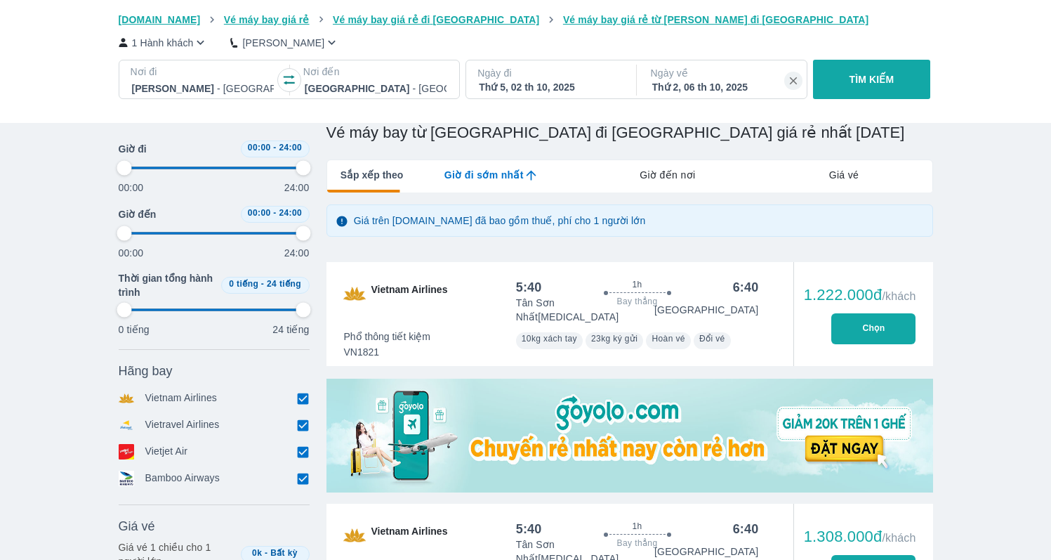
scroll to position [0, 0]
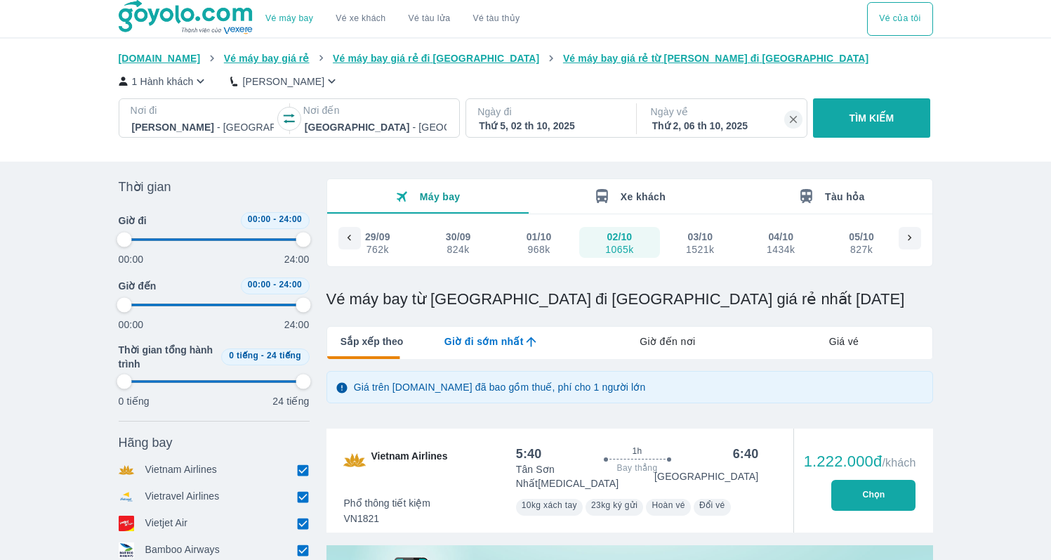
type input "97.9166666666667"
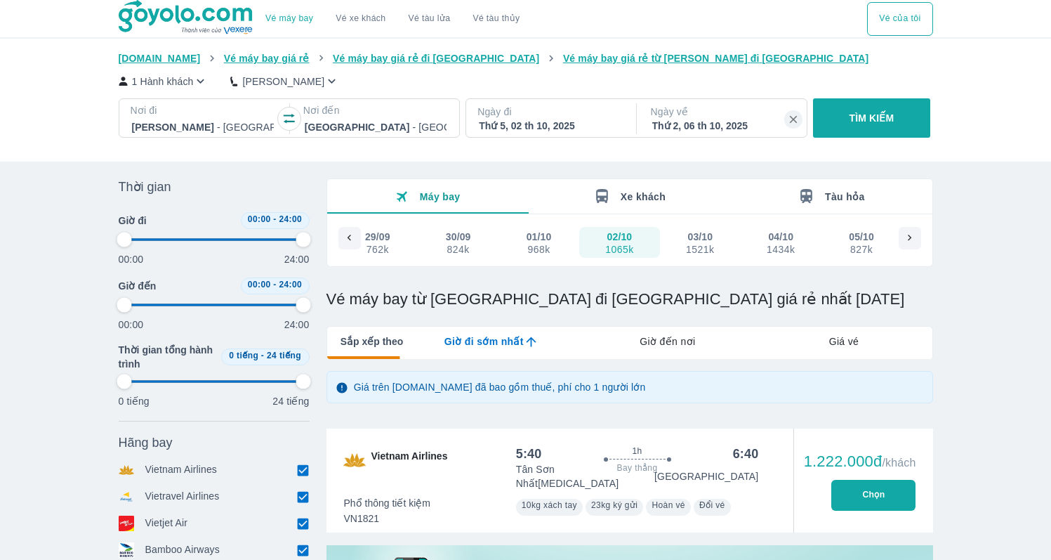
type input "97.9166666666667"
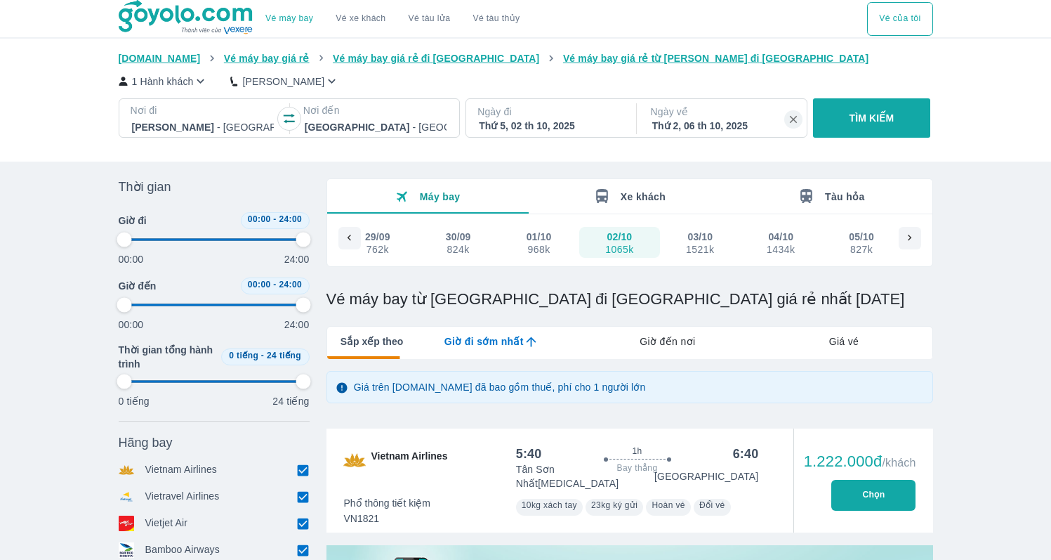
type input "97.9166666666667"
click at [544, 244] on div "968k" at bounding box center [539, 249] width 24 height 11
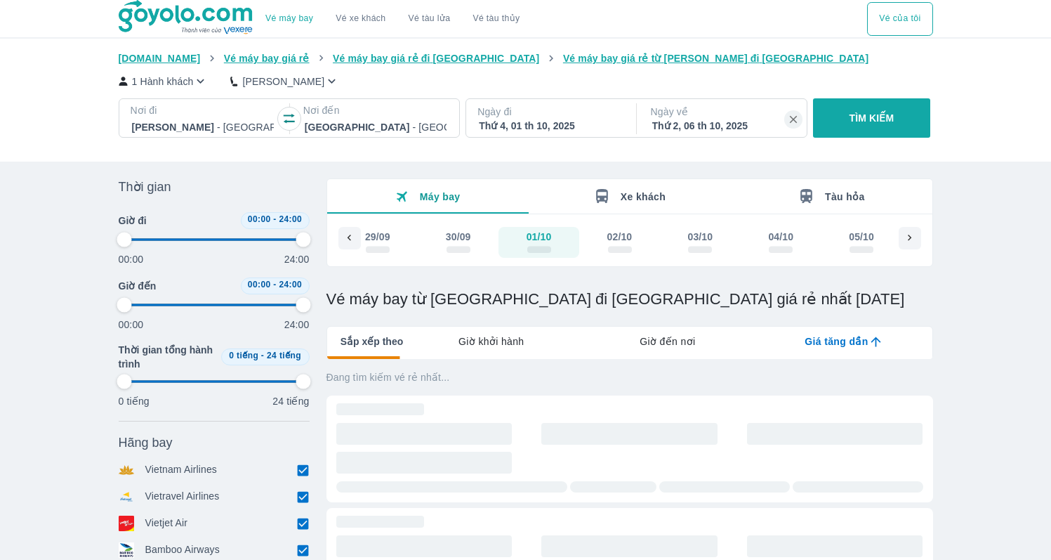
type input "97.9166666666667"
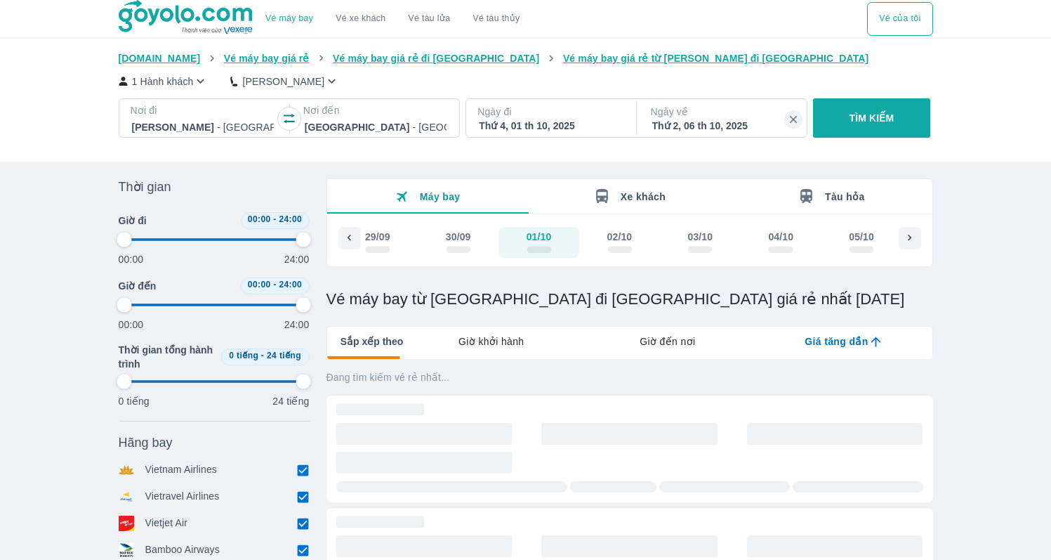
type input "97.9166666666667"
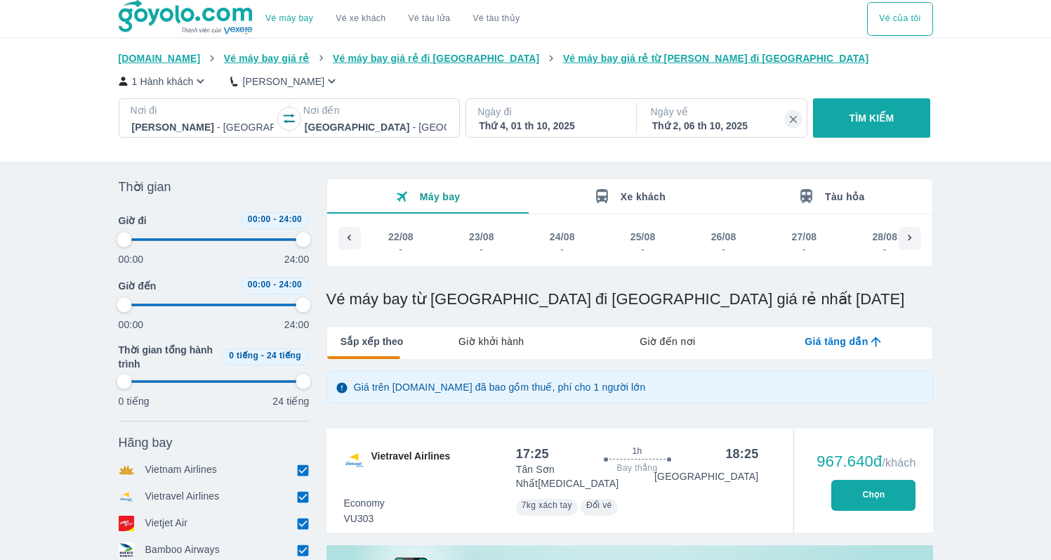
scroll to position [0, 3001]
type input "97.9166666666667"
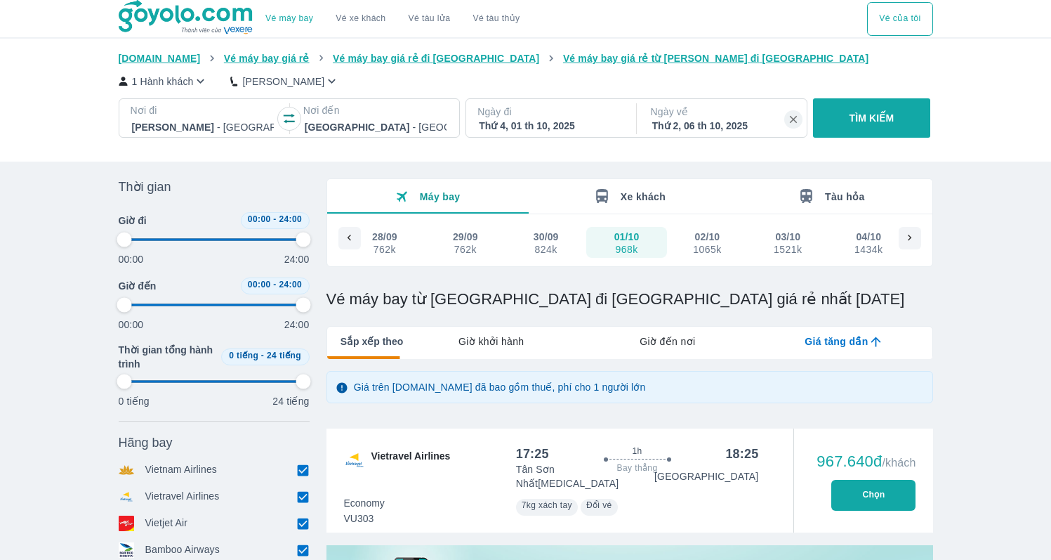
type input "97.9166666666667"
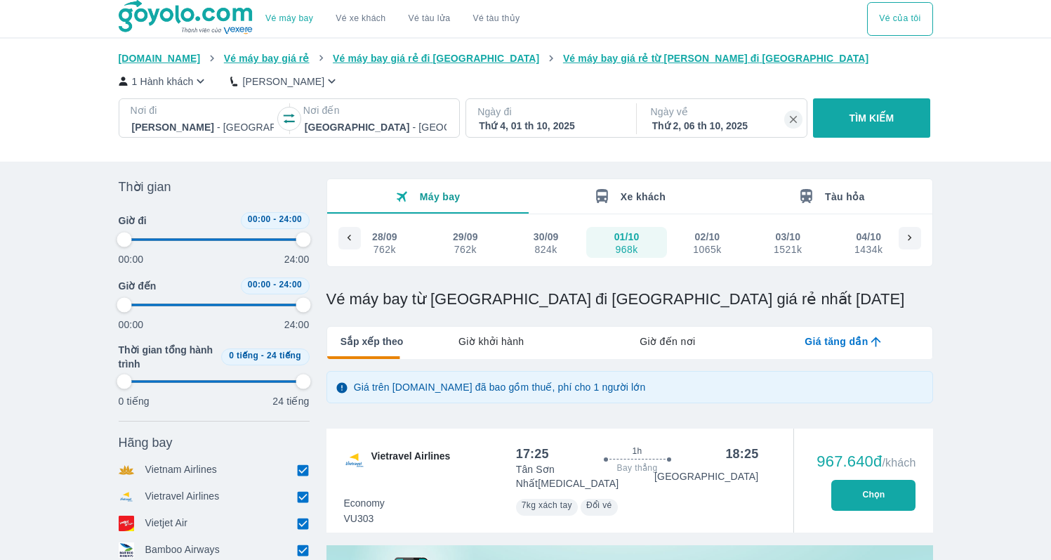
type input "97.9166666666667"
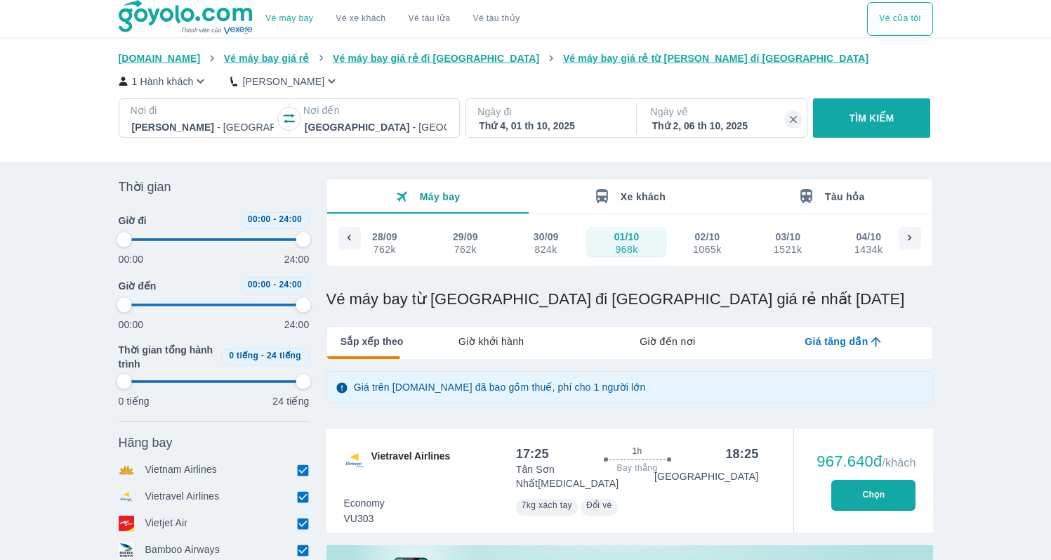
type input "97.9166666666667"
click at [557, 241] on div "30/09" at bounding box center [546, 237] width 25 height 14
type input "97.9166666666667"
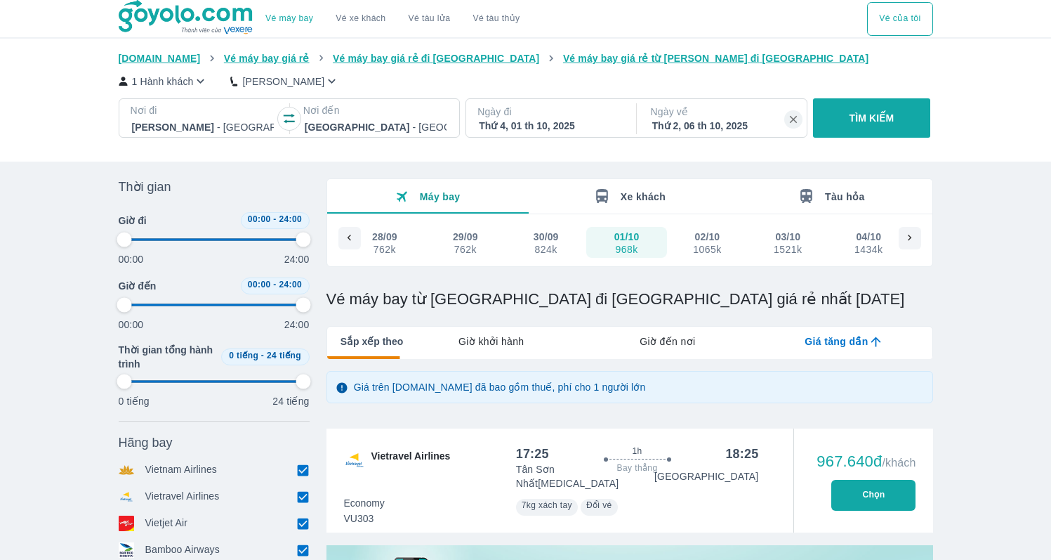
type input "97.9166666666667"
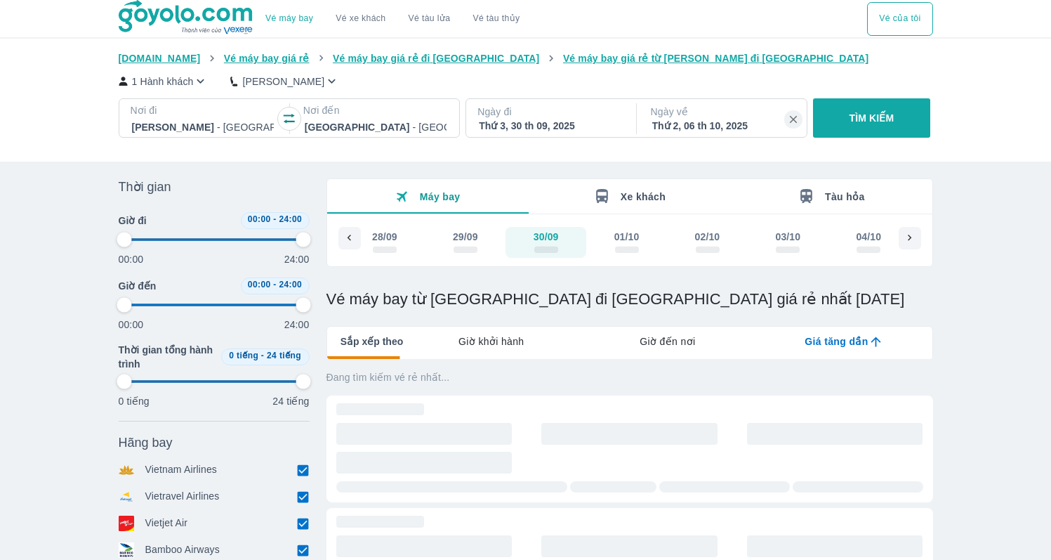
type input "97.9166666666667"
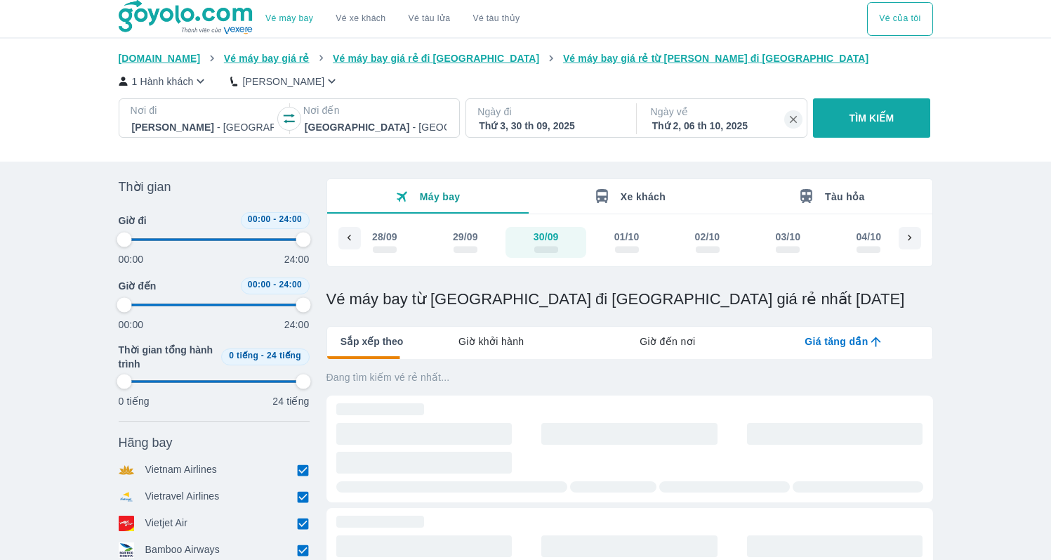
type input "97.9166666666667"
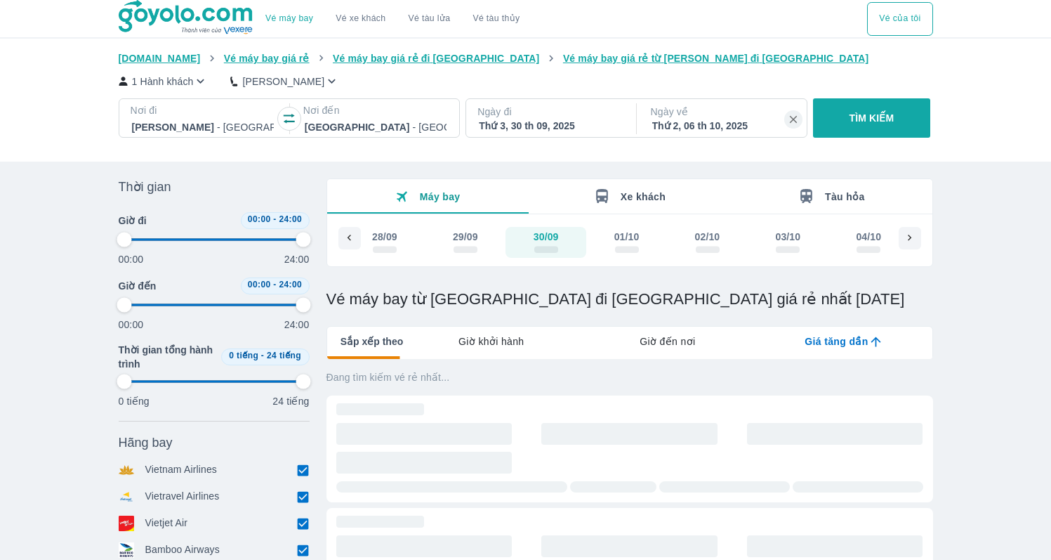
type input "97.9166666666667"
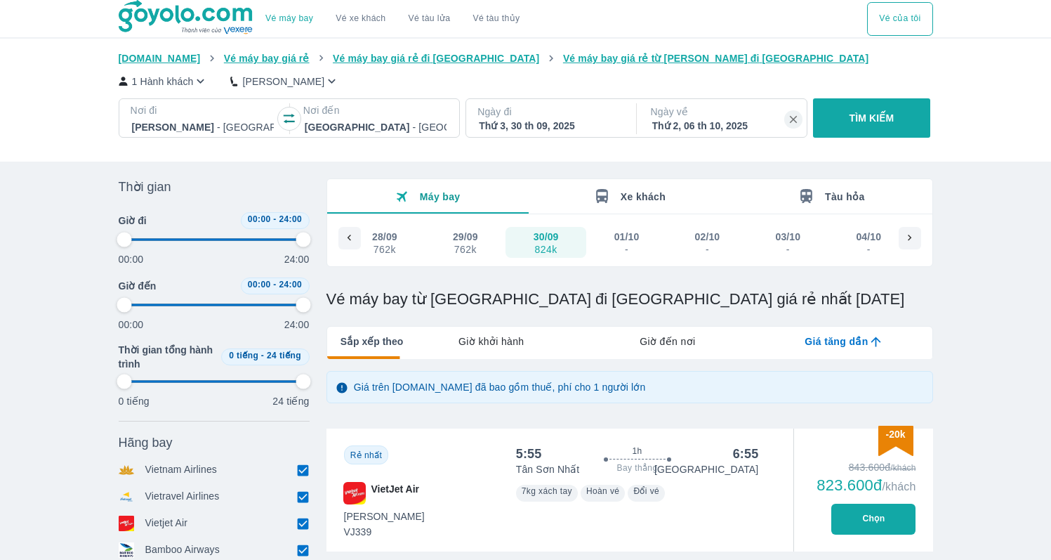
click at [693, 121] on div "Thứ 2, 06 th 10, 2025" at bounding box center [723, 126] width 142 height 14
type input "97.9166666666667"
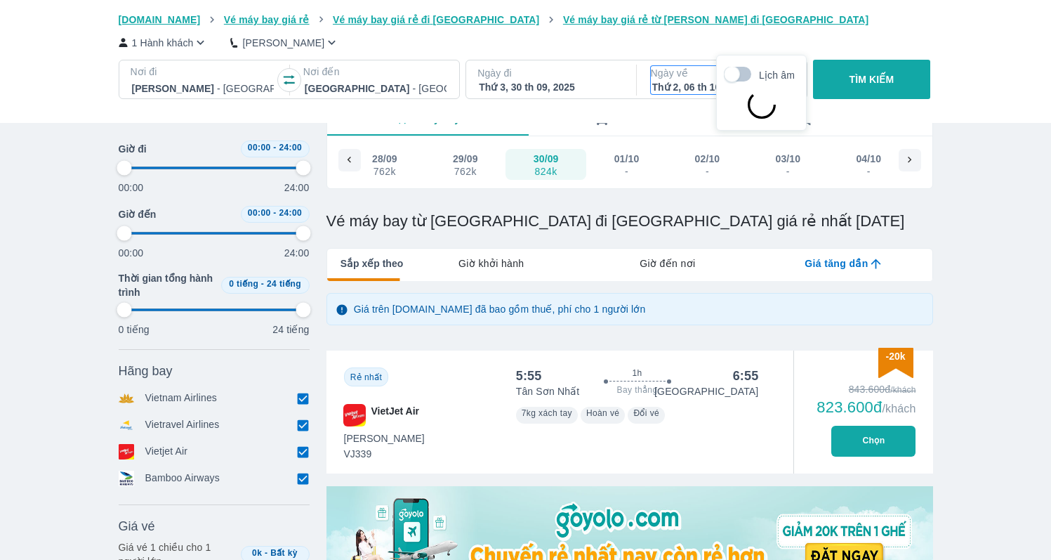
scroll to position [81, 0]
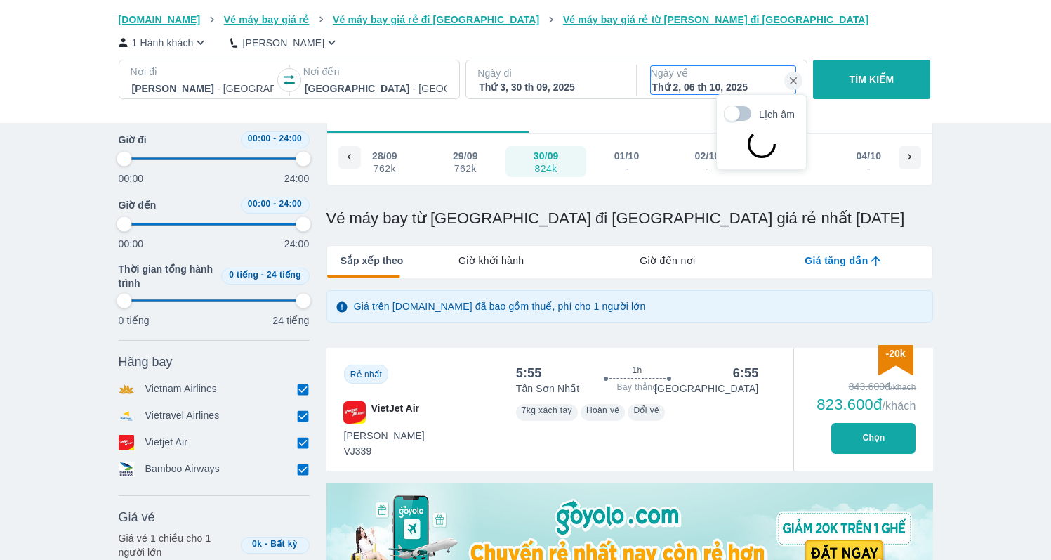
type input "97.9166666666667"
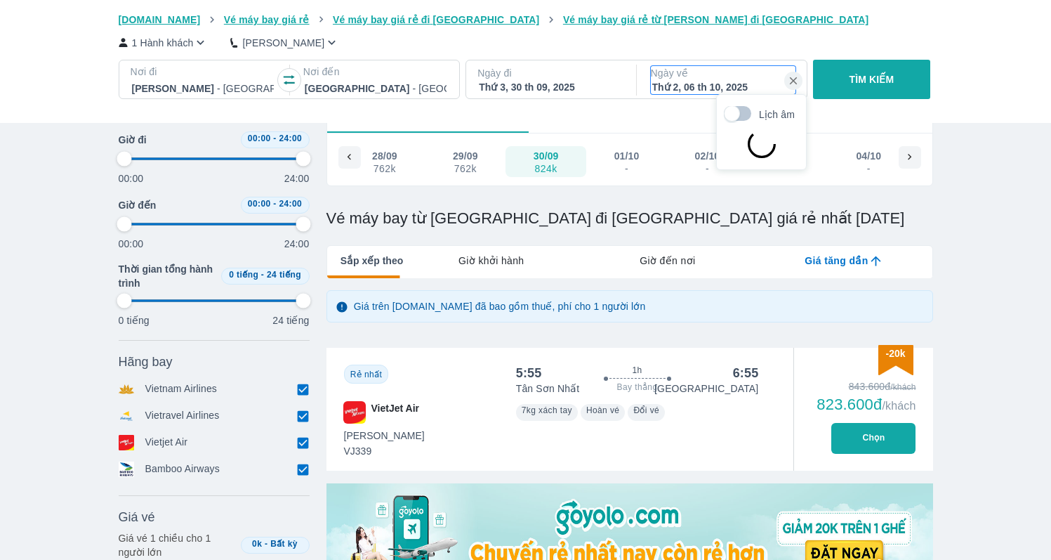
type input "97.9166666666667"
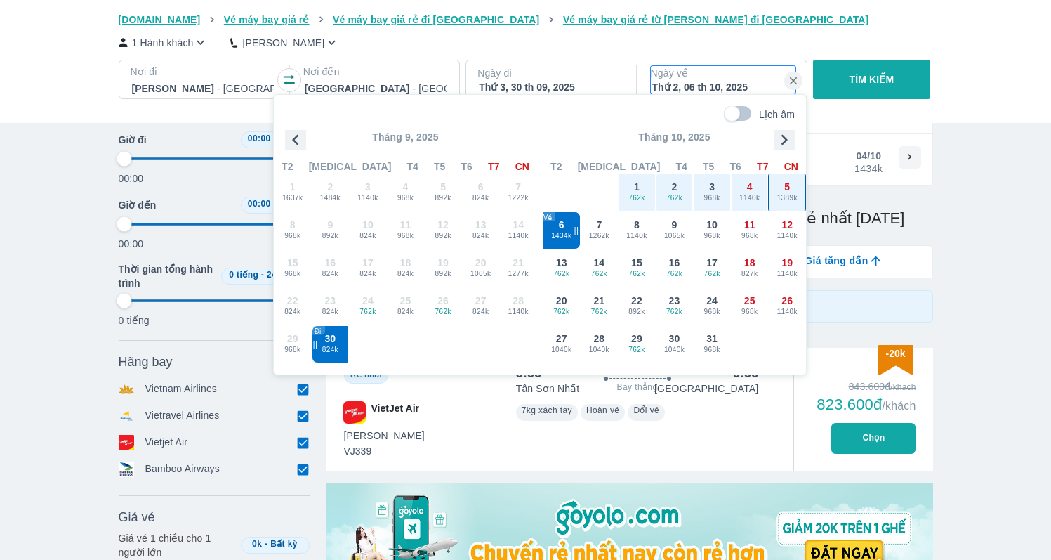
type input "97.9166666666667"
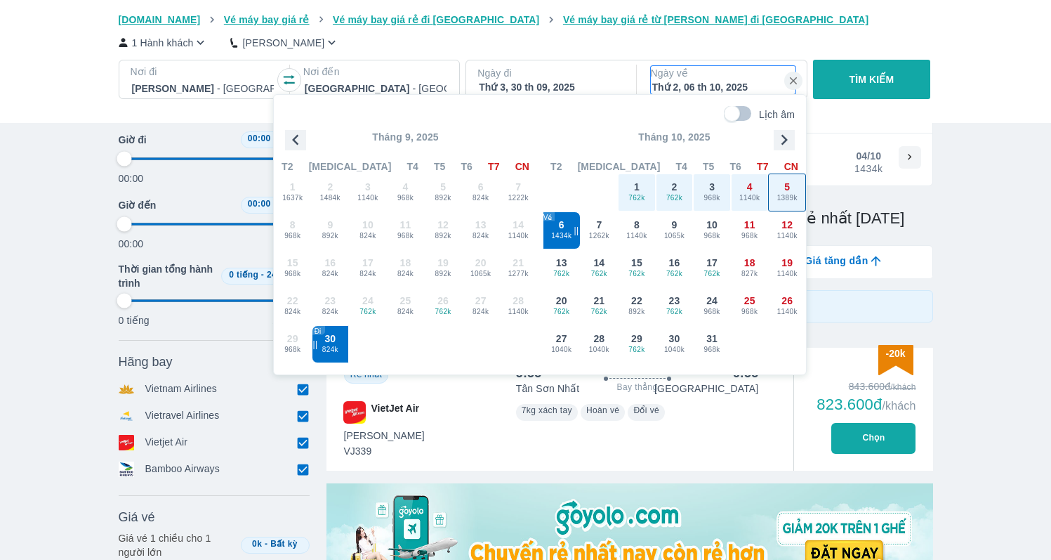
type input "97.9166666666667"
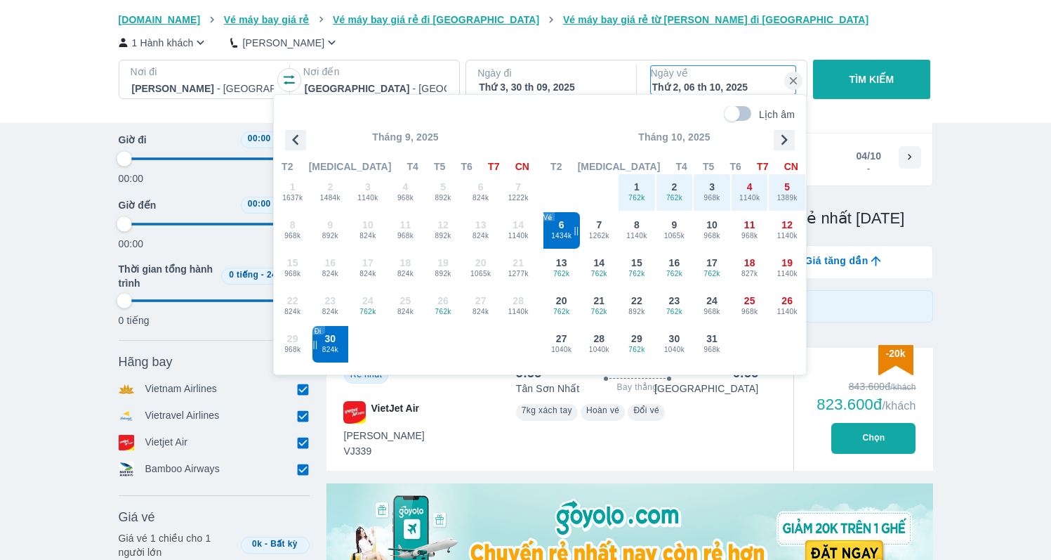
type input "97.9166666666667"
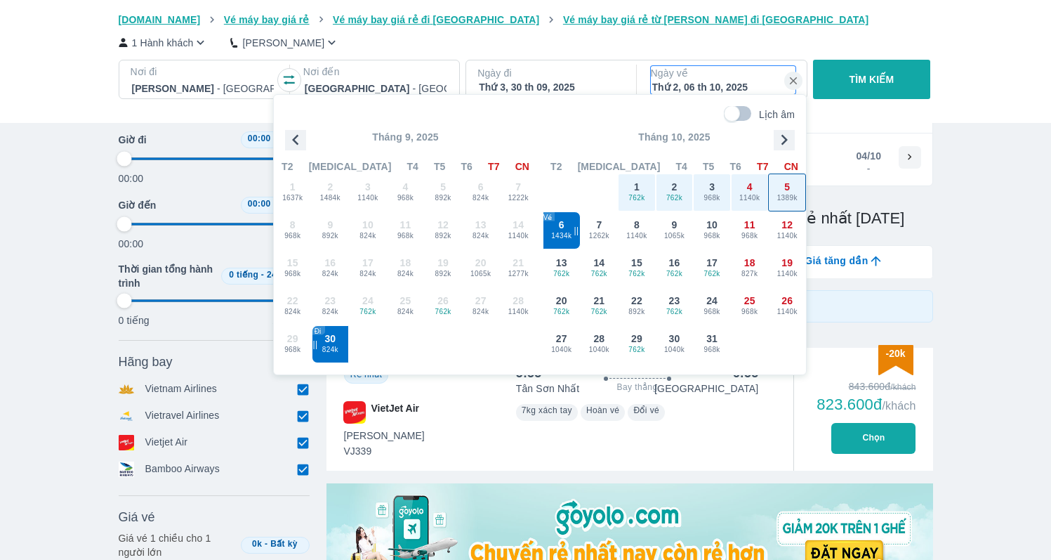
type input "97.9166666666667"
click at [789, 188] on span "5" at bounding box center [787, 187] width 6 height 14
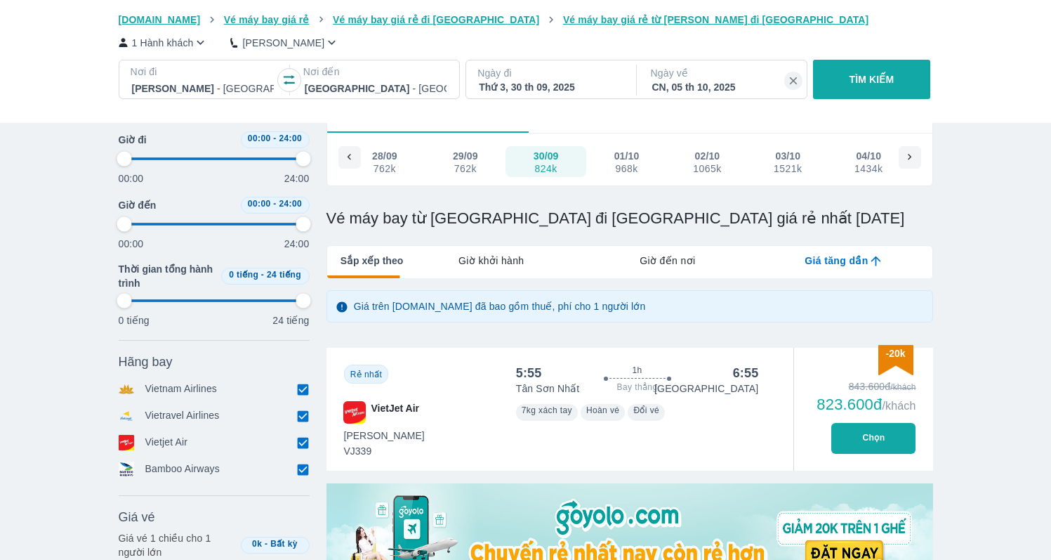
click at [863, 83] on p "TÌM KIẾM" at bounding box center [872, 79] width 45 height 14
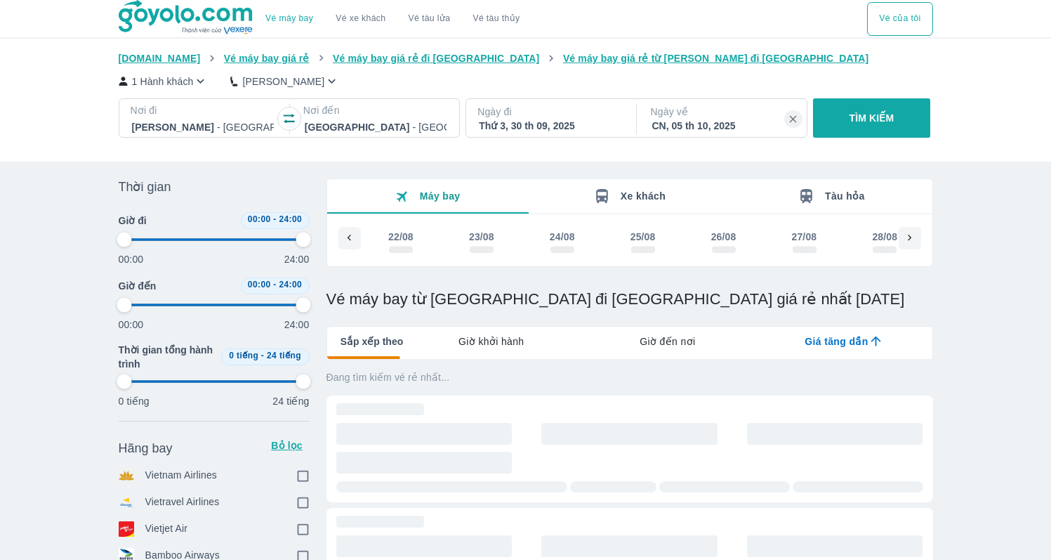
scroll to position [0, 2914]
type input "97.9166666666667"
checkbox input "true"
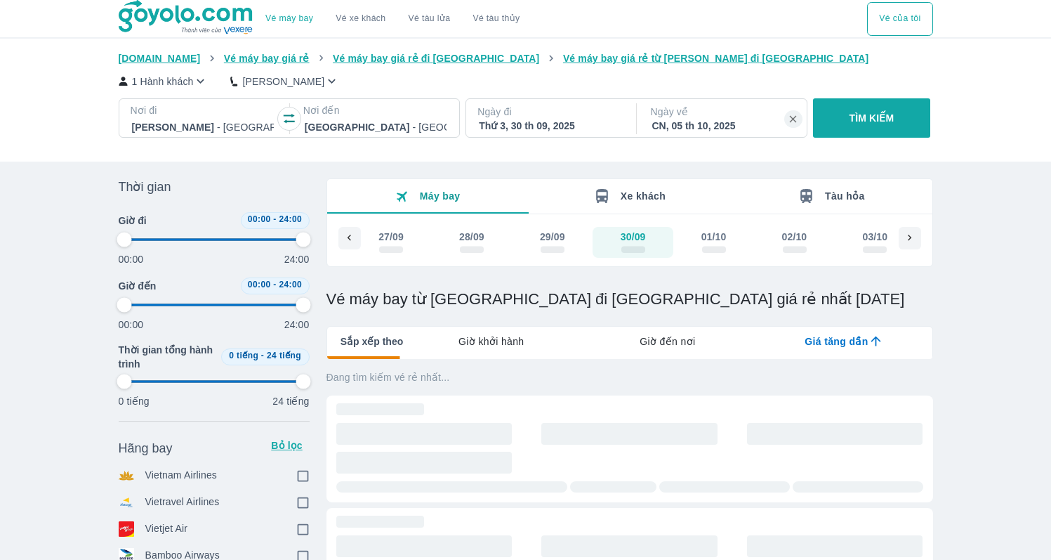
checkbox input "true"
type input "97.9166666666667"
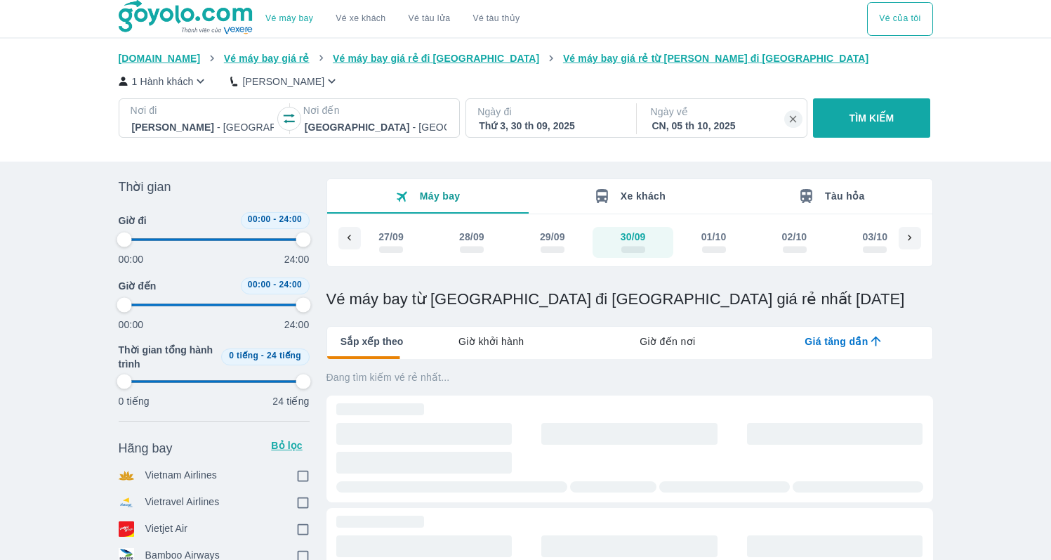
type input "97.9166666666667"
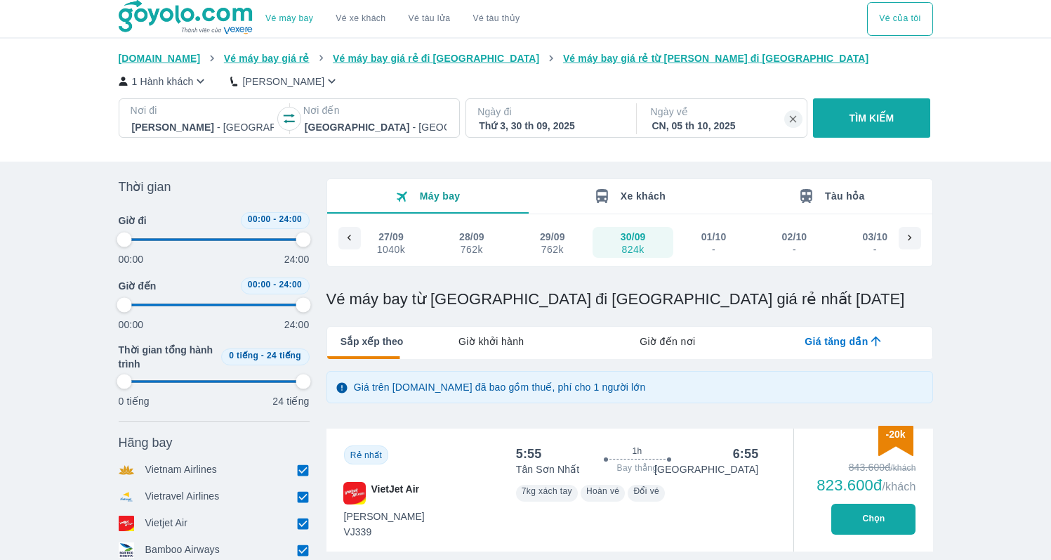
type input "97.9166666666667"
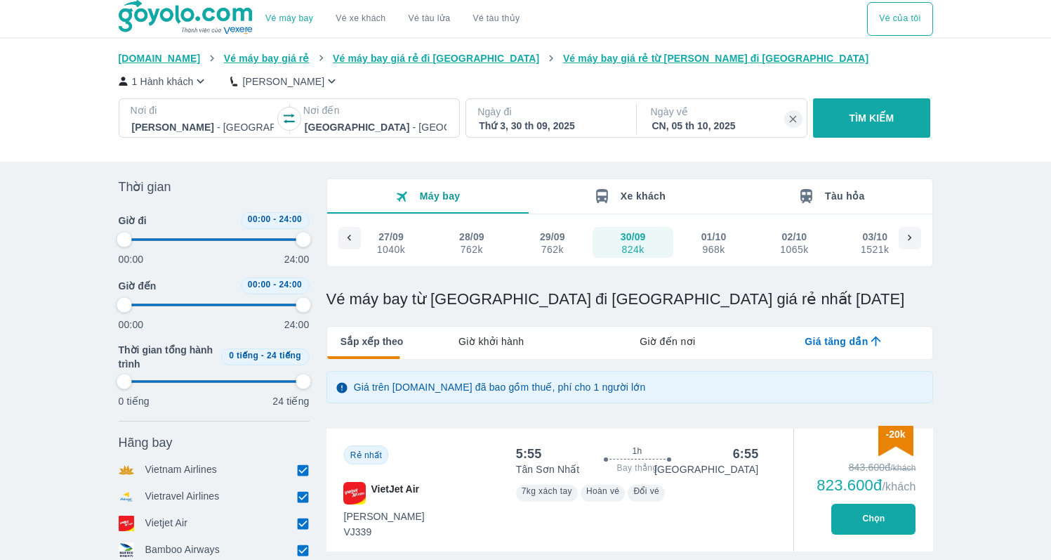
type input "97.9166666666667"
checkbox input "false"
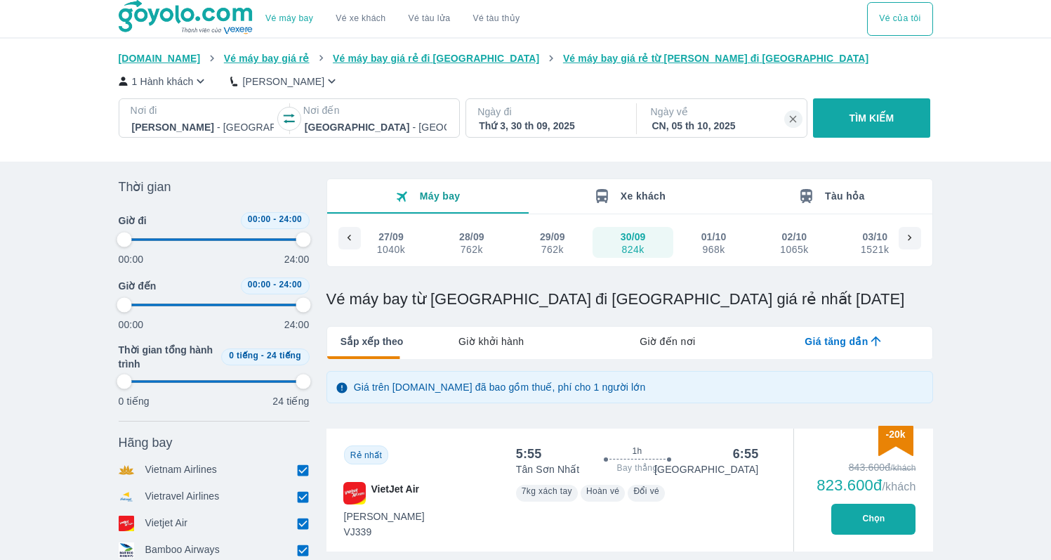
checkbox input "false"
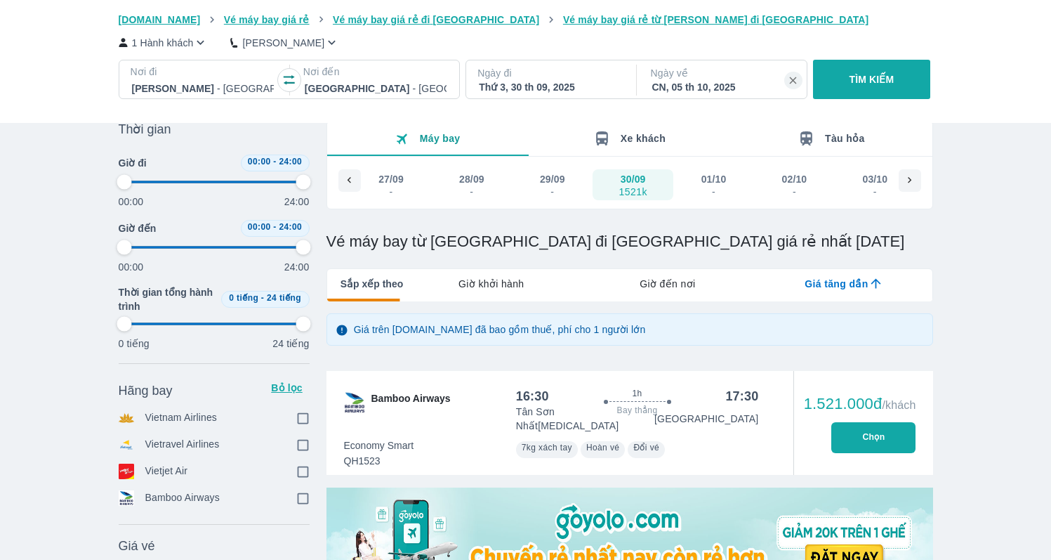
type input "97.9166666666667"
checkbox input "true"
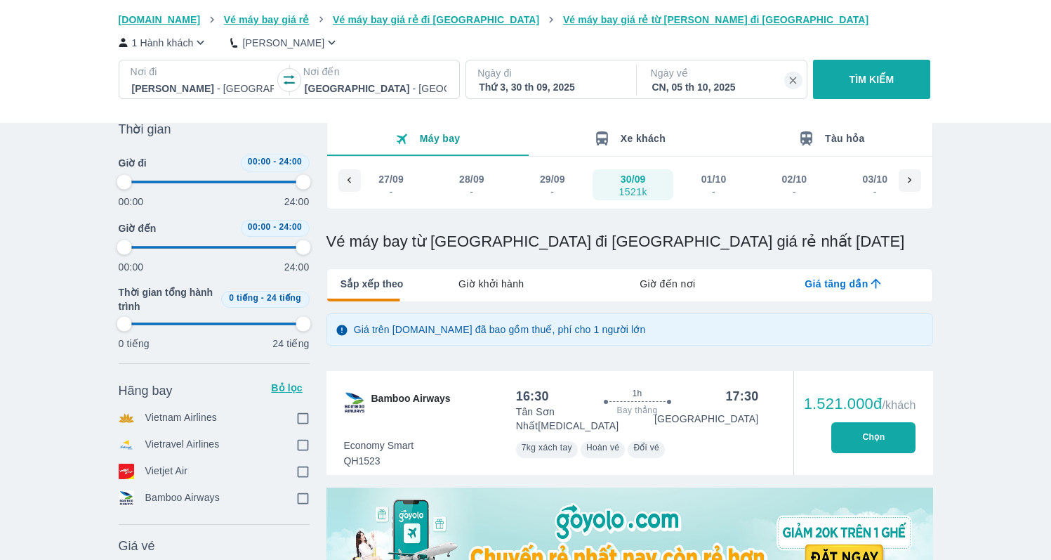
checkbox input "true"
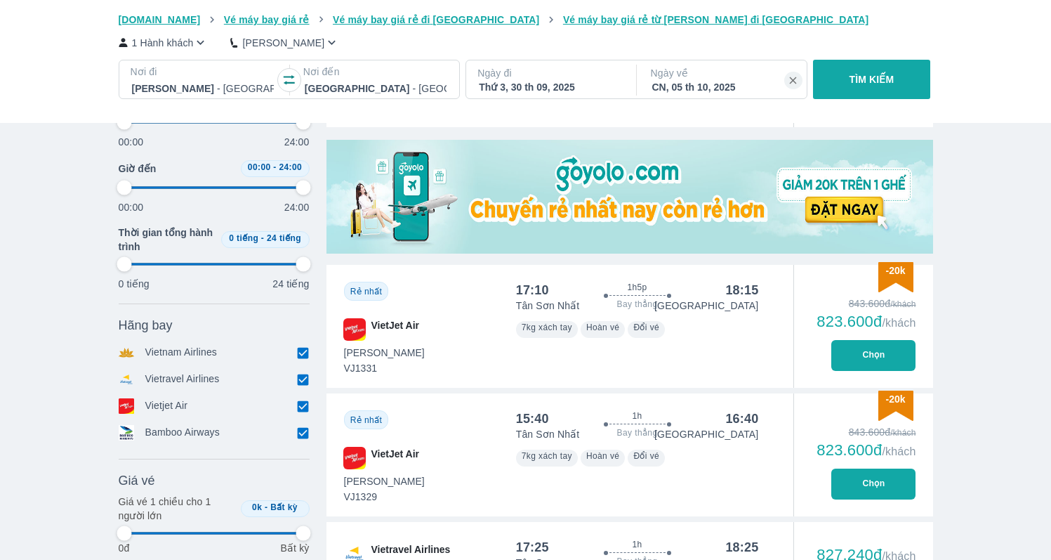
type input "97.9166666666667"
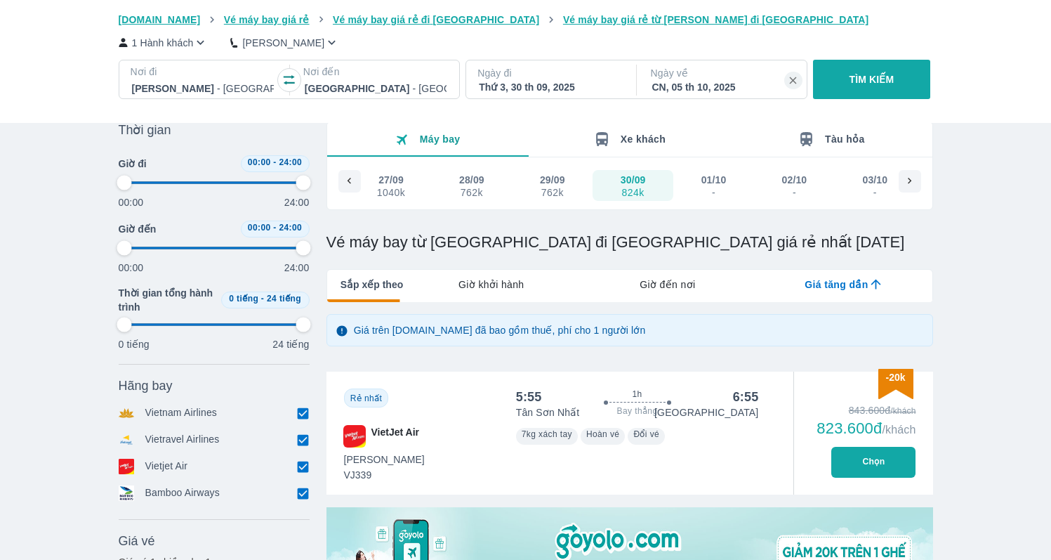
type input "97.9166666666667"
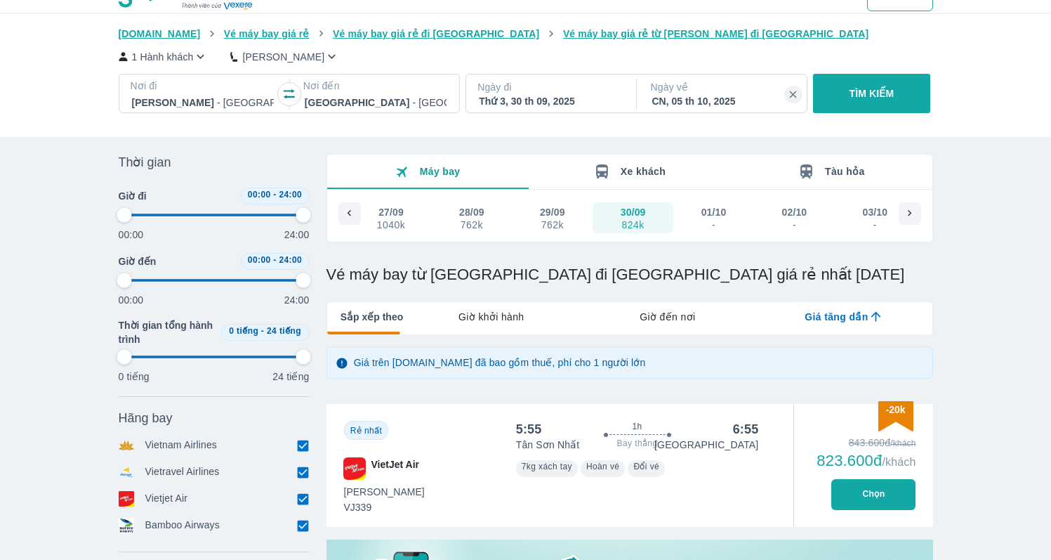
type input "97.9166666666667"
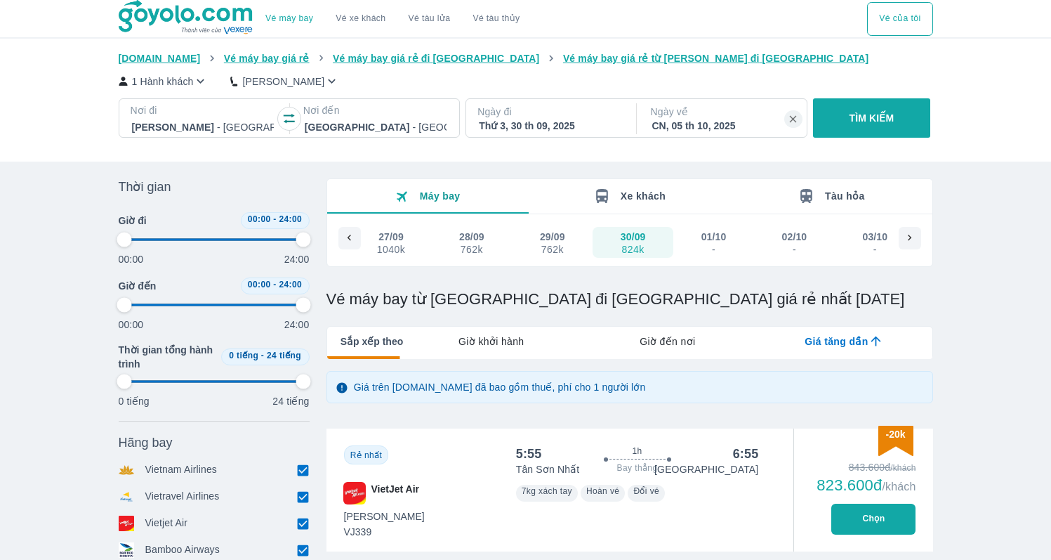
type input "97.9166666666667"
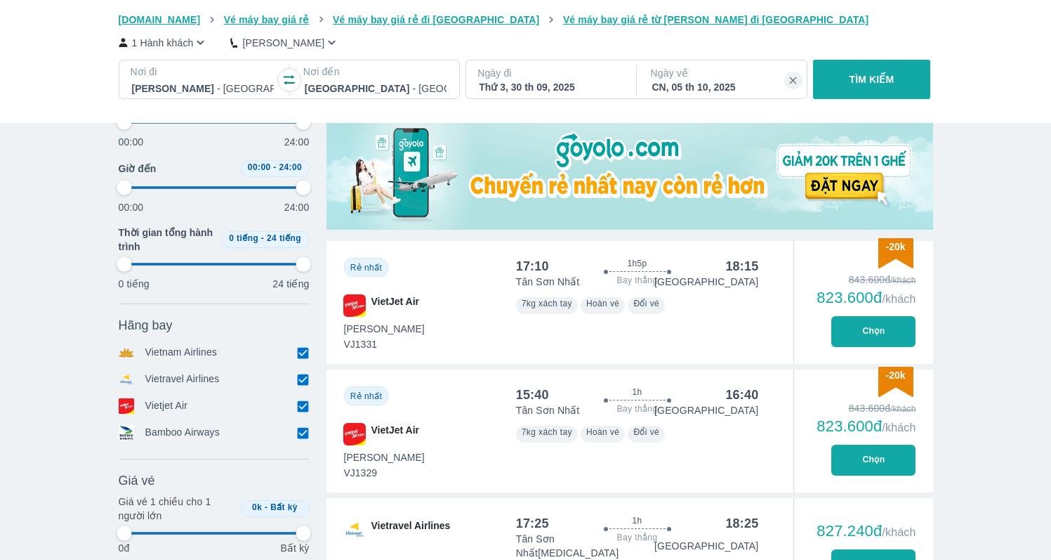
scroll to position [452, 0]
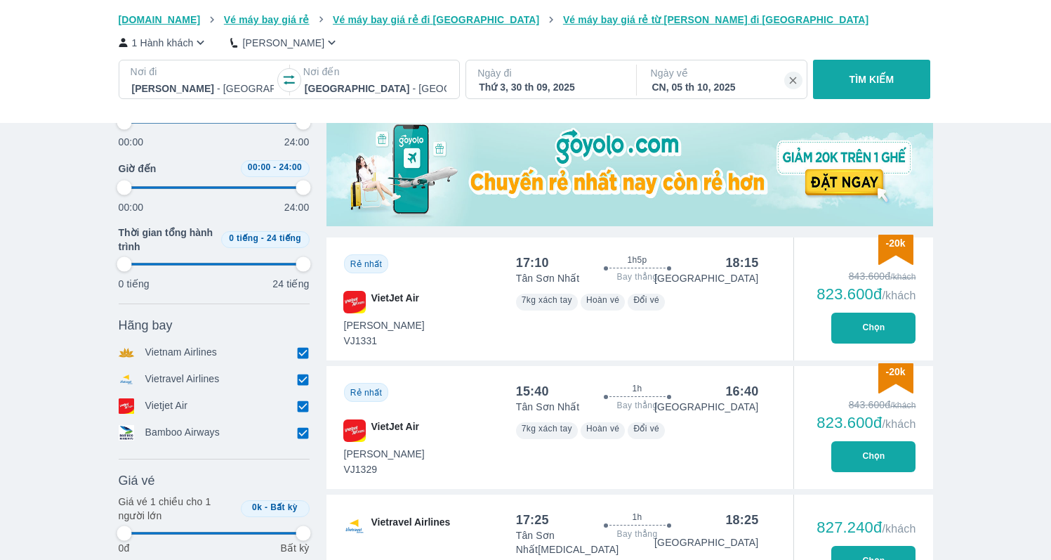
type input "97.9166666666667"
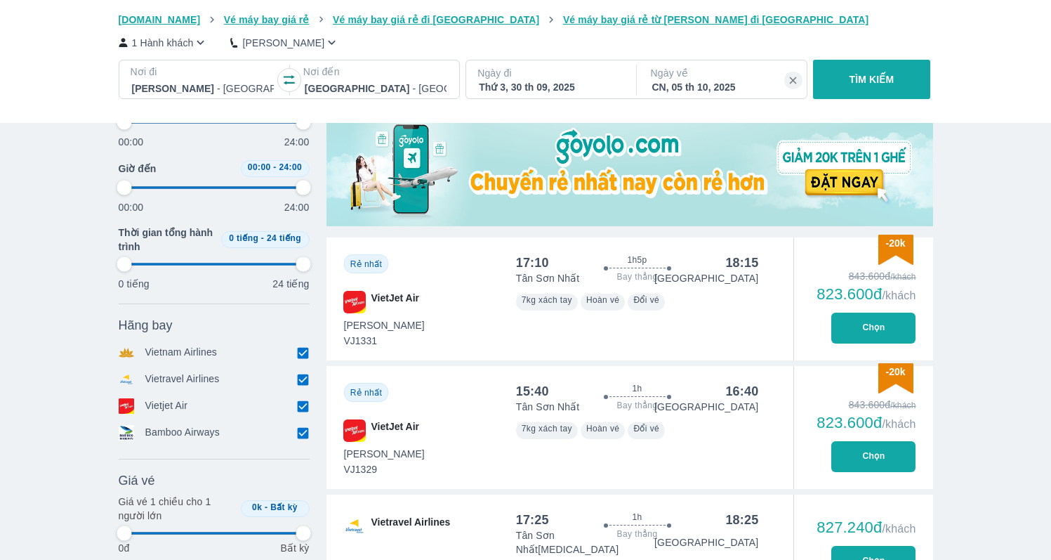
type input "97.9166666666667"
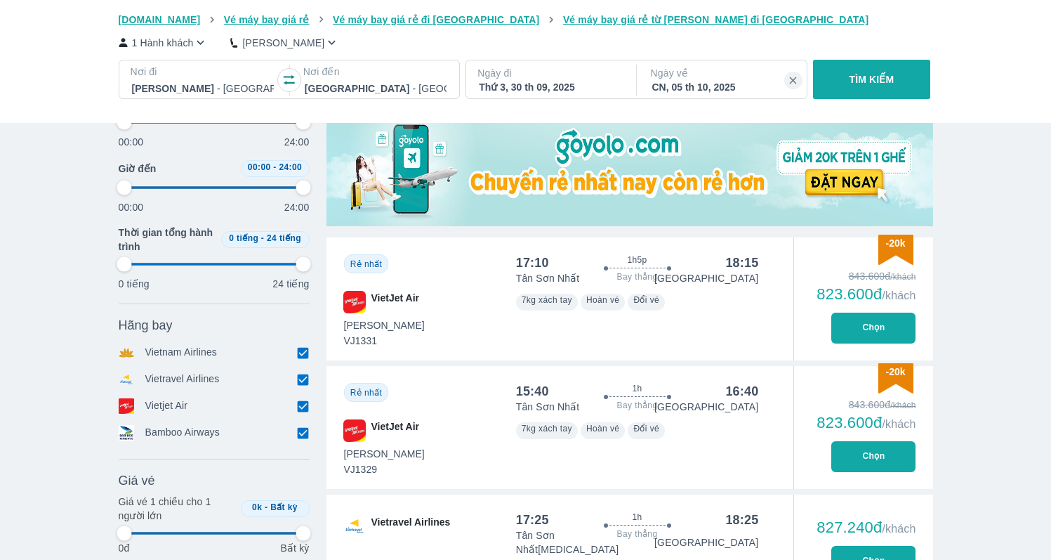
type input "97.9166666666667"
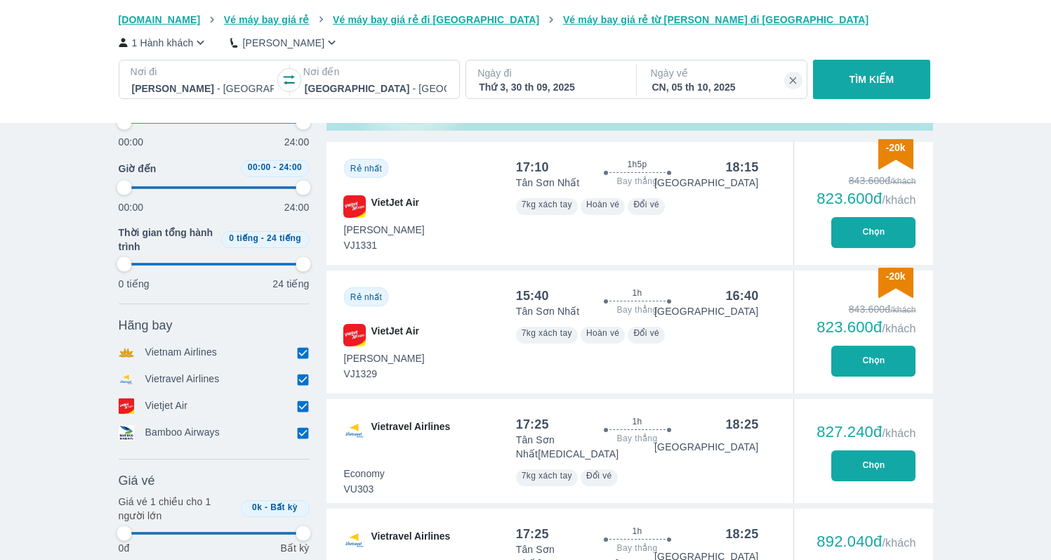
type input "97.9166666666667"
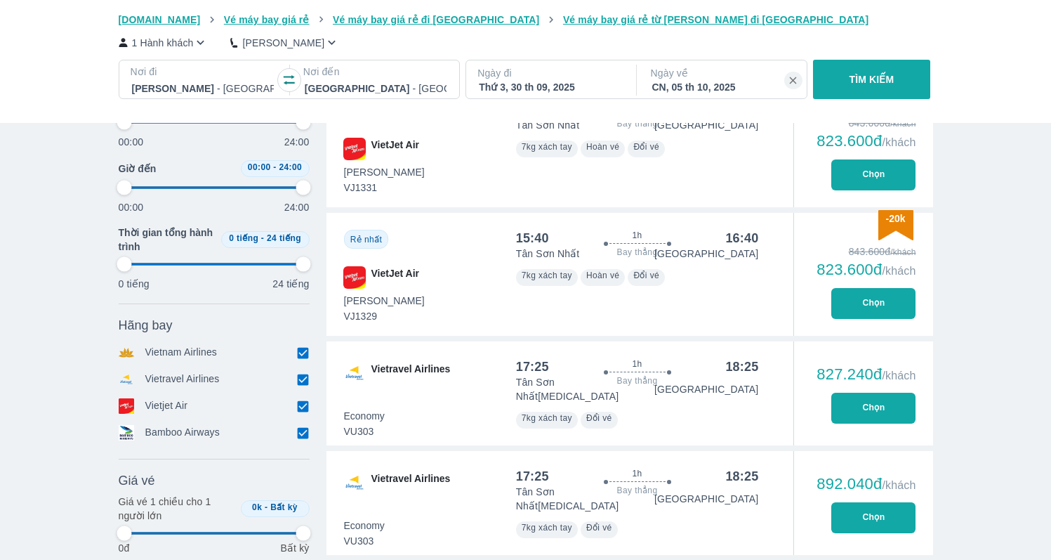
scroll to position [605, 0]
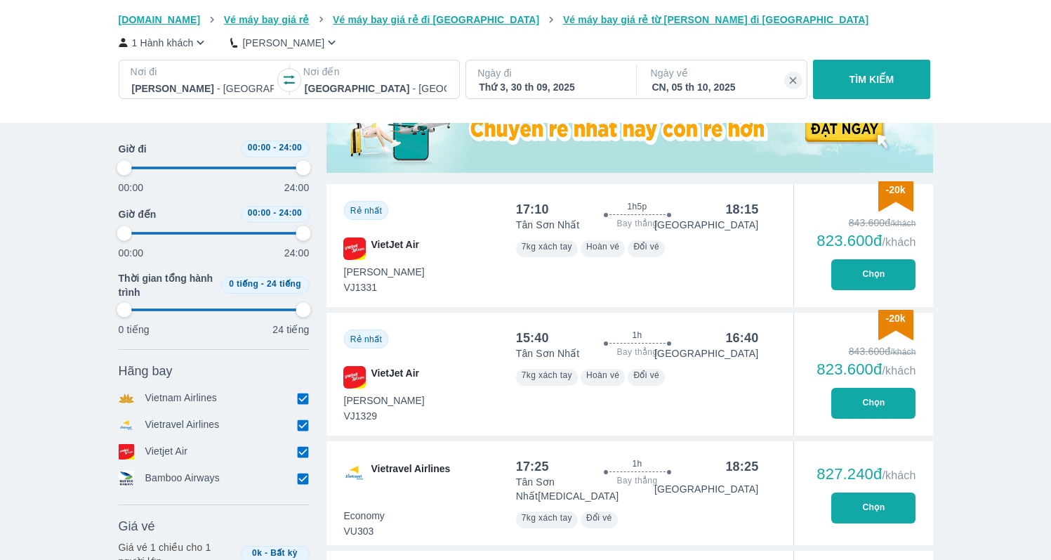
type input "97.9166666666667"
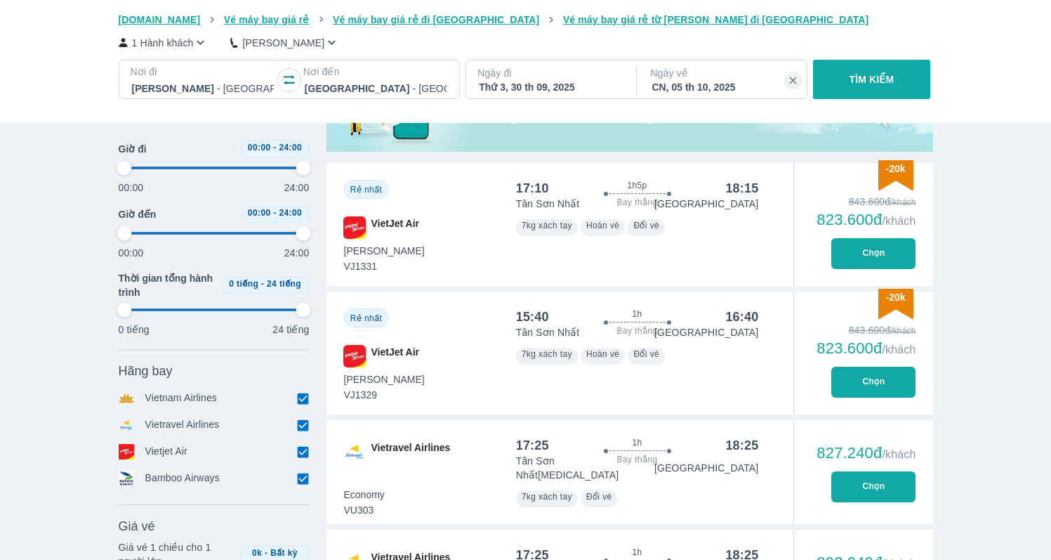
type input "97.9166666666667"
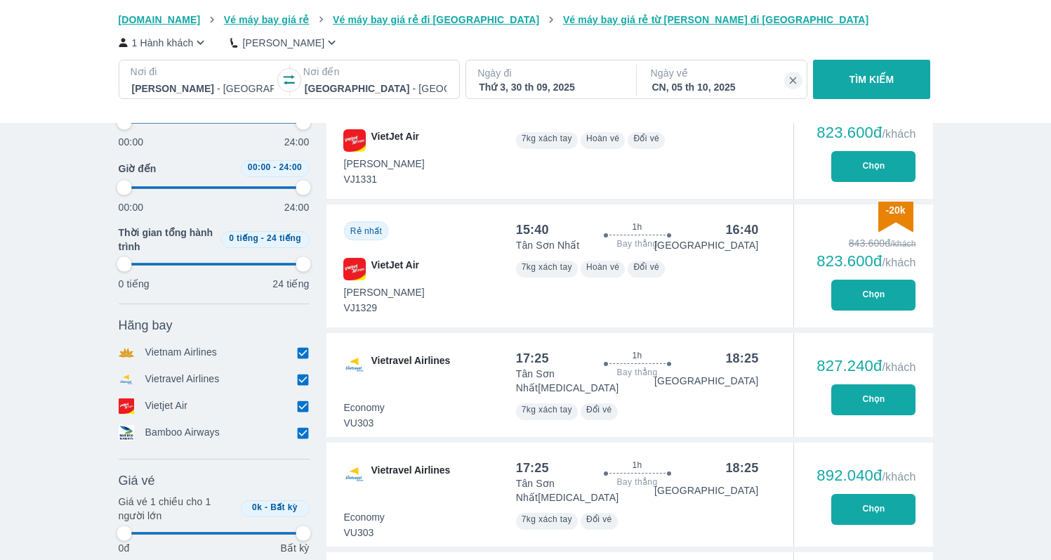
type input "97.9166666666667"
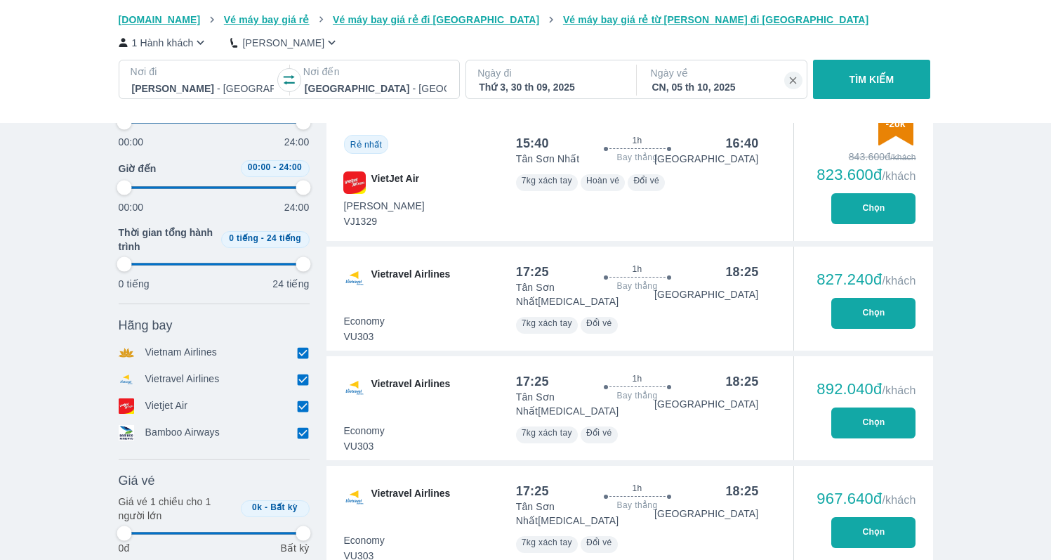
type input "97.9166666666667"
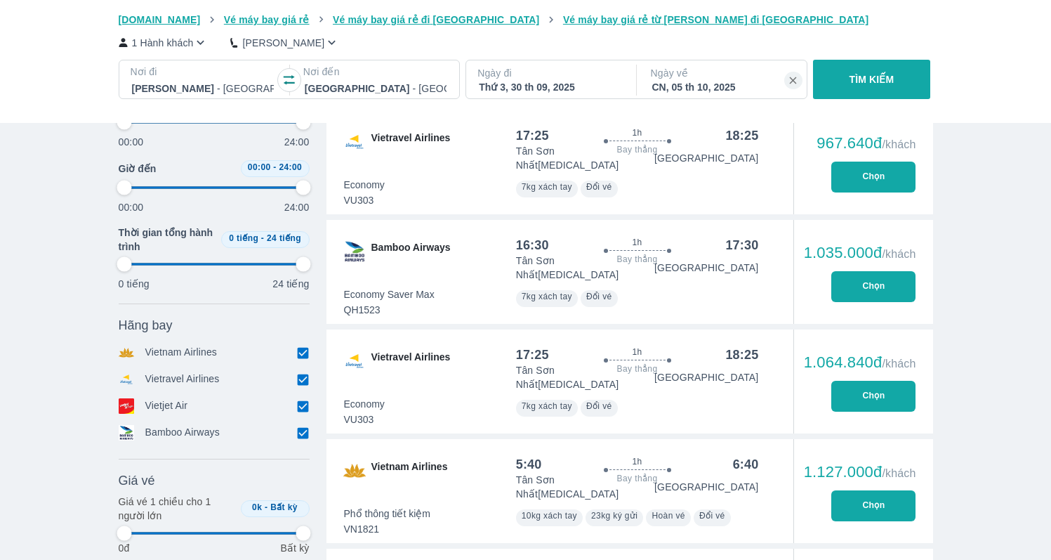
type input "97.9166666666667"
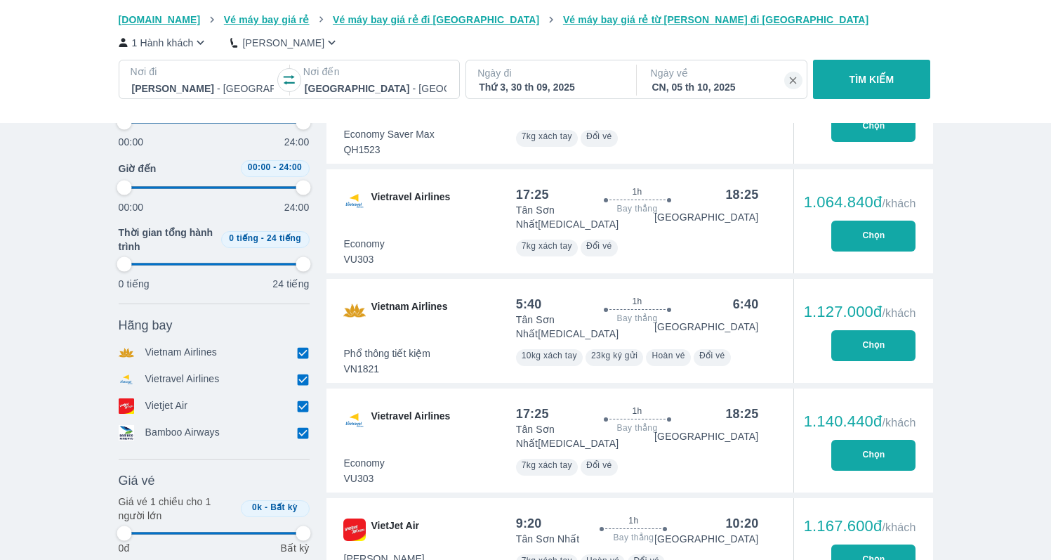
type input "97.9166666666667"
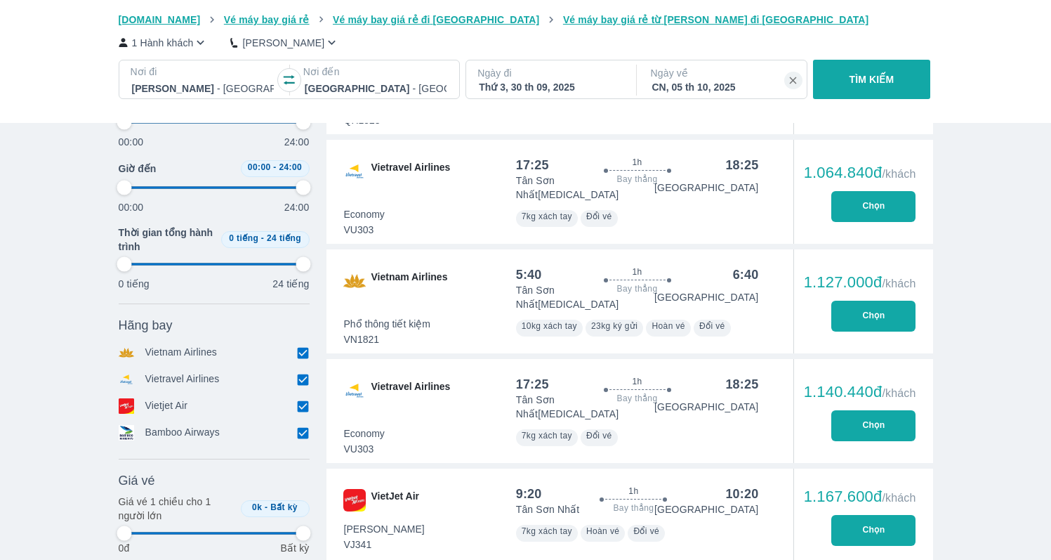
type input "97.9166666666667"
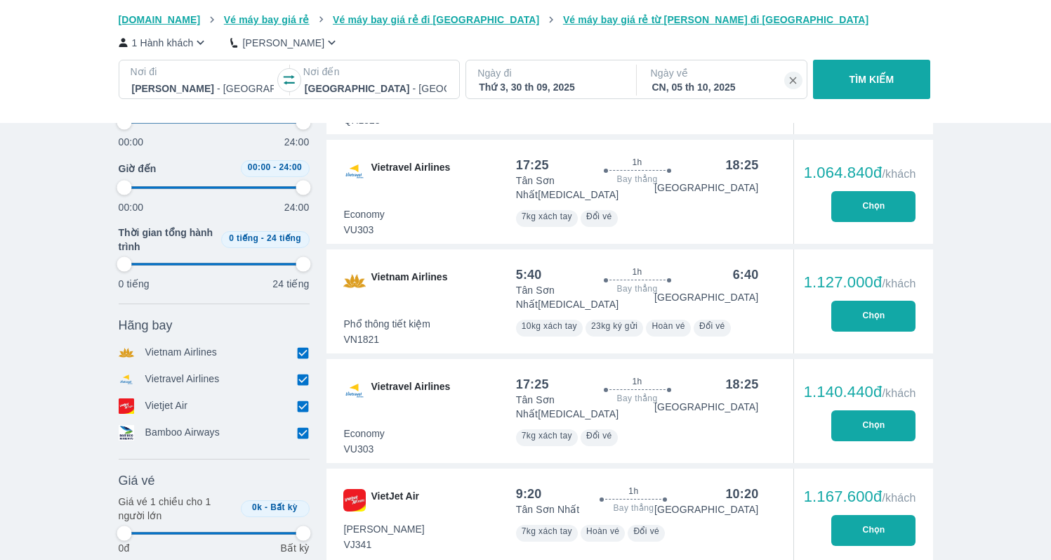
type input "97.9166666666667"
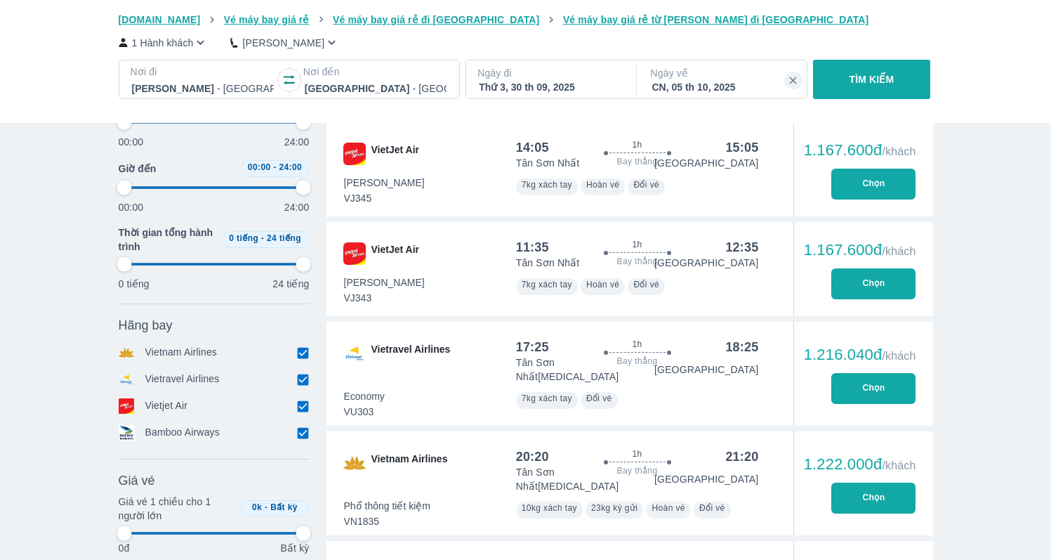
type input "97.9166666666667"
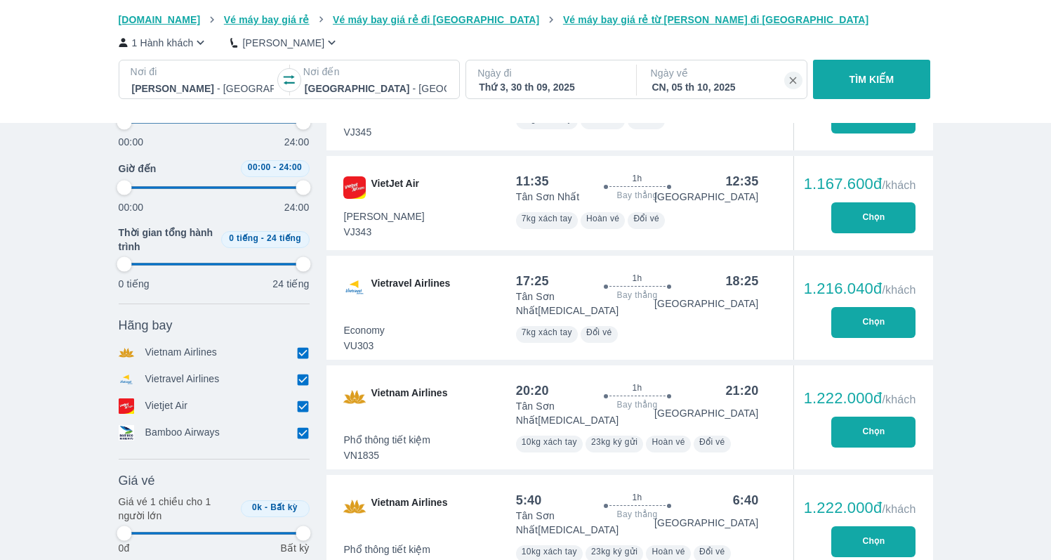
type input "97.9166666666667"
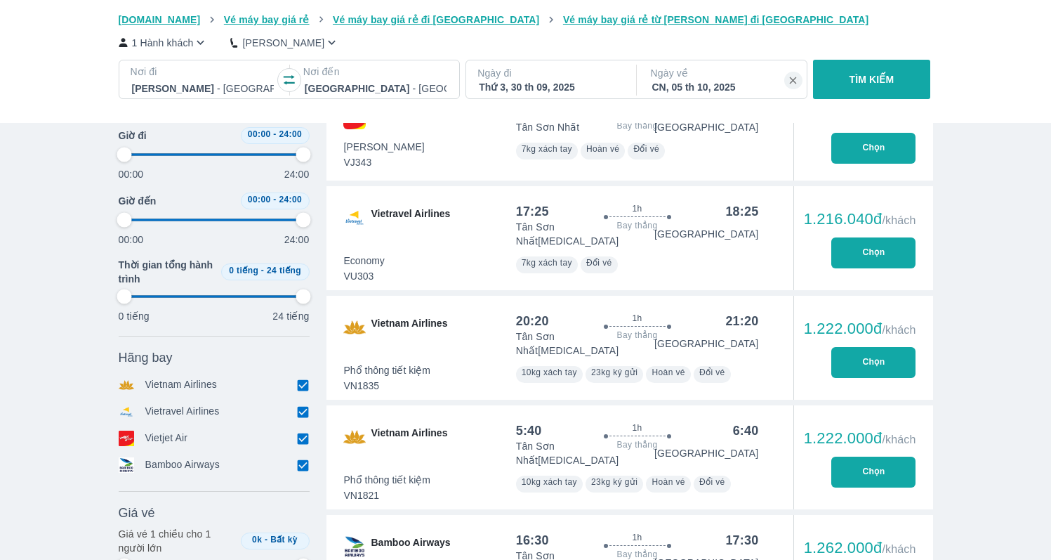
type input "97.9166666666667"
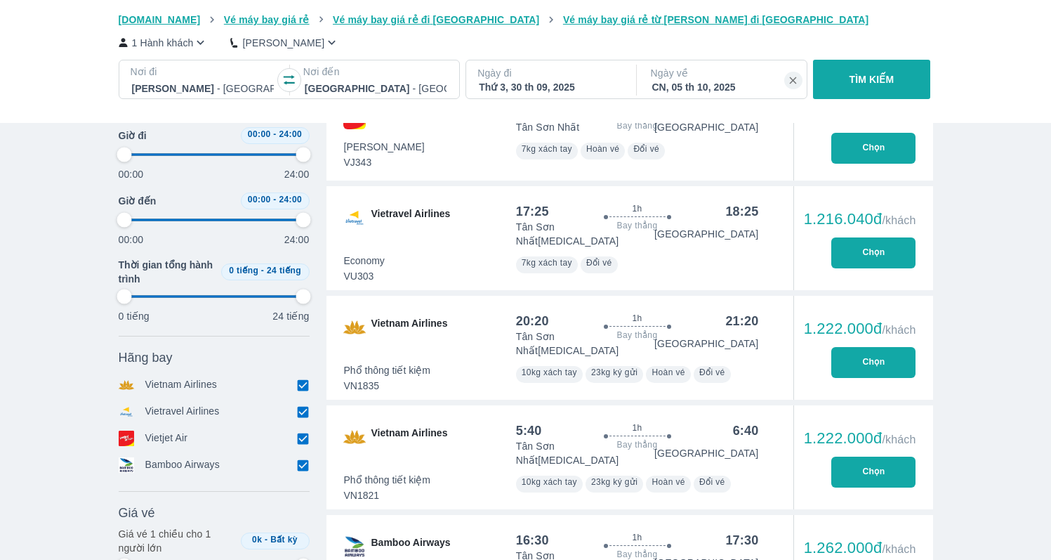
type input "97.9166666666667"
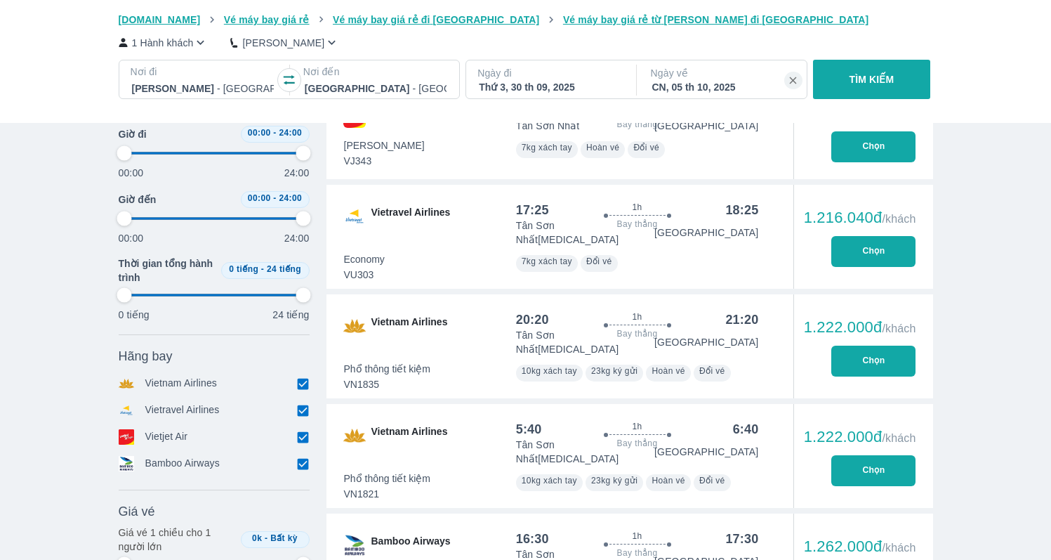
scroll to position [1763, 0]
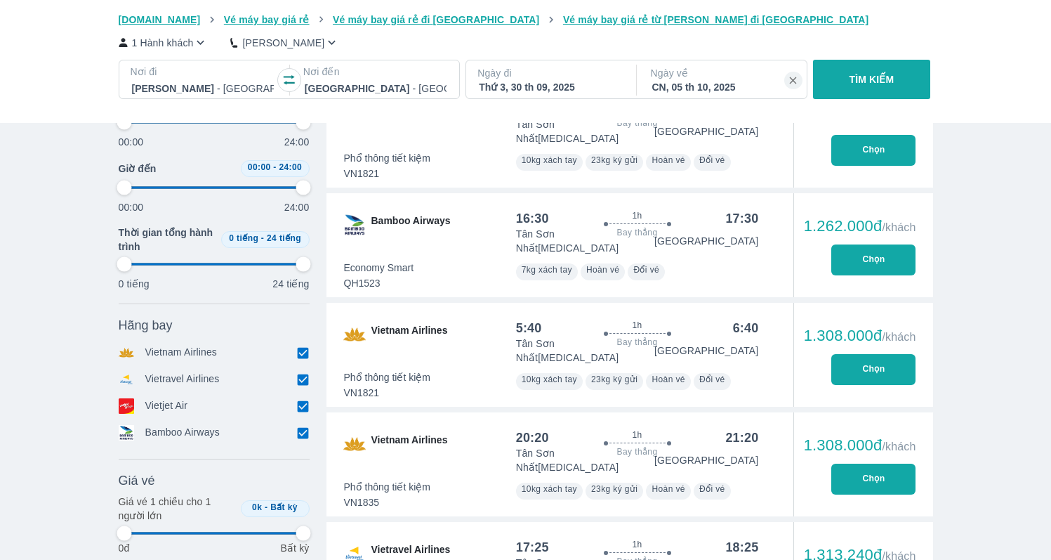
type input "97.9166666666667"
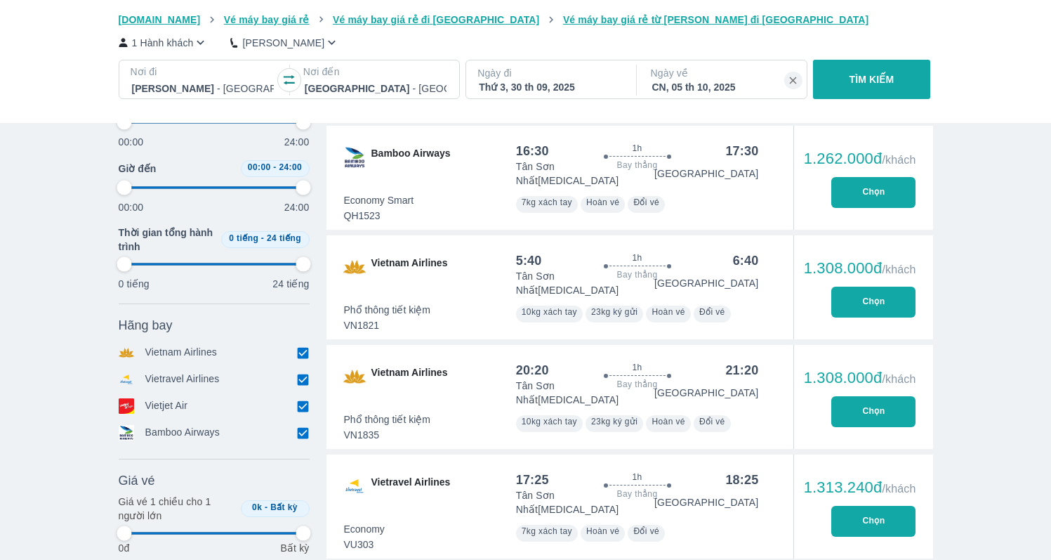
type input "97.9166666666667"
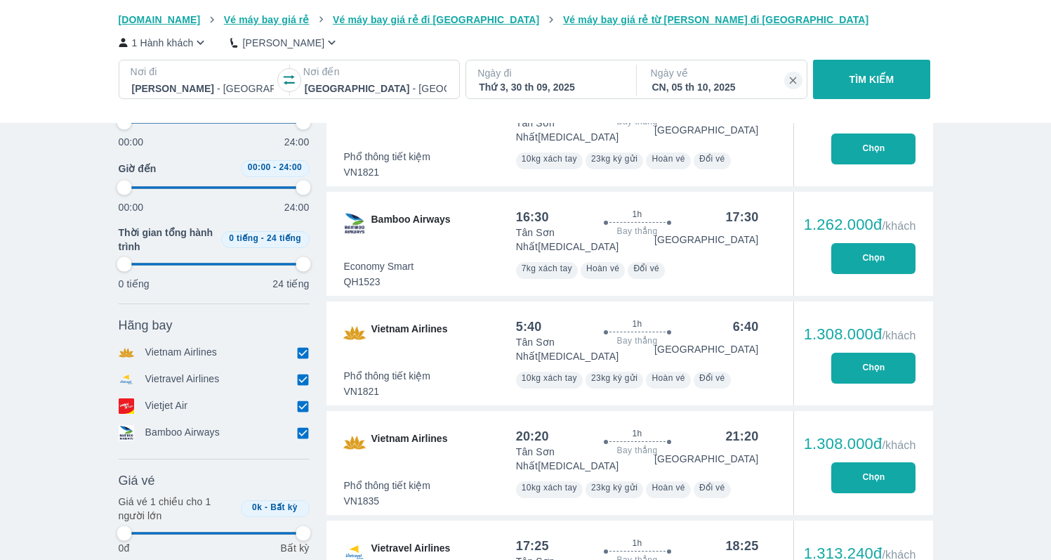
type input "97.9166666666667"
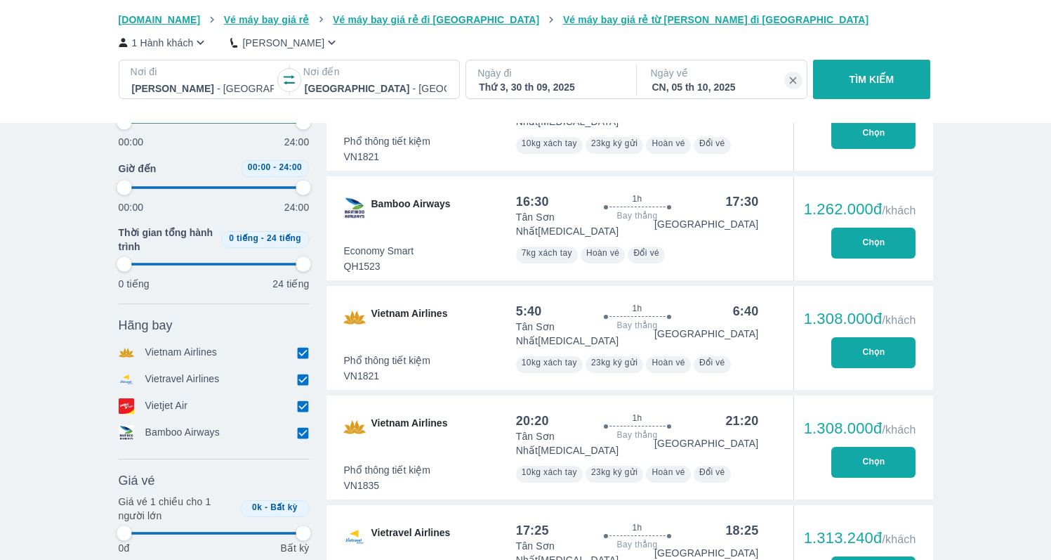
type input "97.9166666666667"
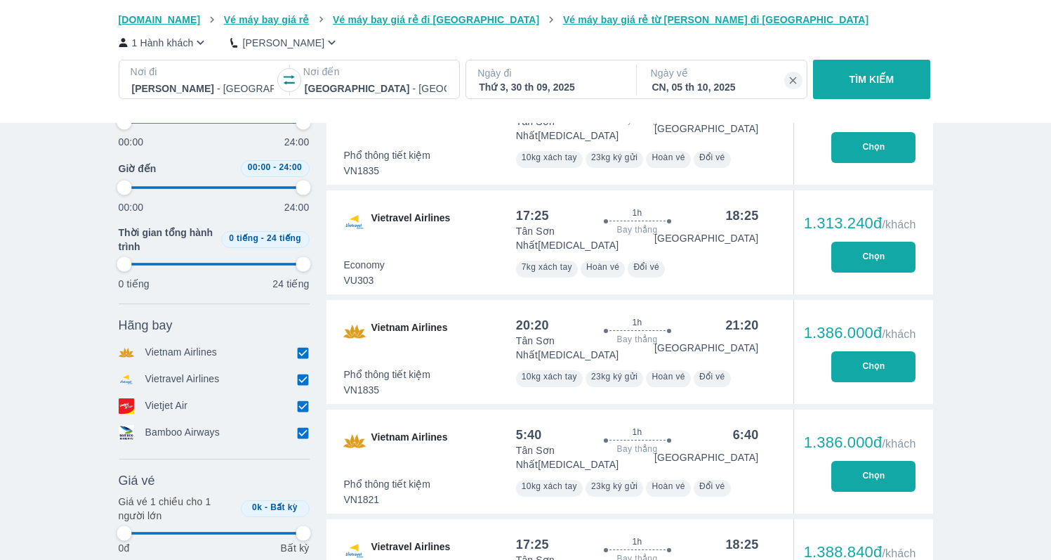
type input "97.9166666666667"
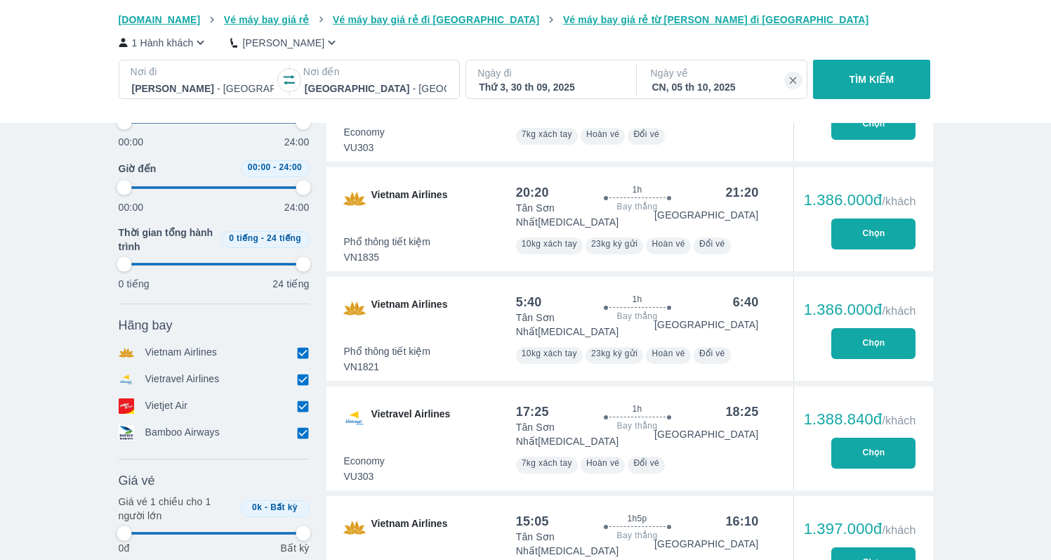
type input "97.9166666666667"
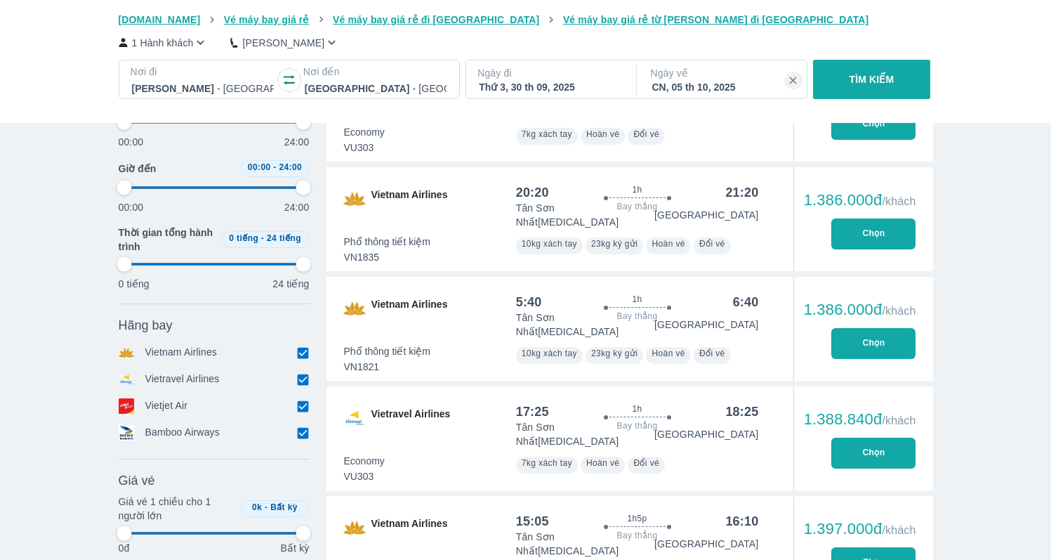
type input "97.9166666666667"
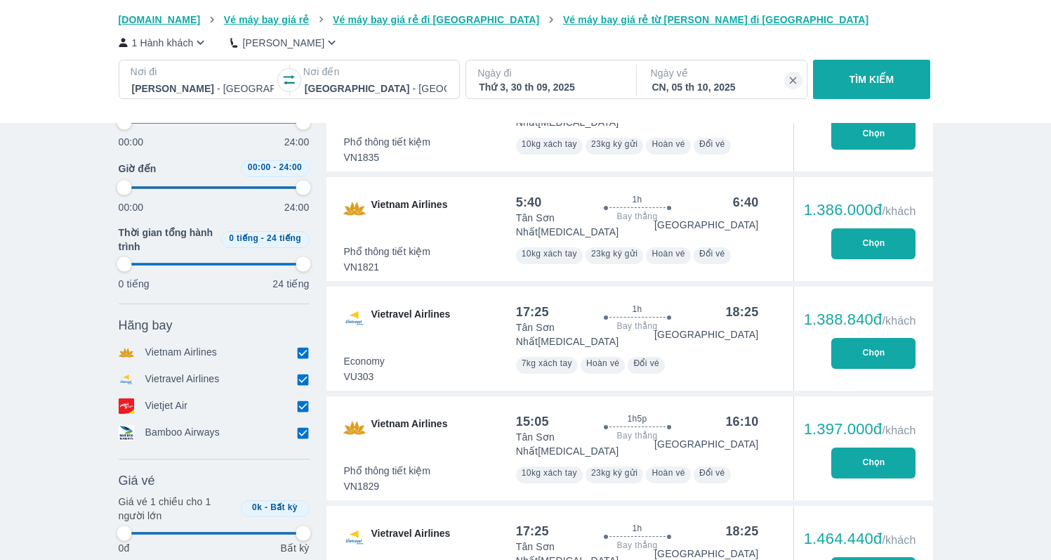
type input "97.9166666666667"
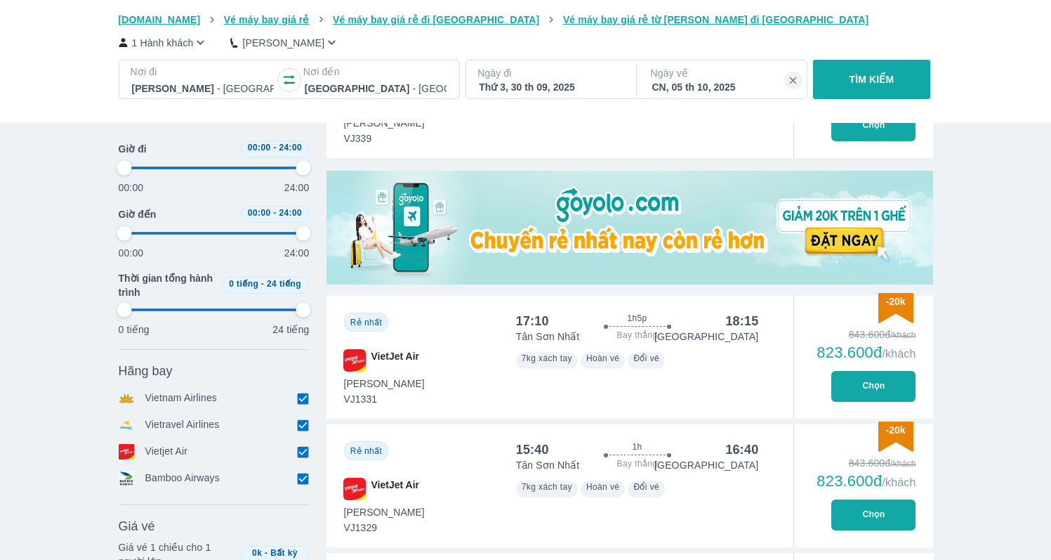
scroll to position [0, 0]
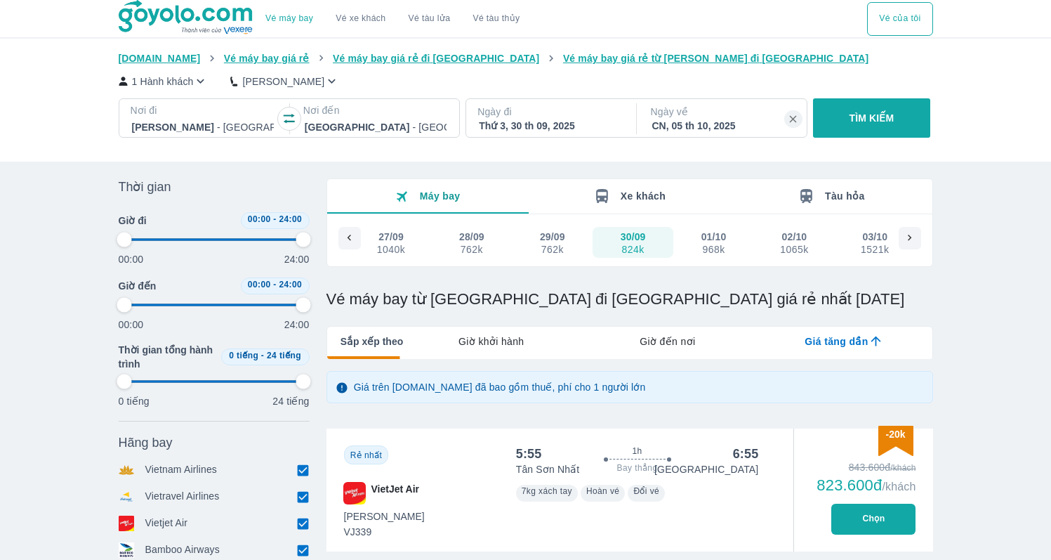
type input "97.9166666666667"
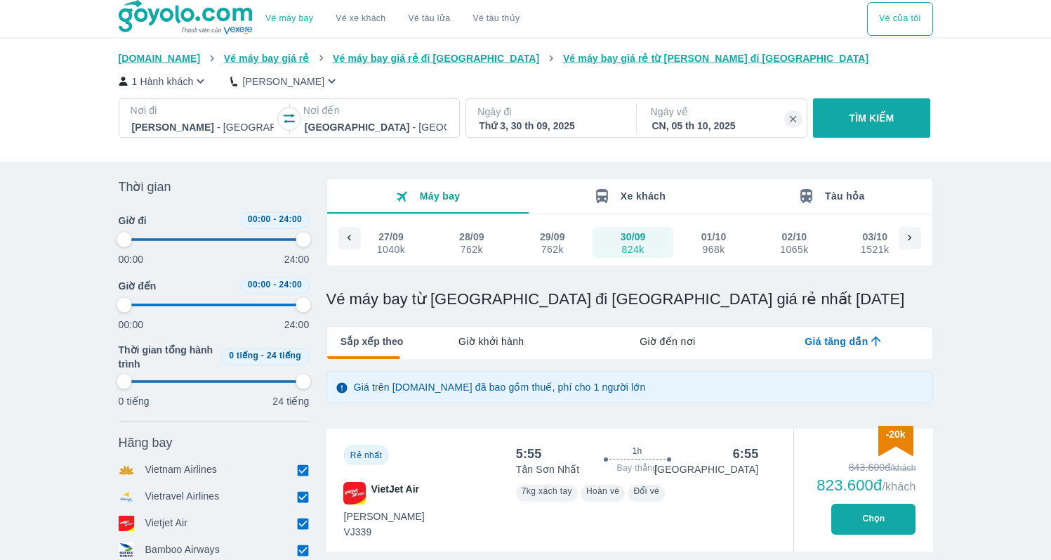
type input "97.9166666666667"
click at [858, 350] on div "Giá tăng dần" at bounding box center [844, 341] width 176 height 29
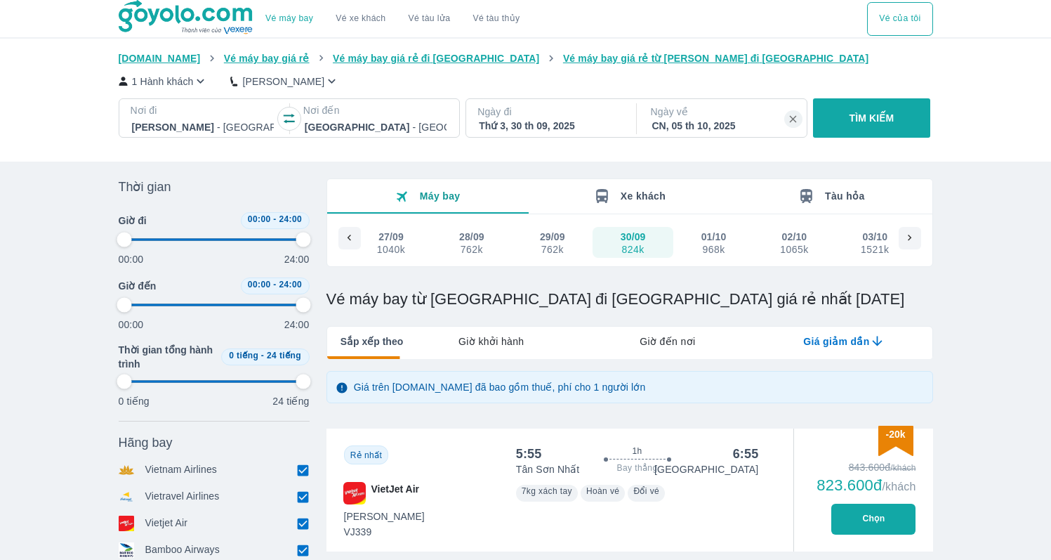
type input "97.9166666666667"
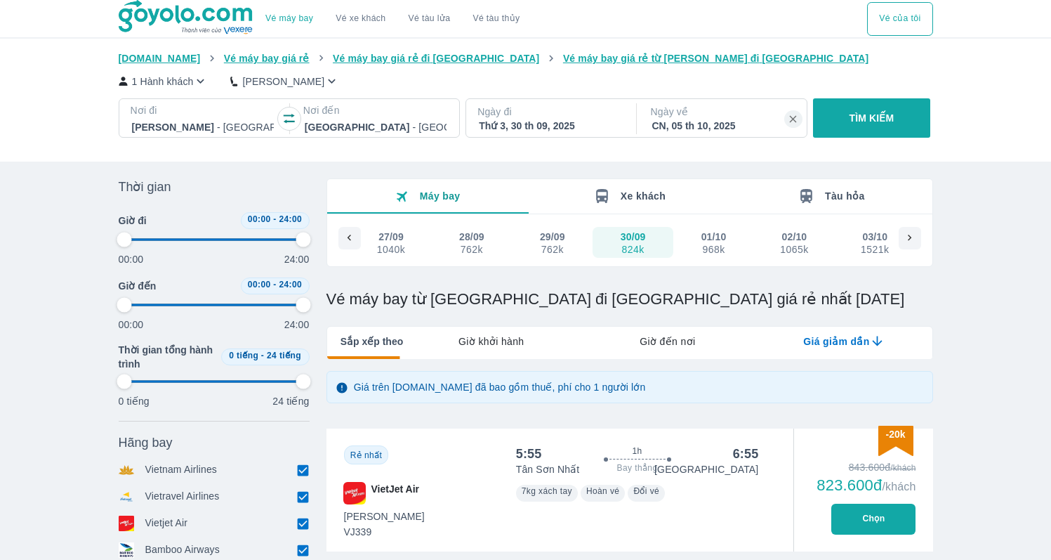
type input "97.9166666666667"
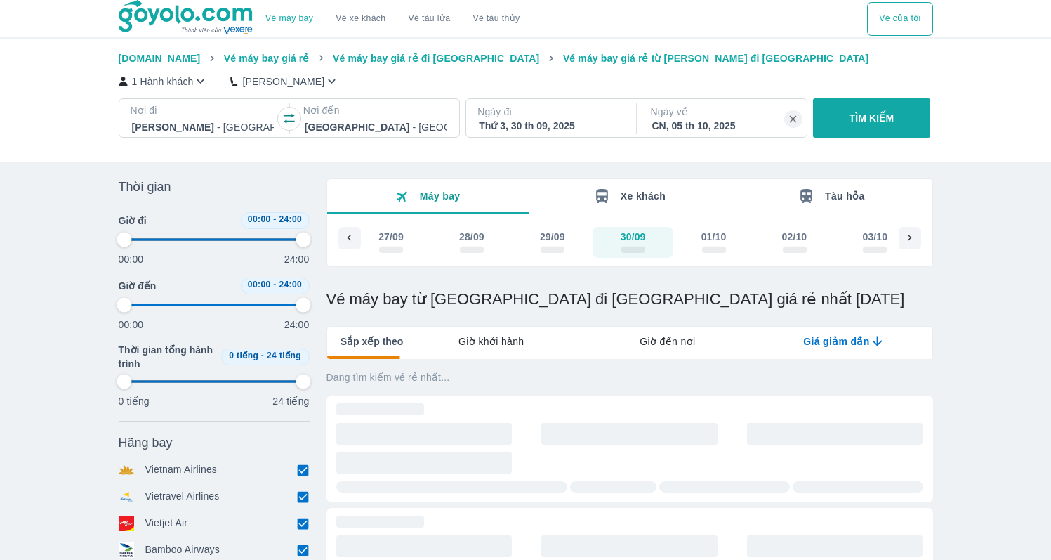
type input "97.9166666666667"
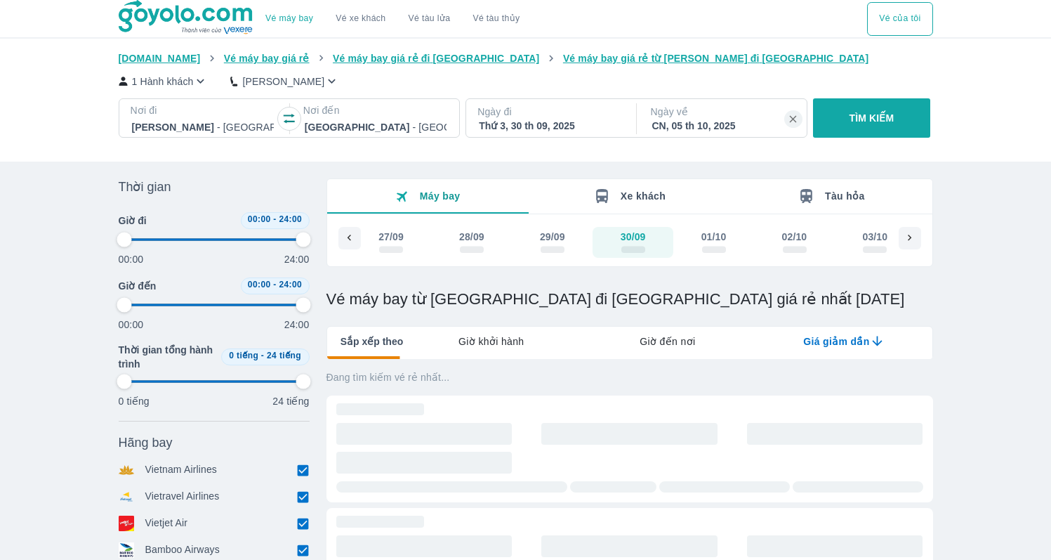
type input "97.9166666666667"
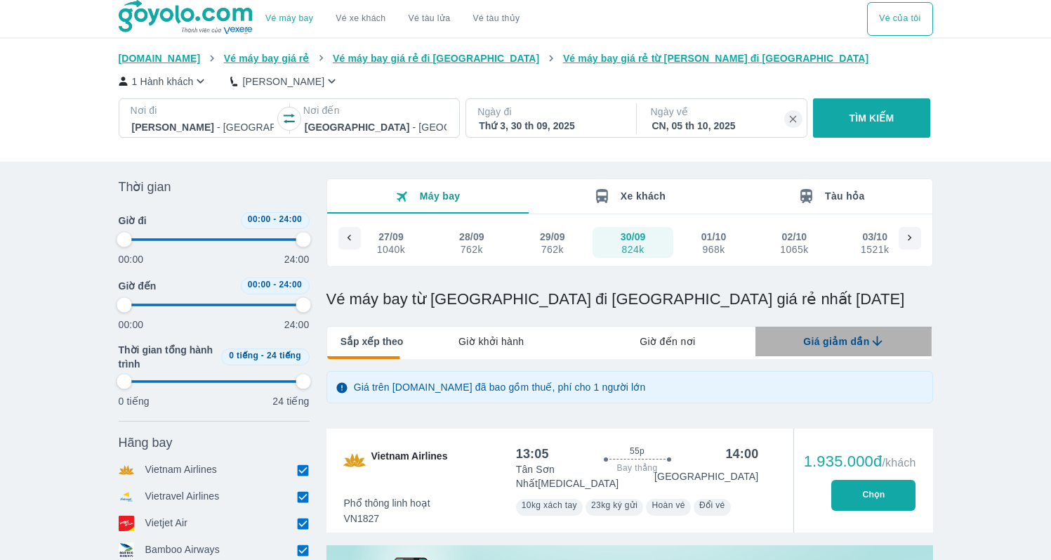
click at [858, 350] on div "Giá giảm dần" at bounding box center [844, 341] width 176 height 29
type input "97.9166666666667"
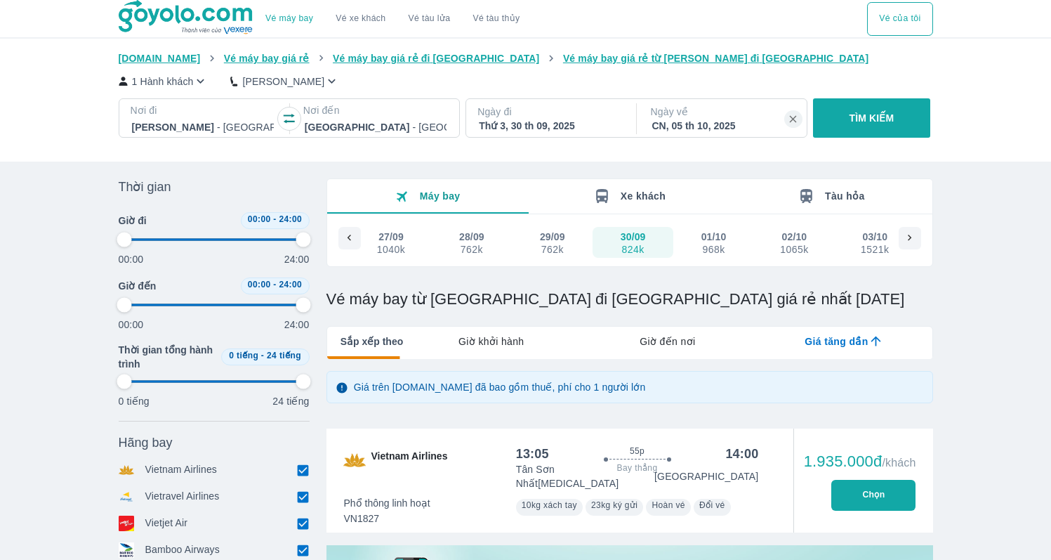
type input "97.9166666666667"
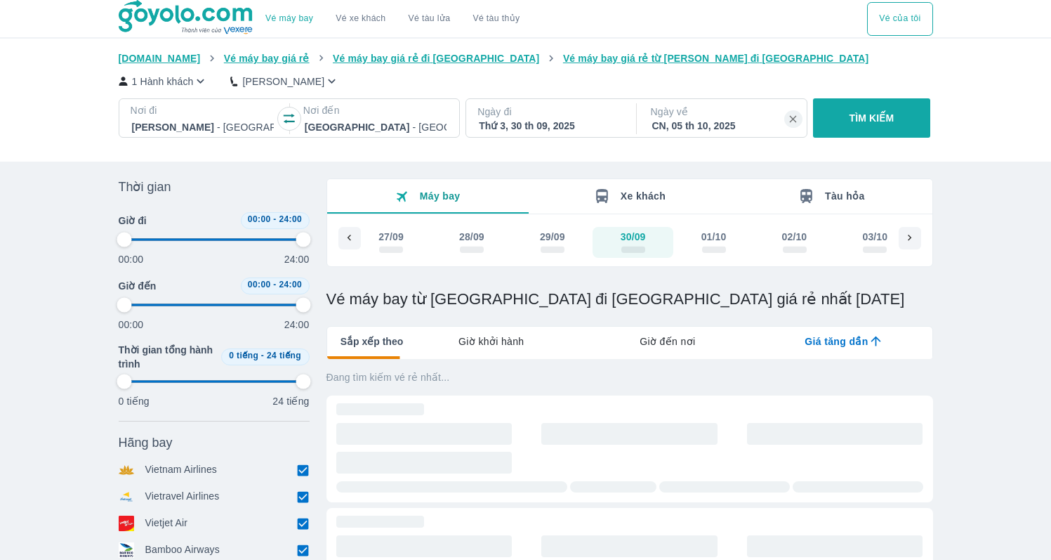
type input "97.9166666666667"
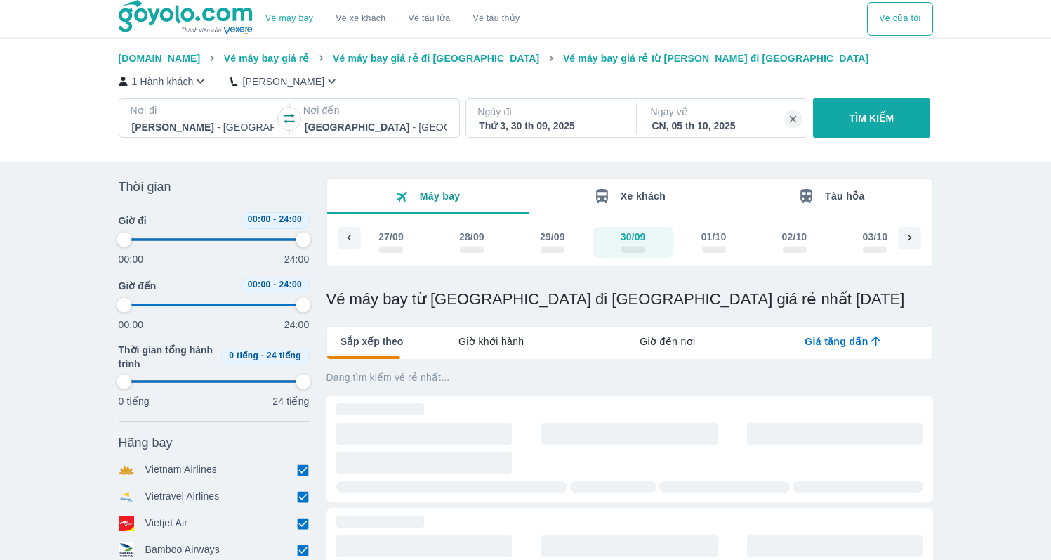
type input "97.9166666666667"
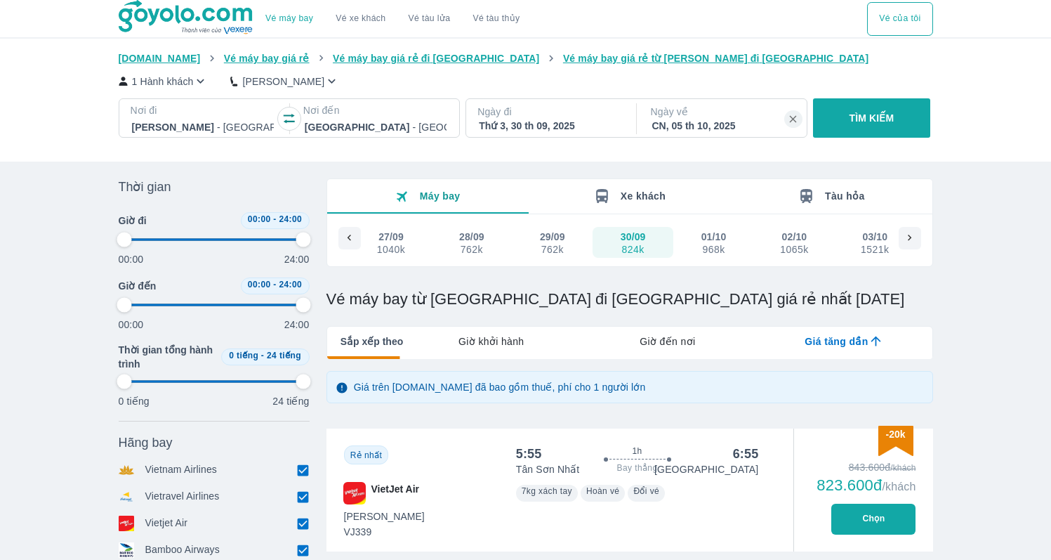
type input "97.9166666666667"
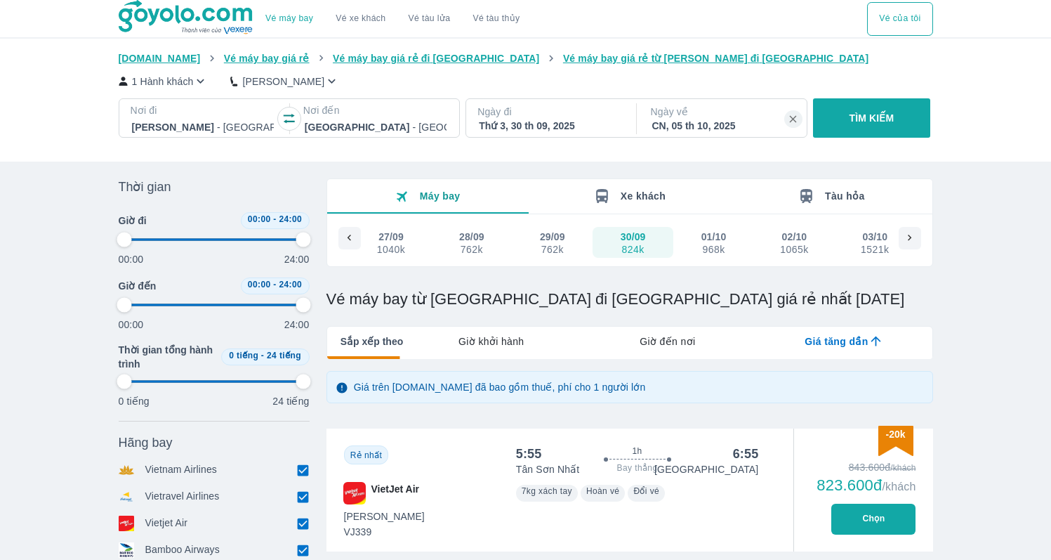
type input "97.9166666666667"
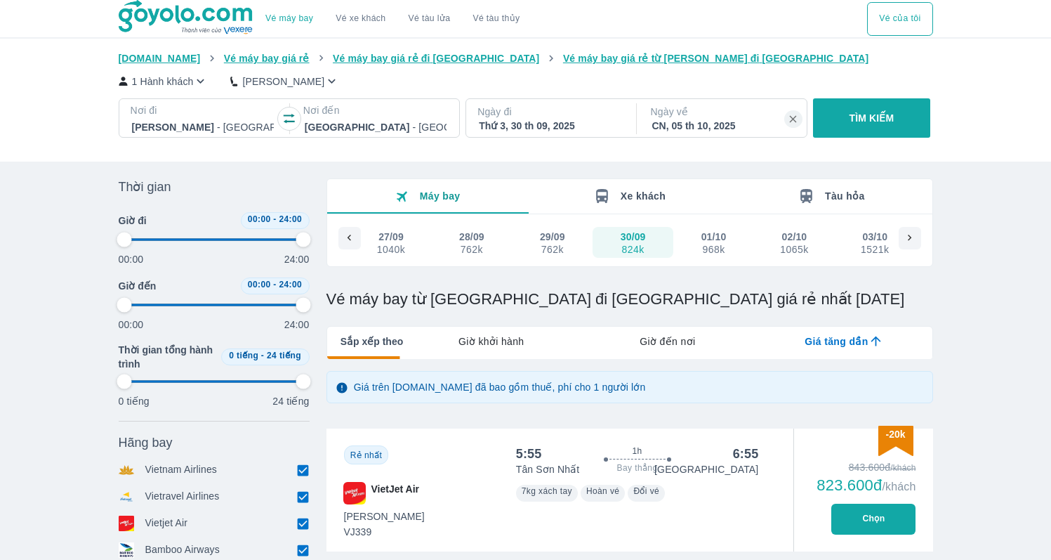
type input "97.9166666666667"
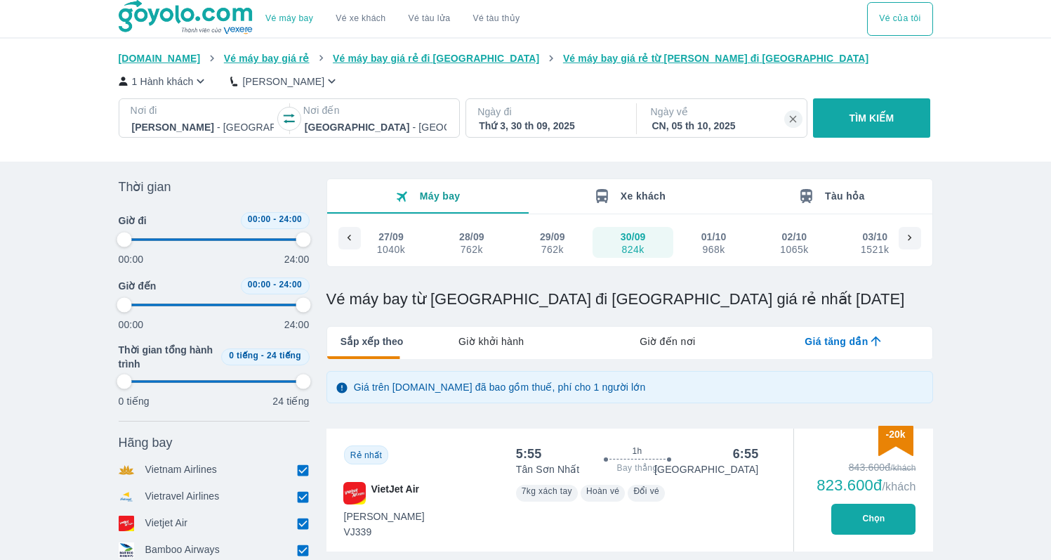
type input "97.9166666666667"
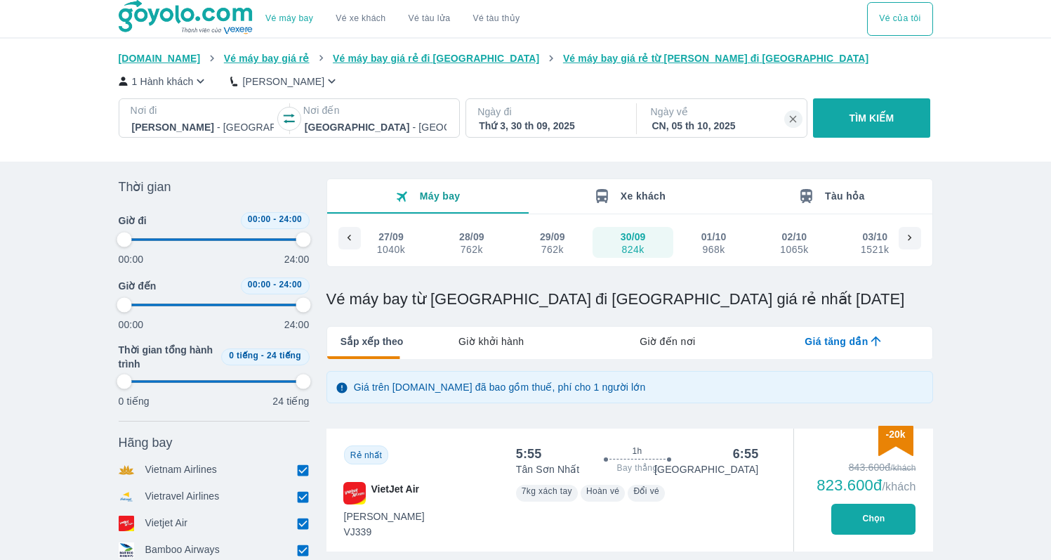
type input "97.9166666666667"
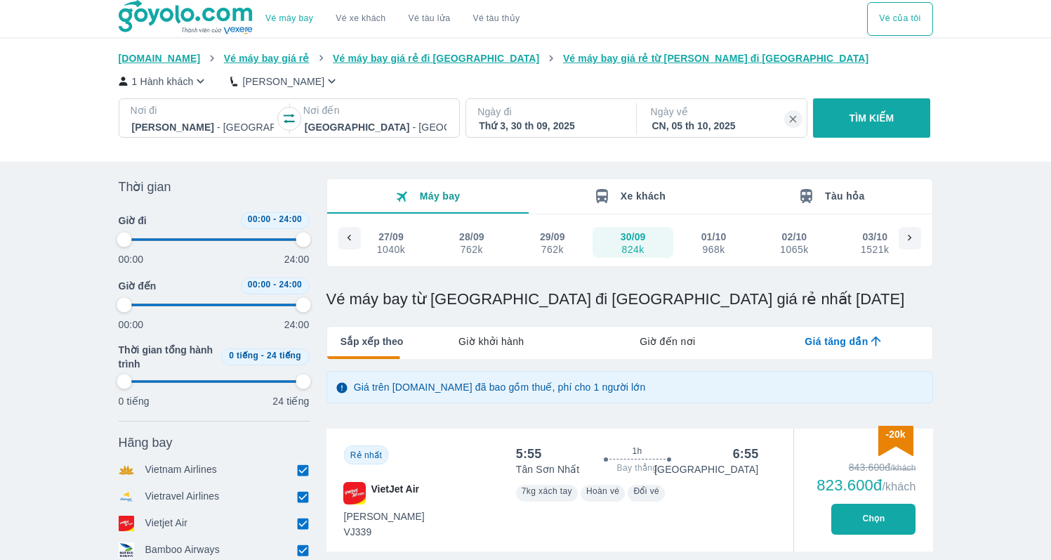
type input "97.9166666666667"
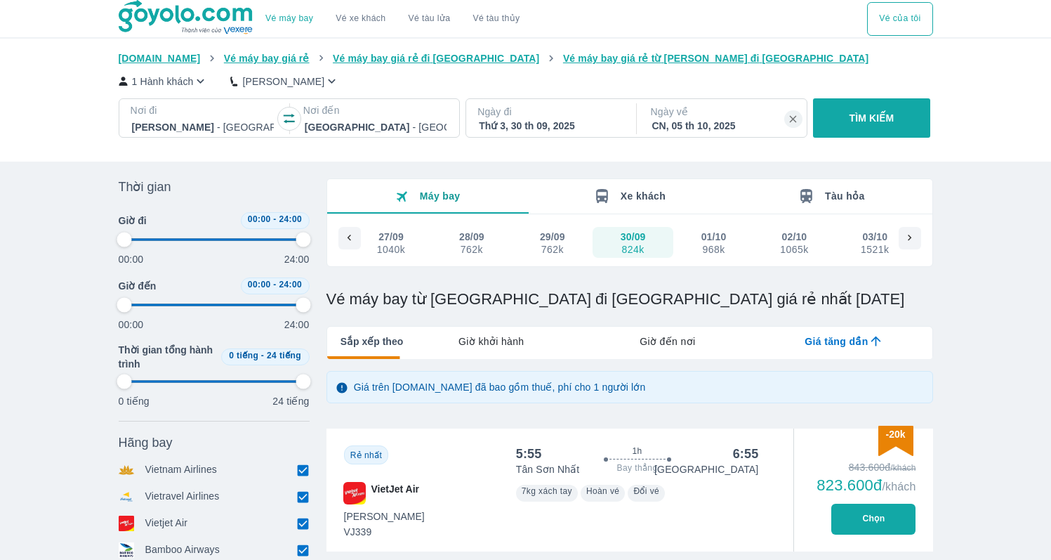
type input "97.9166666666667"
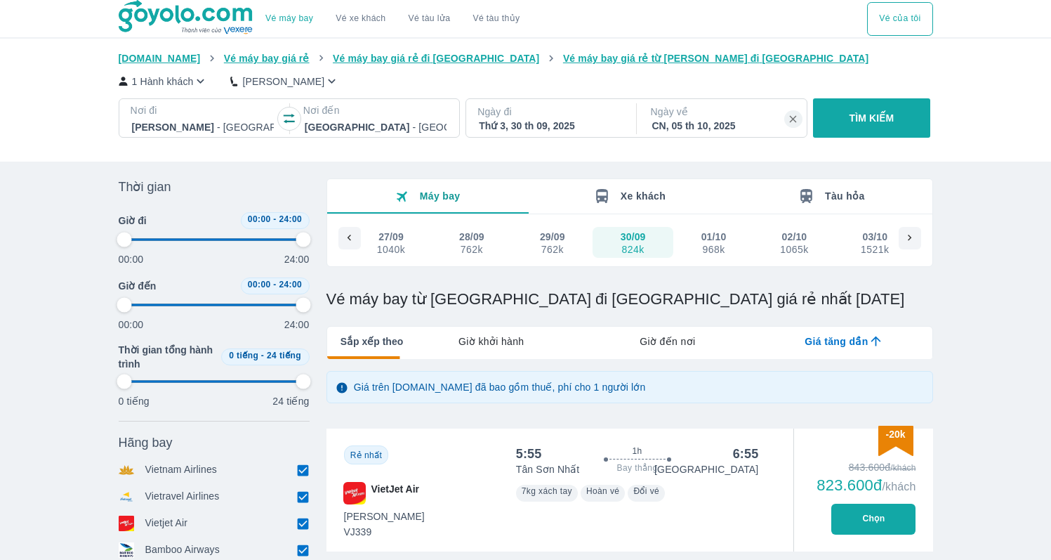
type input "97.9166666666667"
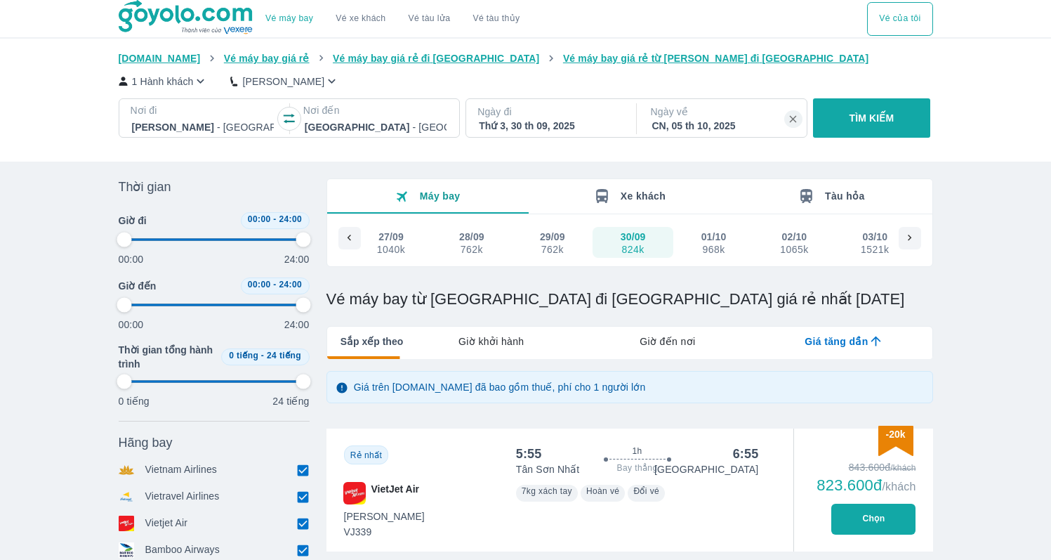
type input "97.9166666666667"
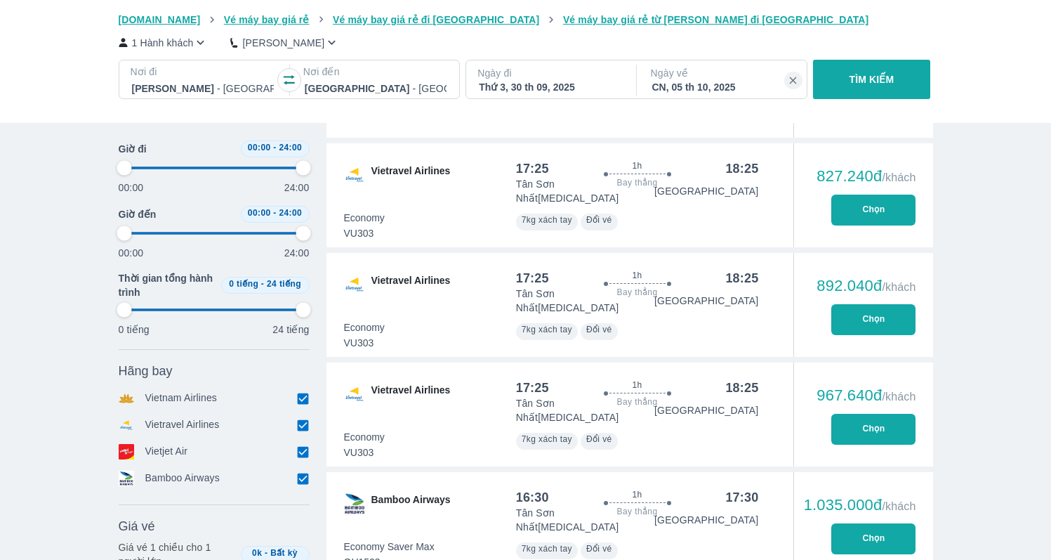
scroll to position [616, 0]
